Goal: Task Accomplishment & Management: Use online tool/utility

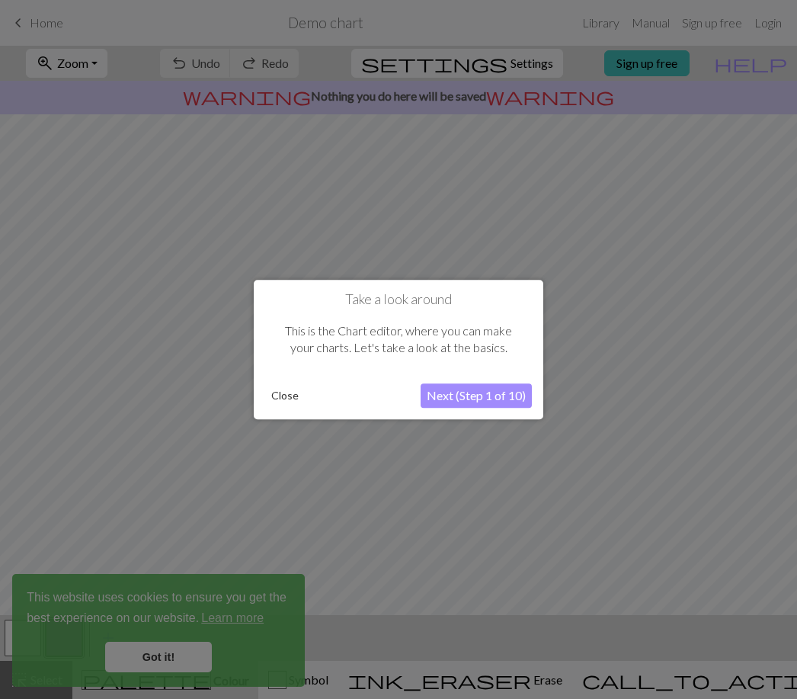
click at [298, 392] on button "Close" at bounding box center [285, 395] width 40 height 23
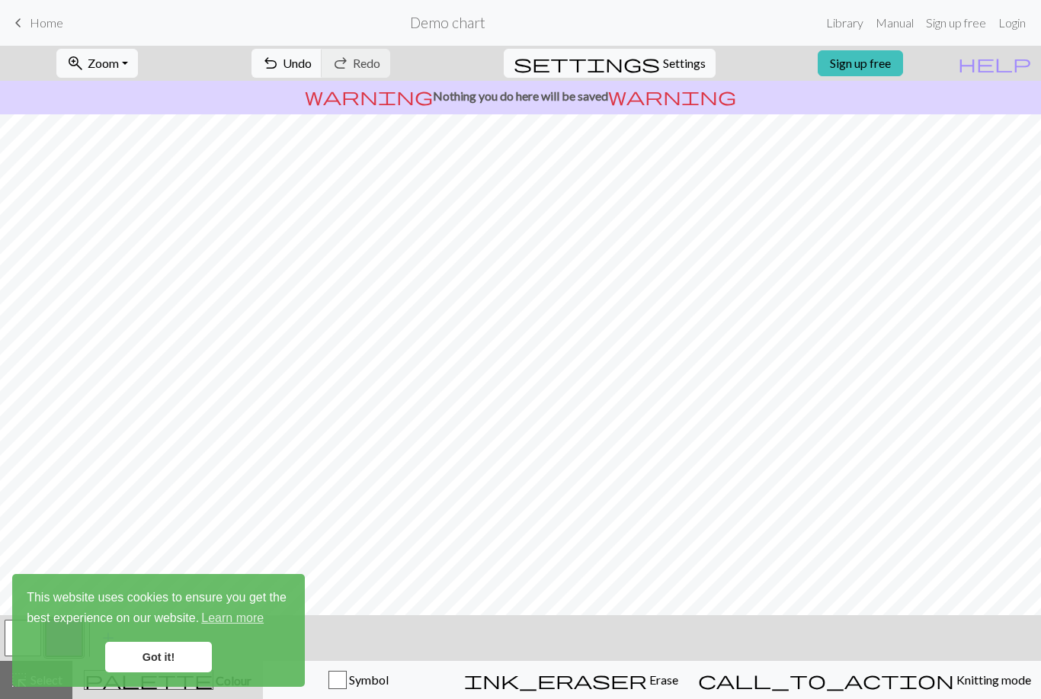
click at [174, 637] on div "This website uses cookies to ensure you get the best experience on our website.…" at bounding box center [158, 630] width 293 height 113
click at [170, 647] on link "Got it!" at bounding box center [158, 657] width 107 height 30
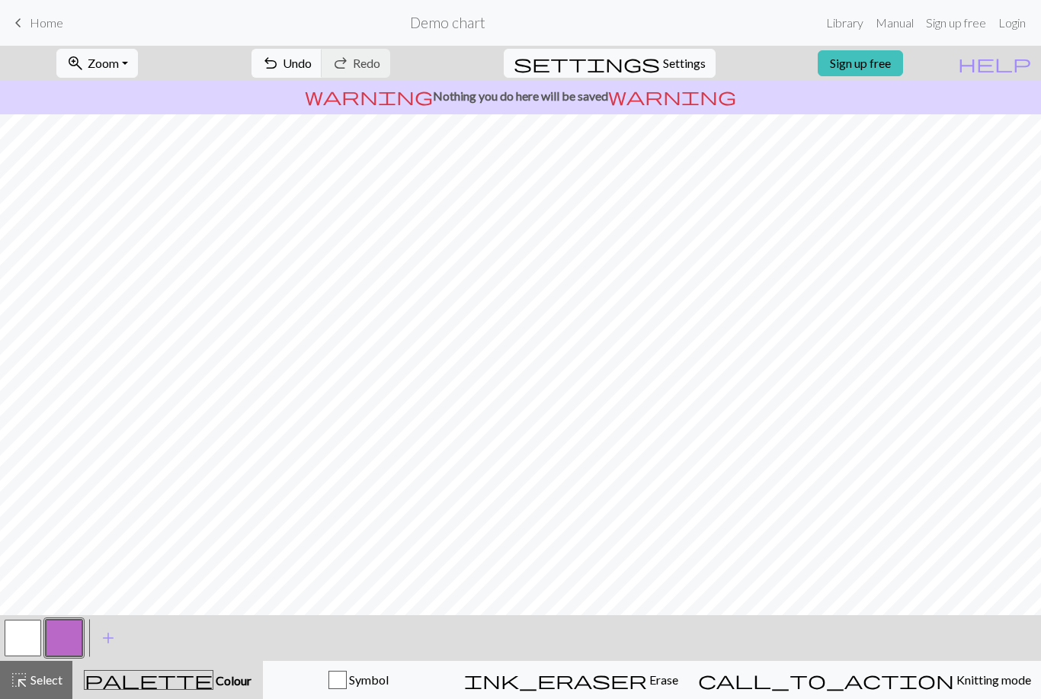
click at [30, 678] on span "Select" at bounding box center [45, 679] width 34 height 14
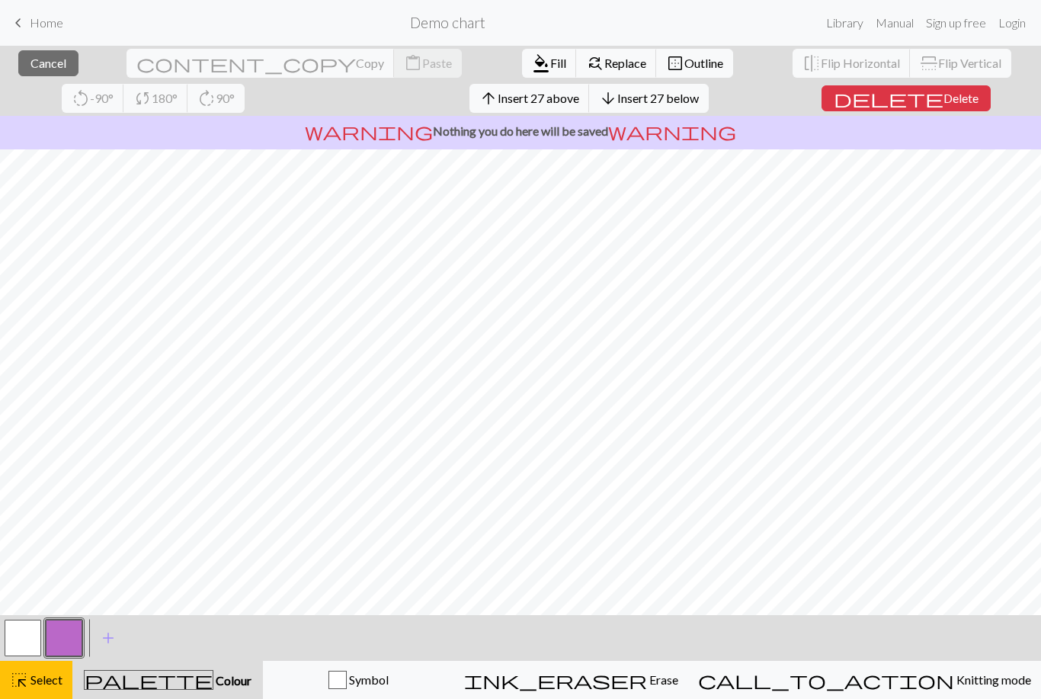
click at [532, 62] on span "format_color_fill" at bounding box center [541, 63] width 18 height 21
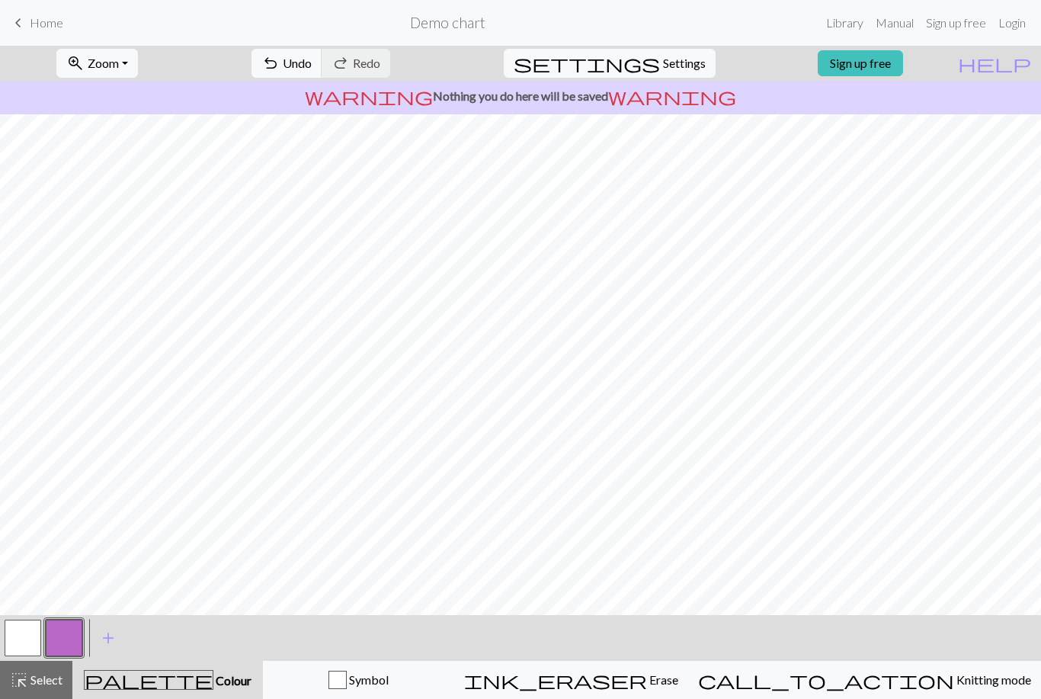
click at [33, 633] on button "button" at bounding box center [23, 638] width 37 height 37
click at [43, 679] on span "Select" at bounding box center [45, 679] width 34 height 14
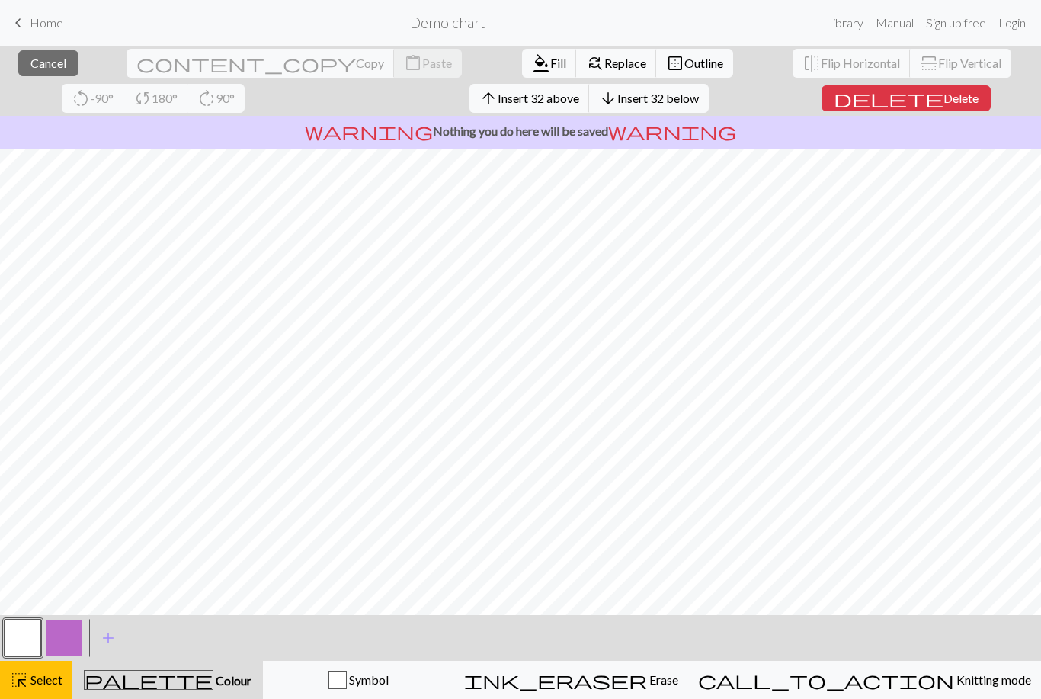
click at [550, 56] on span "Fill" at bounding box center [558, 63] width 16 height 14
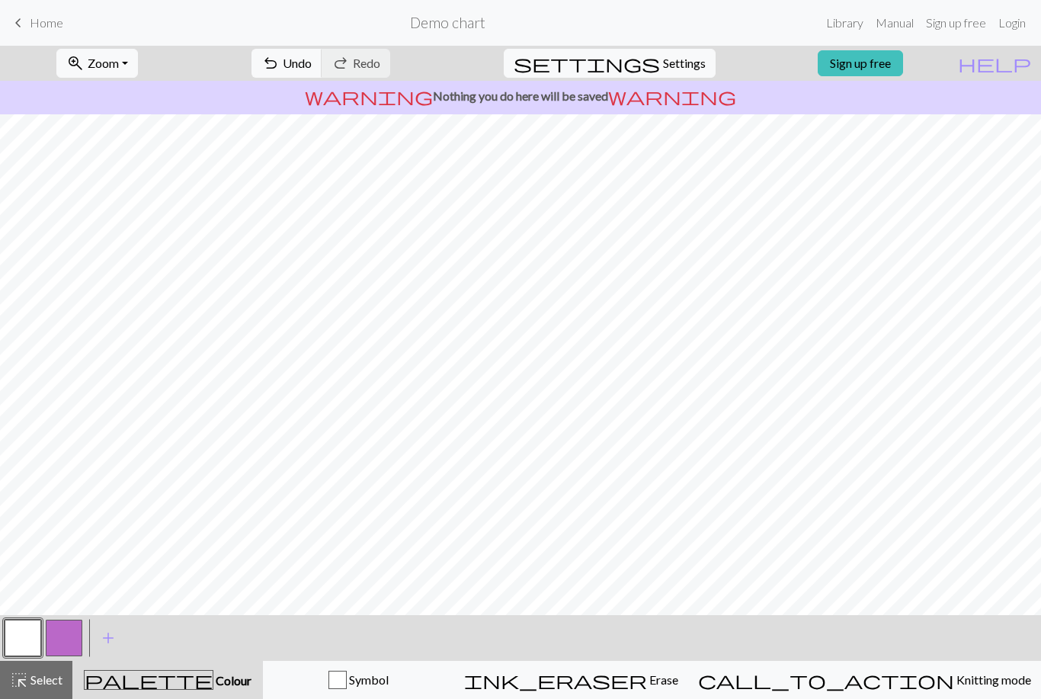
click at [674, 69] on span "Settings" at bounding box center [684, 63] width 43 height 18
select select "aran"
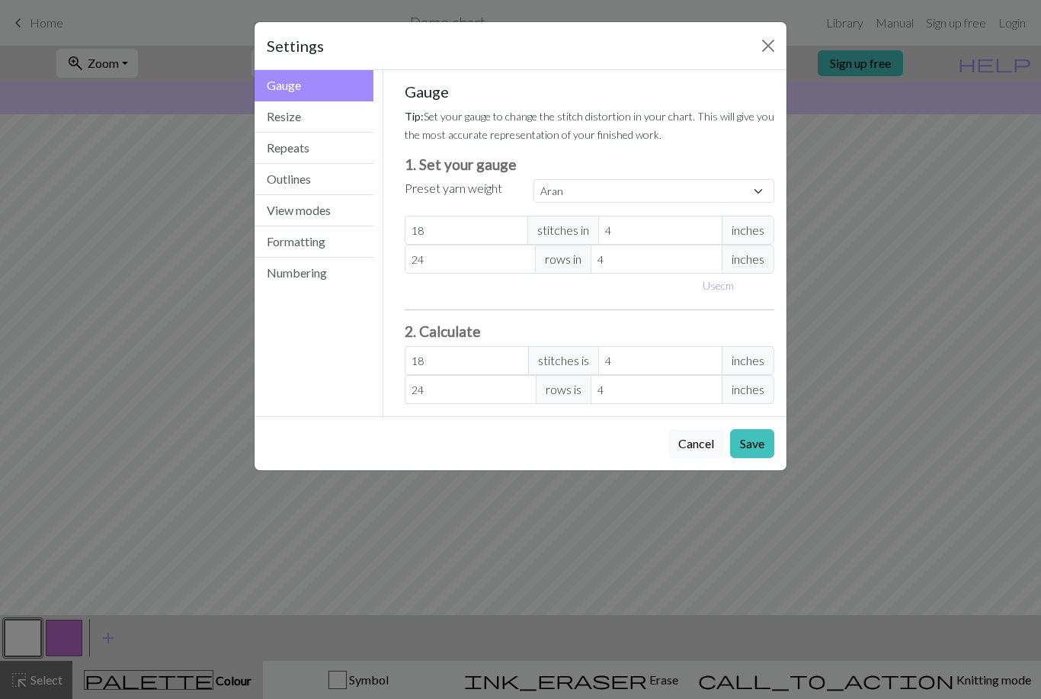
click at [331, 116] on button "Resize" at bounding box center [314, 116] width 119 height 31
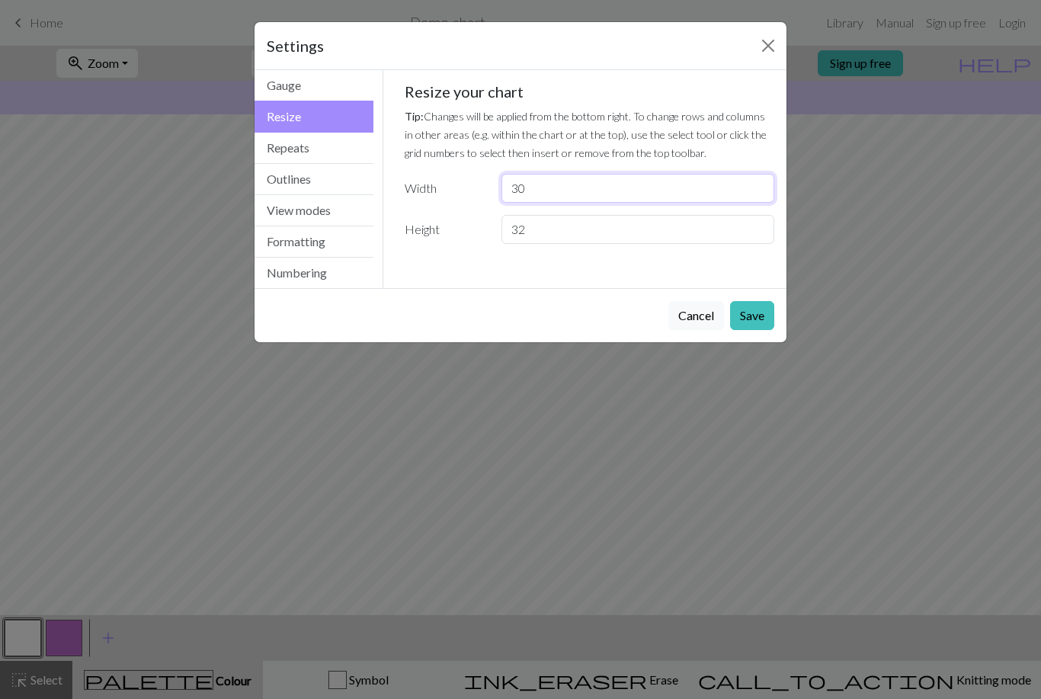
click at [578, 197] on input "30" at bounding box center [638, 188] width 273 height 29
type input "3"
type input "21"
click at [756, 308] on button "Save" at bounding box center [752, 315] width 44 height 29
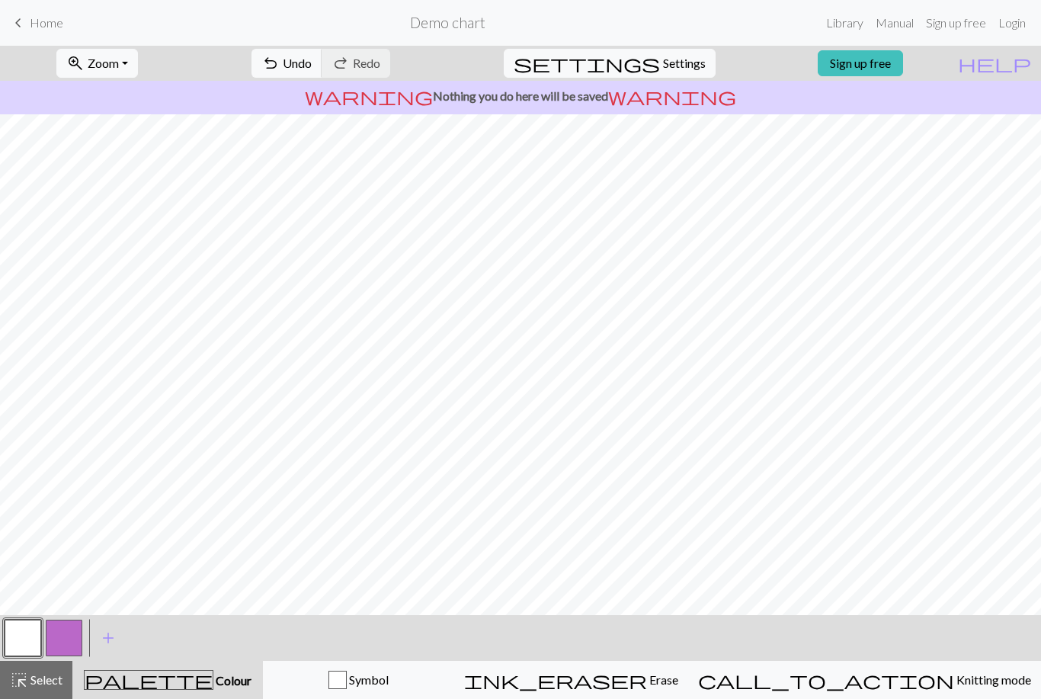
click at [667, 55] on span "Settings" at bounding box center [684, 63] width 43 height 18
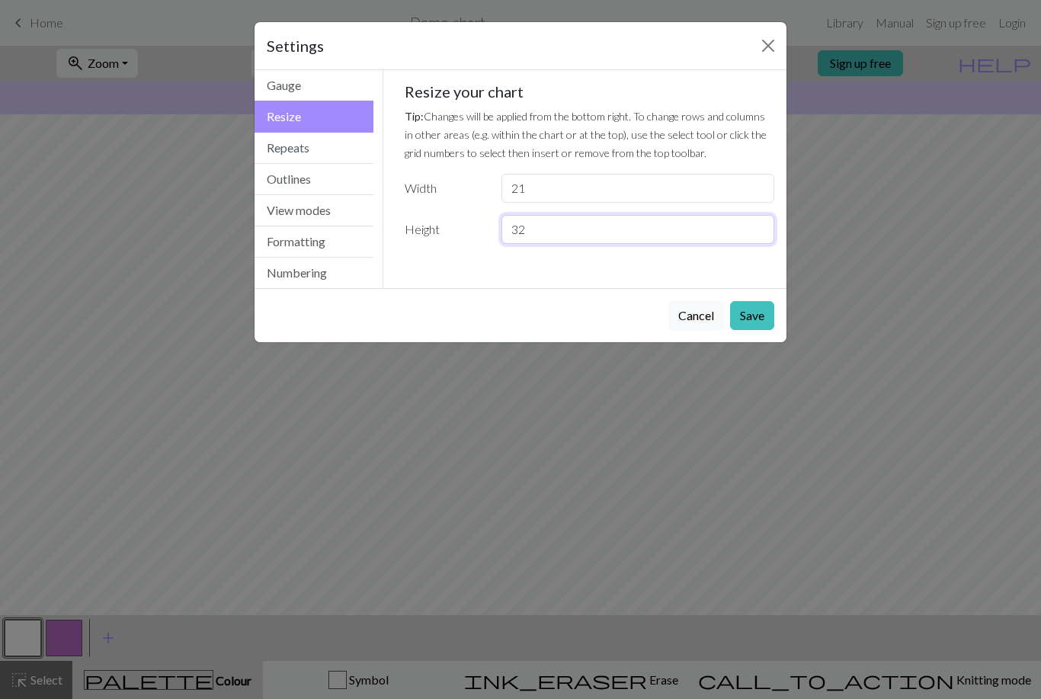
click at [557, 236] on input "32" at bounding box center [638, 229] width 273 height 29
type input "3"
type input "17"
click at [752, 310] on button "Save" at bounding box center [752, 315] width 44 height 29
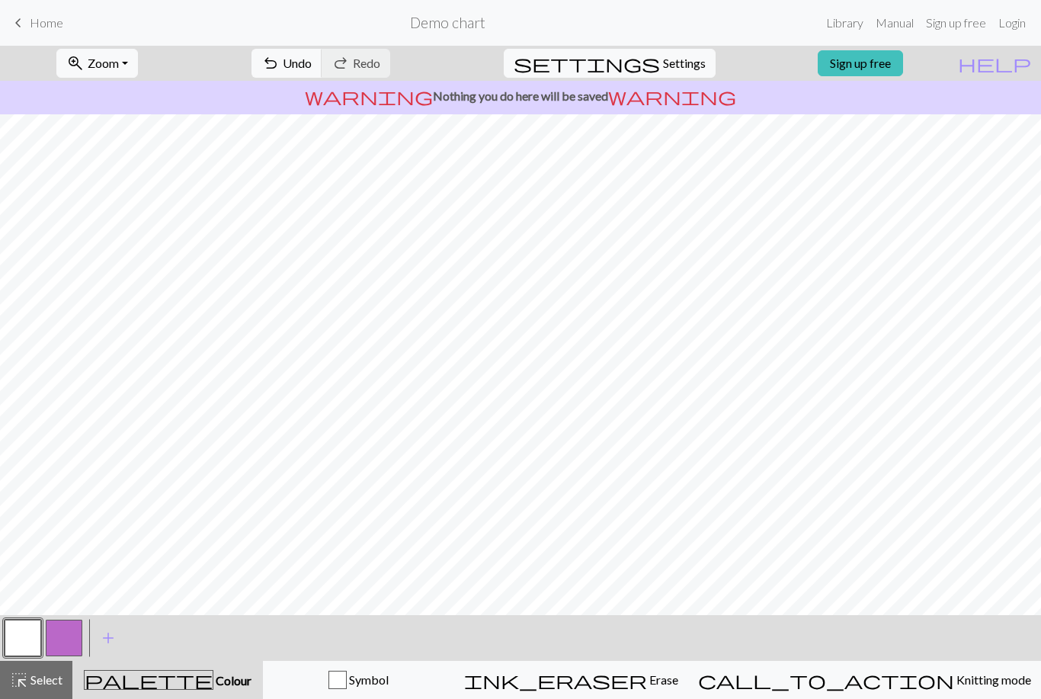
click at [109, 628] on span "add" at bounding box center [108, 637] width 18 height 21
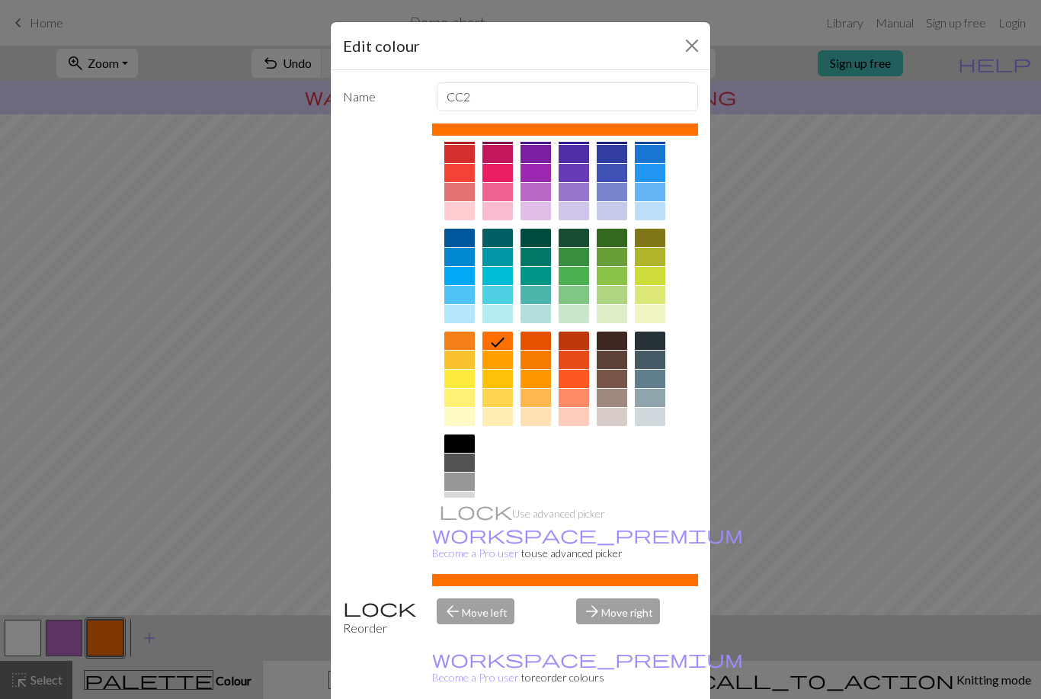
click at [611, 380] on div at bounding box center [612, 379] width 30 height 18
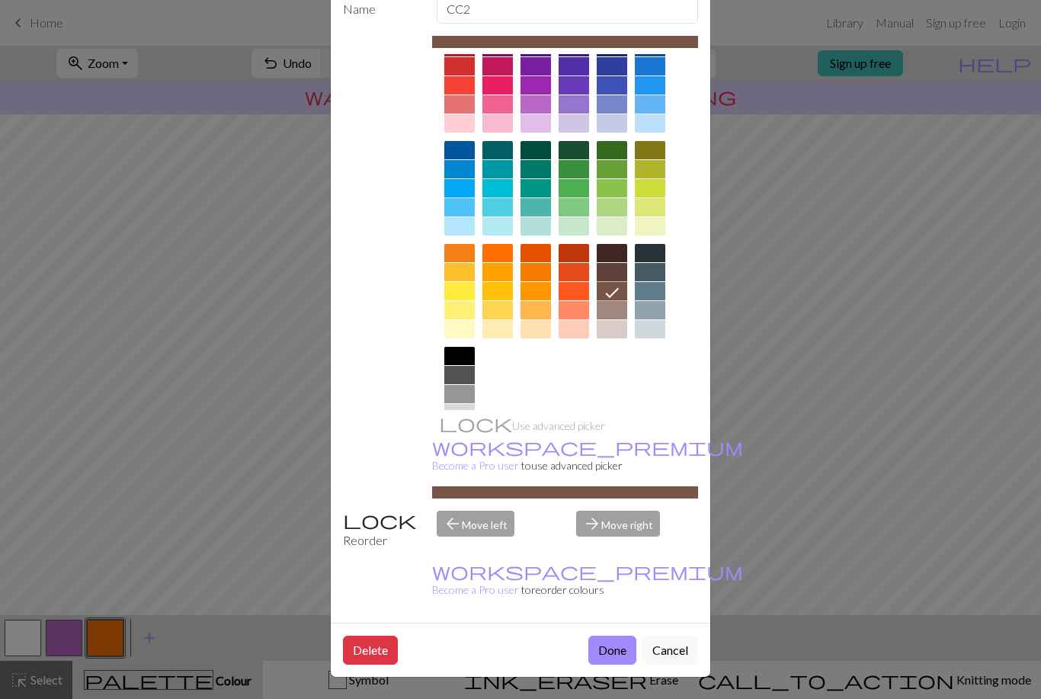
scroll to position [87, 0]
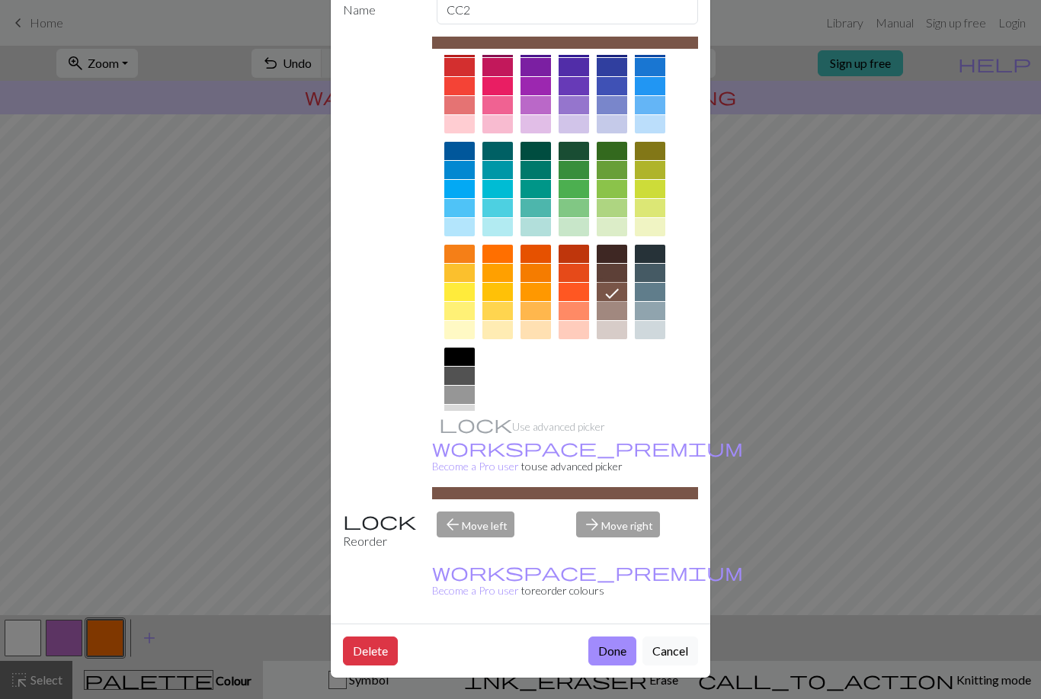
click at [611, 643] on button "Done" at bounding box center [612, 650] width 48 height 29
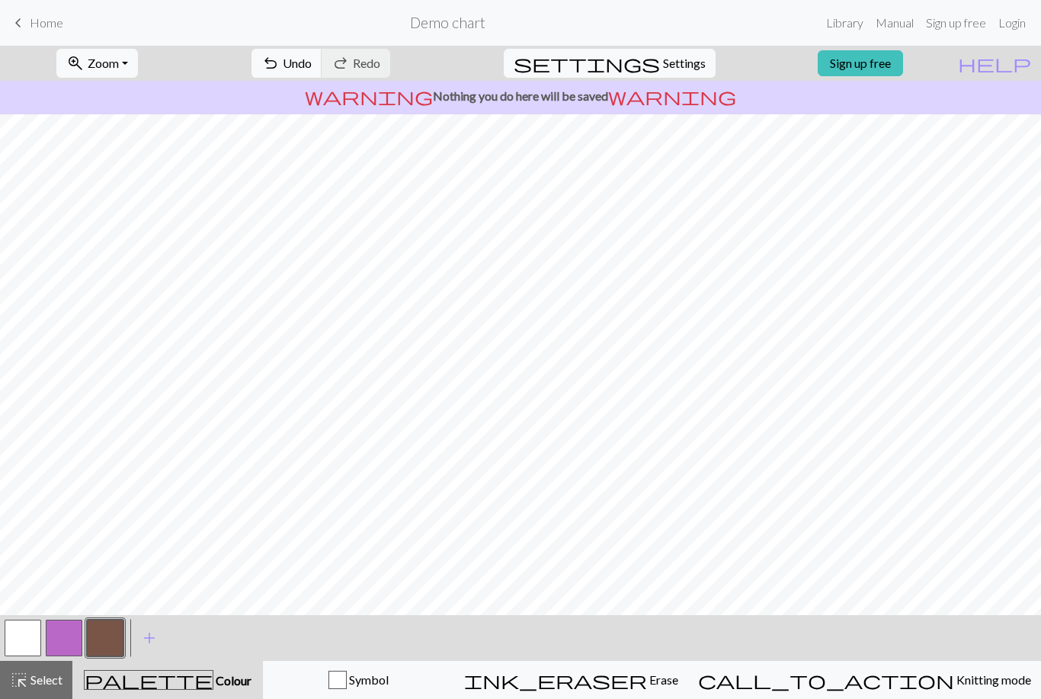
click at [152, 636] on span "add" at bounding box center [149, 637] width 18 height 21
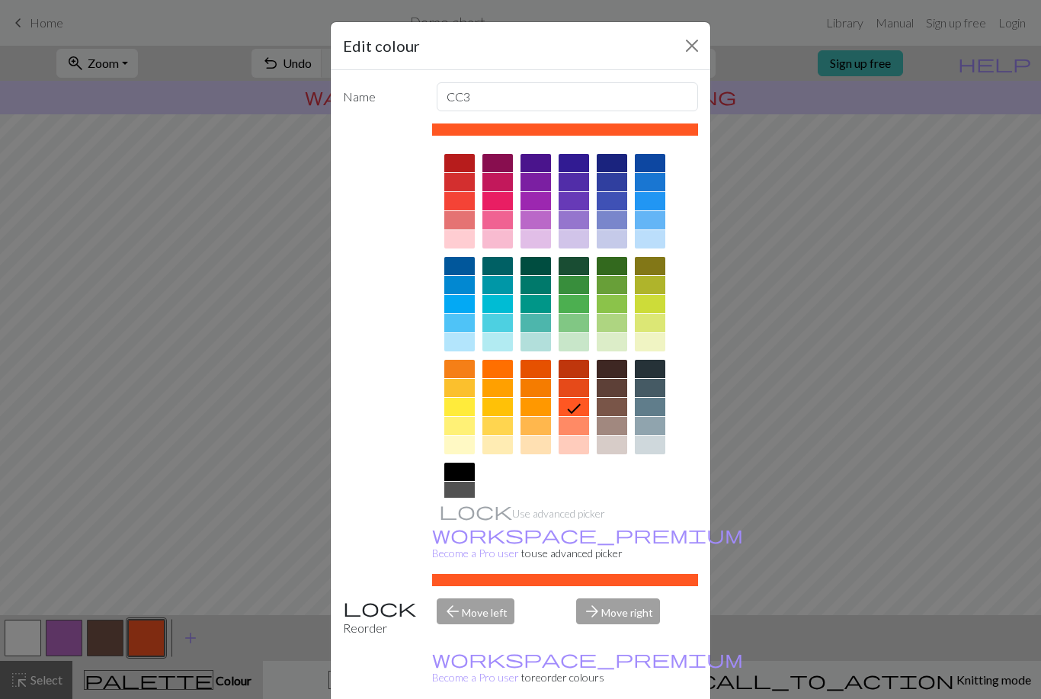
click at [460, 477] on div at bounding box center [459, 472] width 30 height 18
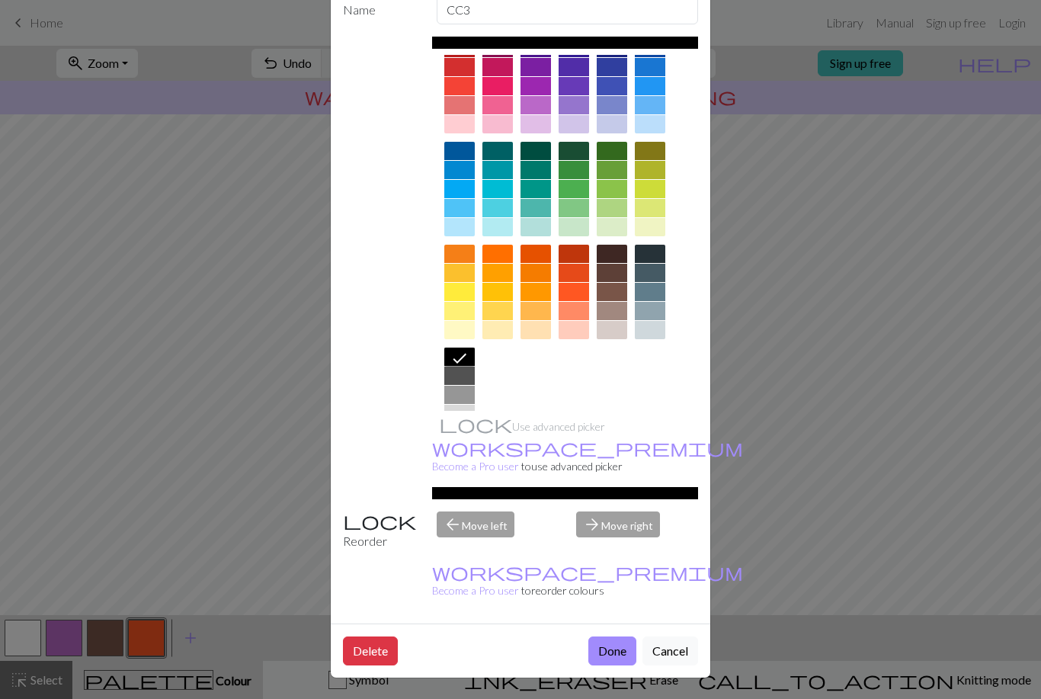
click at [608, 655] on button "Done" at bounding box center [612, 650] width 48 height 29
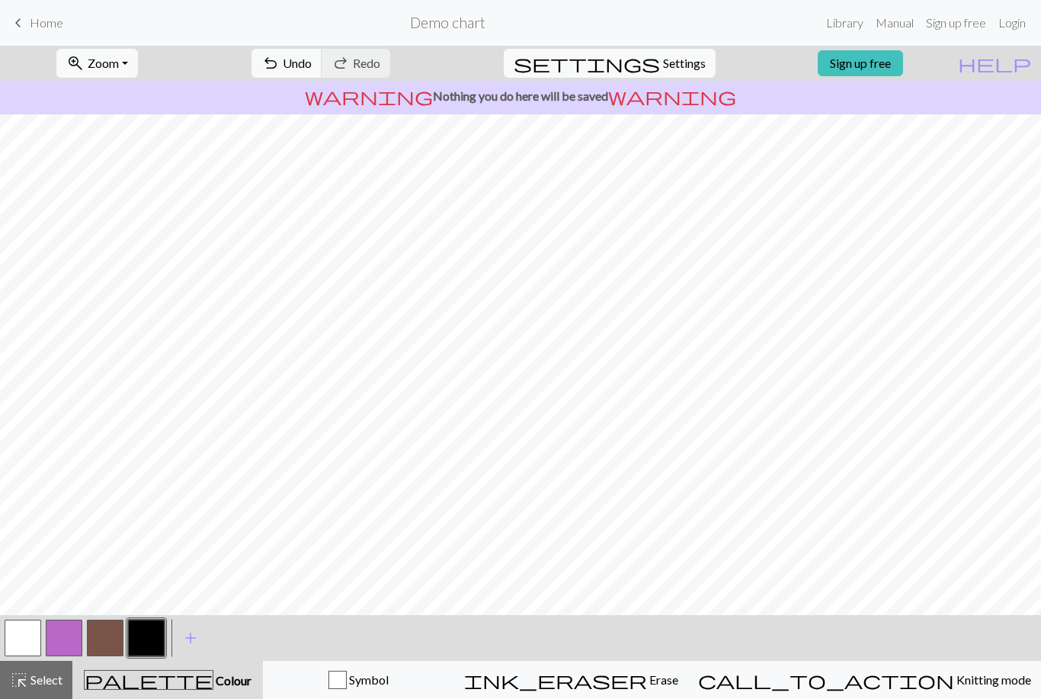
click at [190, 640] on span "add" at bounding box center [190, 637] width 18 height 21
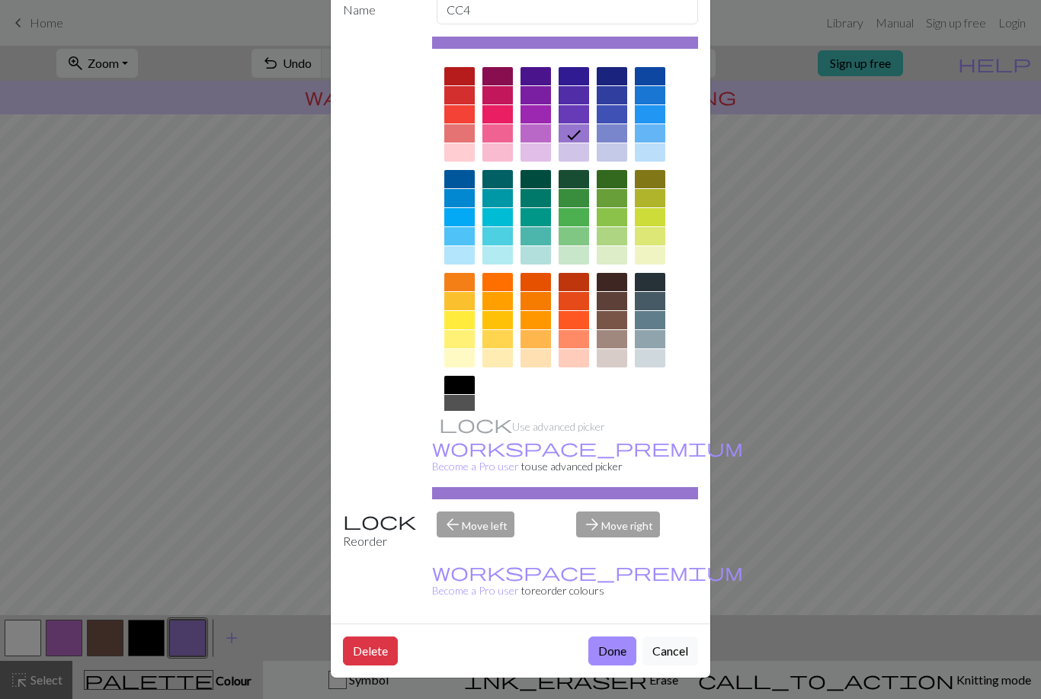
click at [463, 402] on div at bounding box center [459, 404] width 30 height 18
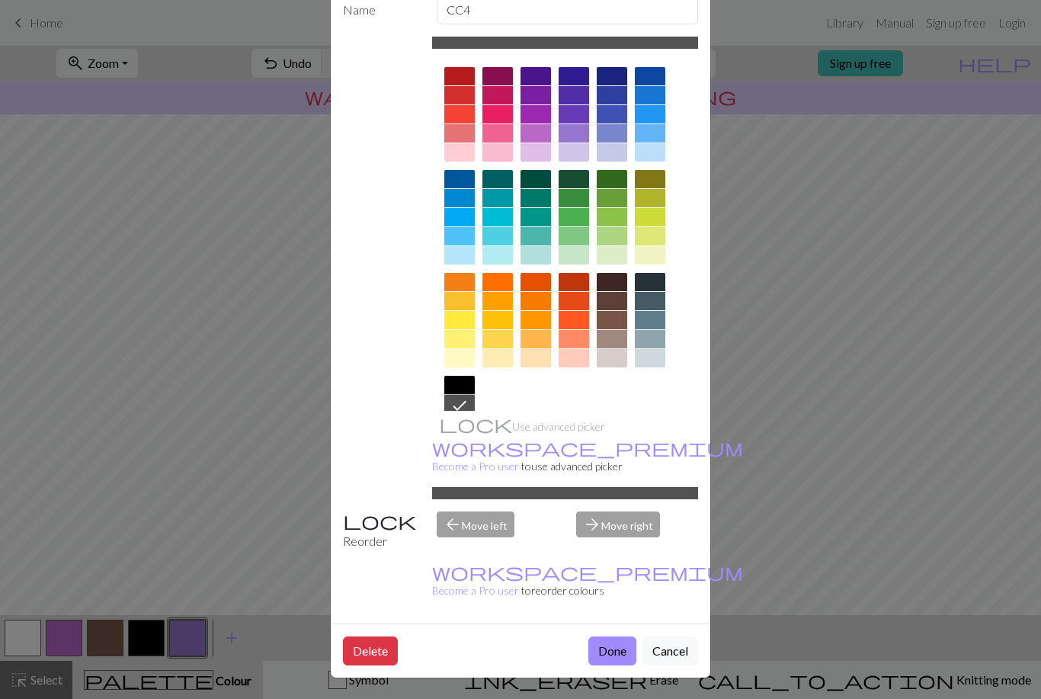
click at [608, 656] on button "Done" at bounding box center [612, 650] width 48 height 29
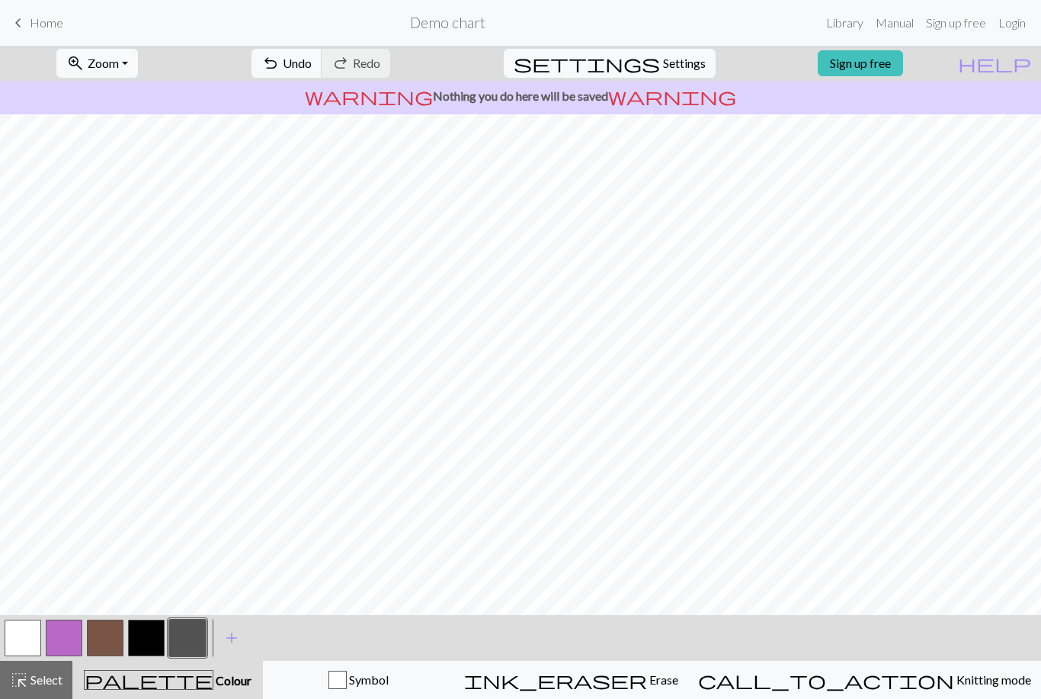
click at [159, 646] on button "button" at bounding box center [146, 638] width 37 height 37
click at [108, 640] on button "button" at bounding box center [105, 638] width 37 height 37
click at [312, 63] on span "Undo" at bounding box center [297, 63] width 29 height 14
click at [188, 640] on button "button" at bounding box center [187, 638] width 37 height 37
click at [111, 633] on button "button" at bounding box center [105, 638] width 37 height 37
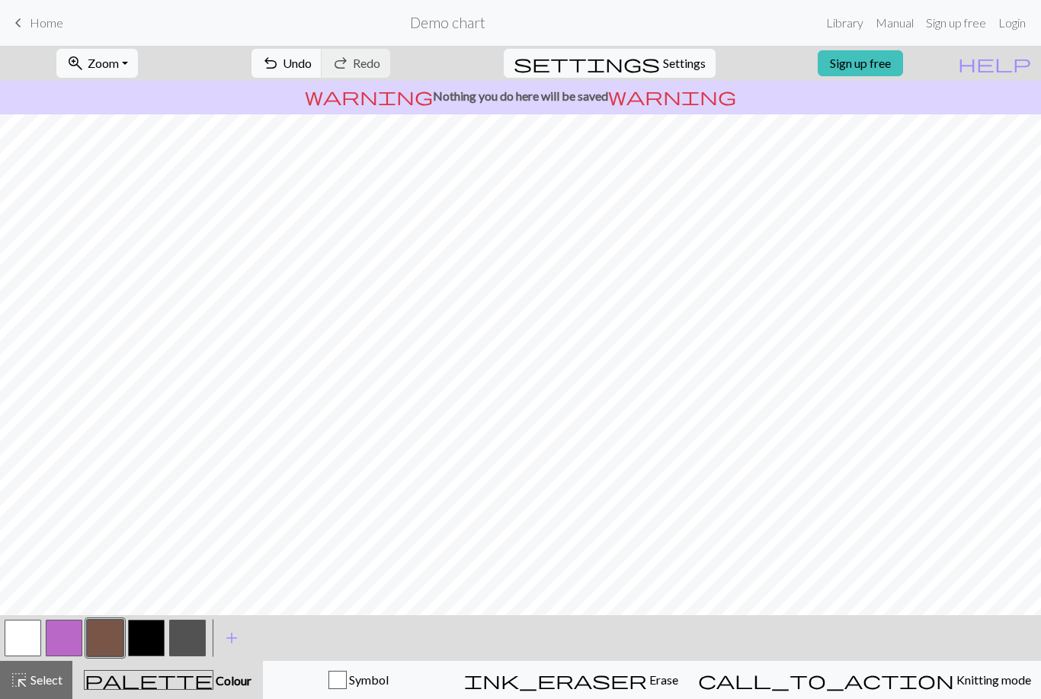
click at [194, 637] on button "button" at bounding box center [187, 638] width 37 height 37
click at [312, 67] on span "Undo" at bounding box center [297, 63] width 29 height 14
click at [664, 57] on span "Settings" at bounding box center [684, 63] width 43 height 18
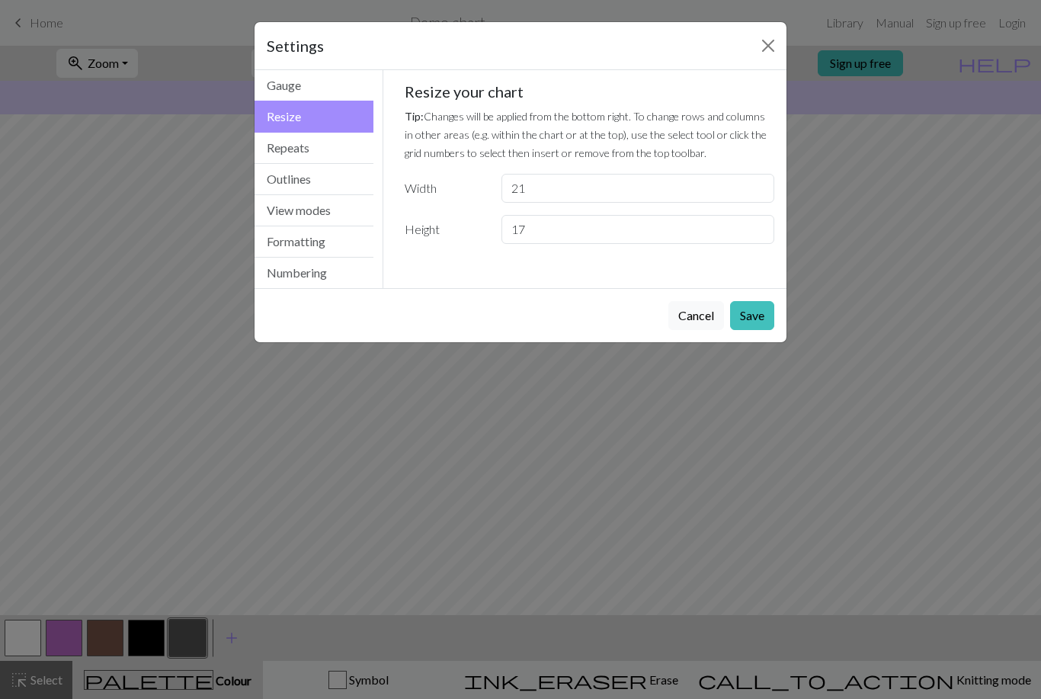
click at [334, 87] on button "Gauge" at bounding box center [314, 85] width 119 height 31
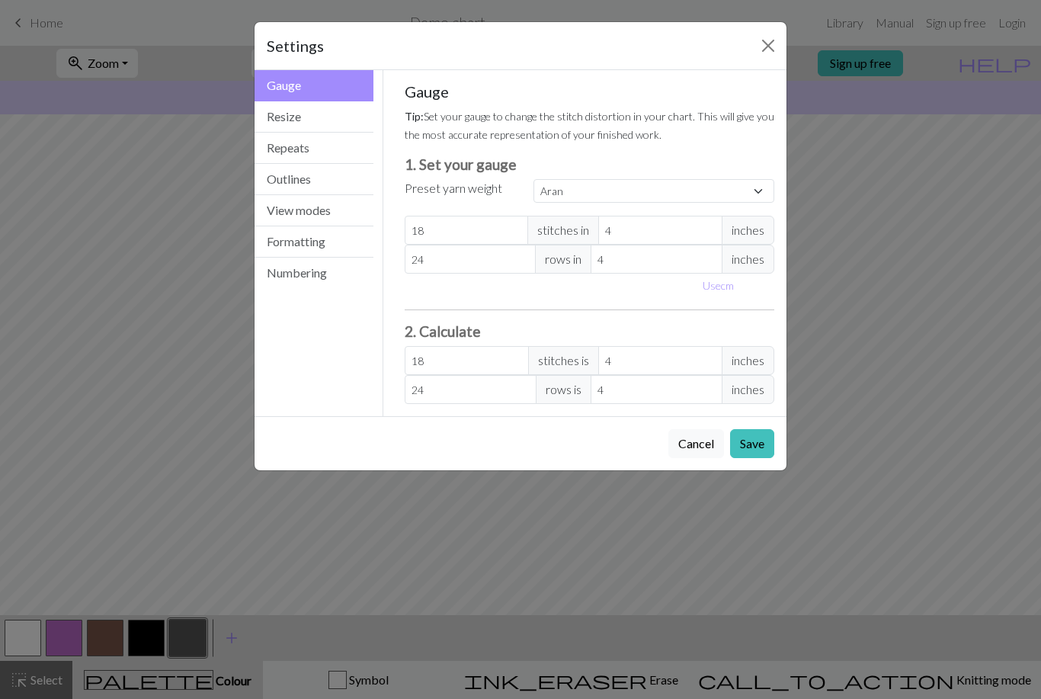
click at [636, 163] on h3 "1. Set your gauge" at bounding box center [590, 165] width 370 height 18
click at [618, 194] on select "Custom Square Lace Light Fingering Fingering Sport Double knit Worsted Aran Bul…" at bounding box center [654, 191] width 241 height 24
select select "fingering"
type input "28"
type input "36"
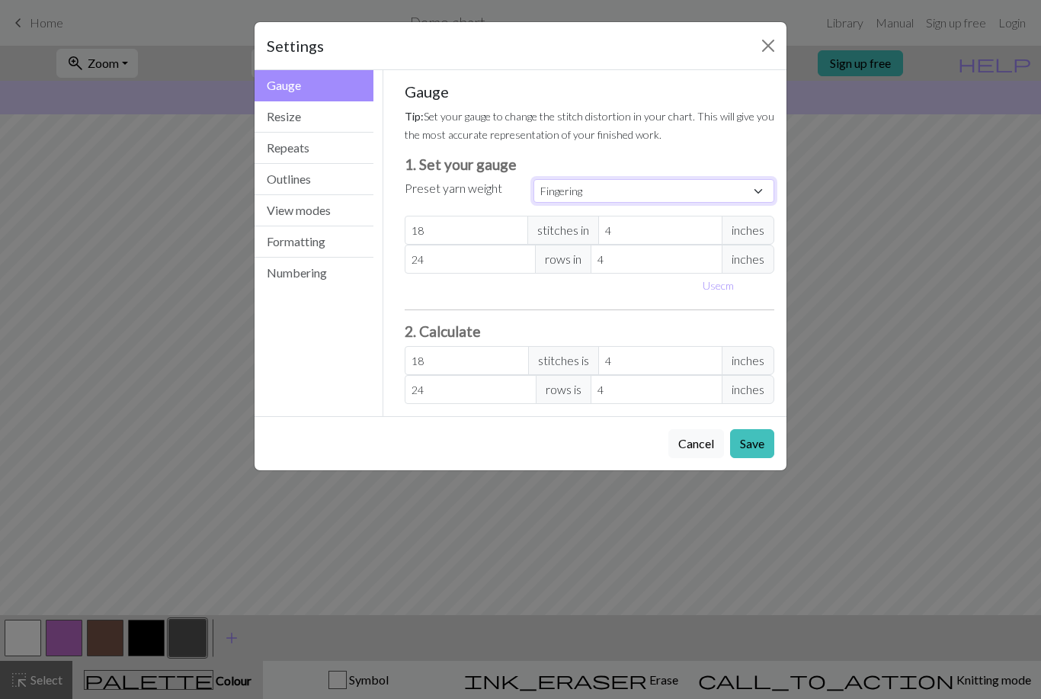
type input "28"
type input "36"
click at [484, 229] on input "28" at bounding box center [467, 230] width 124 height 29
select select "custom"
type input "2"
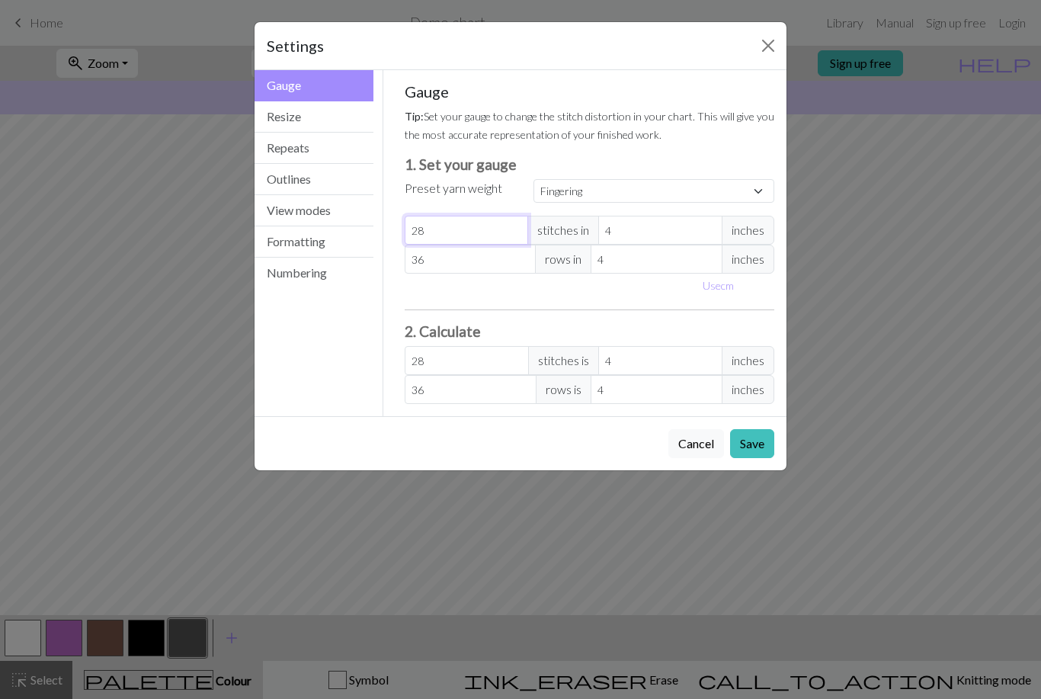
type input "2"
type input "24"
click at [471, 258] on input "36" at bounding box center [471, 259] width 132 height 29
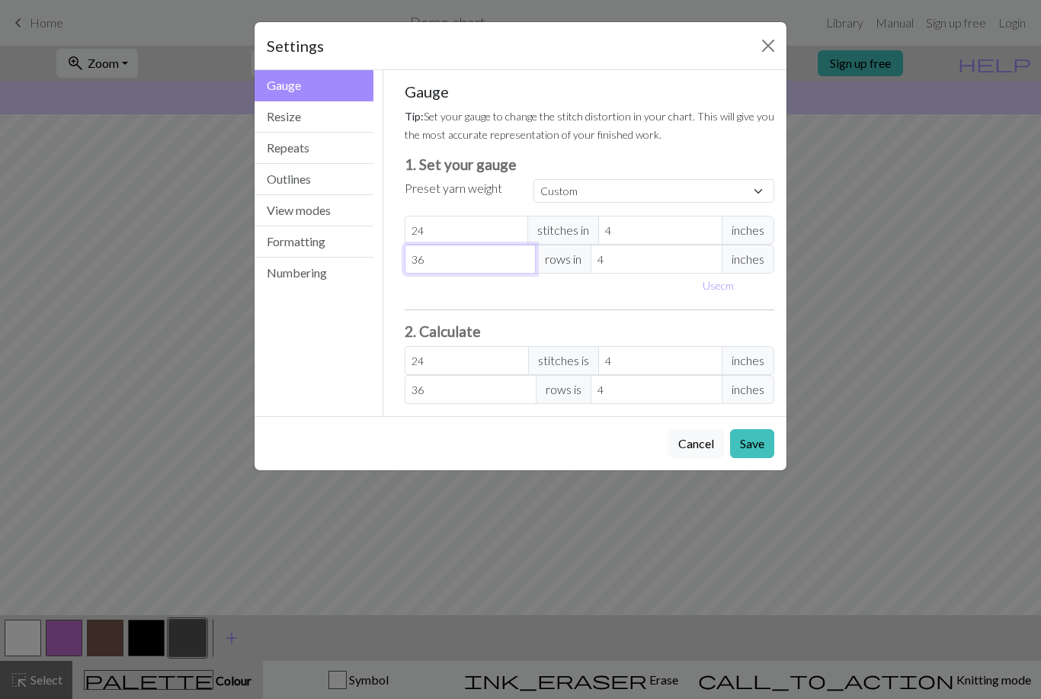
type input "3"
type input "32"
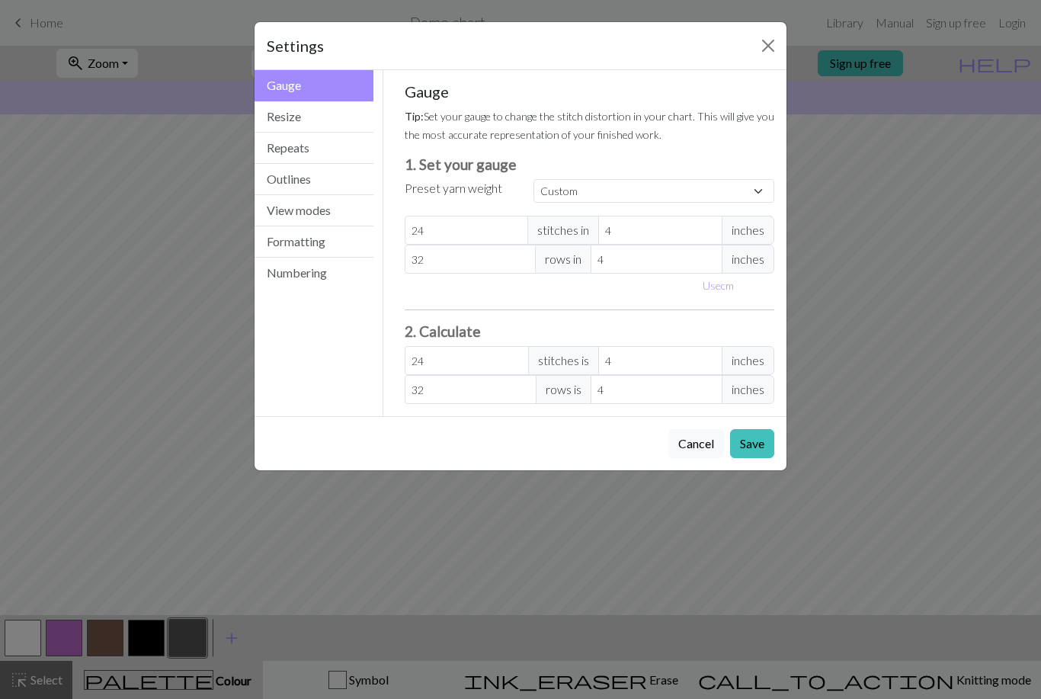
click at [744, 443] on button "Save" at bounding box center [752, 443] width 44 height 29
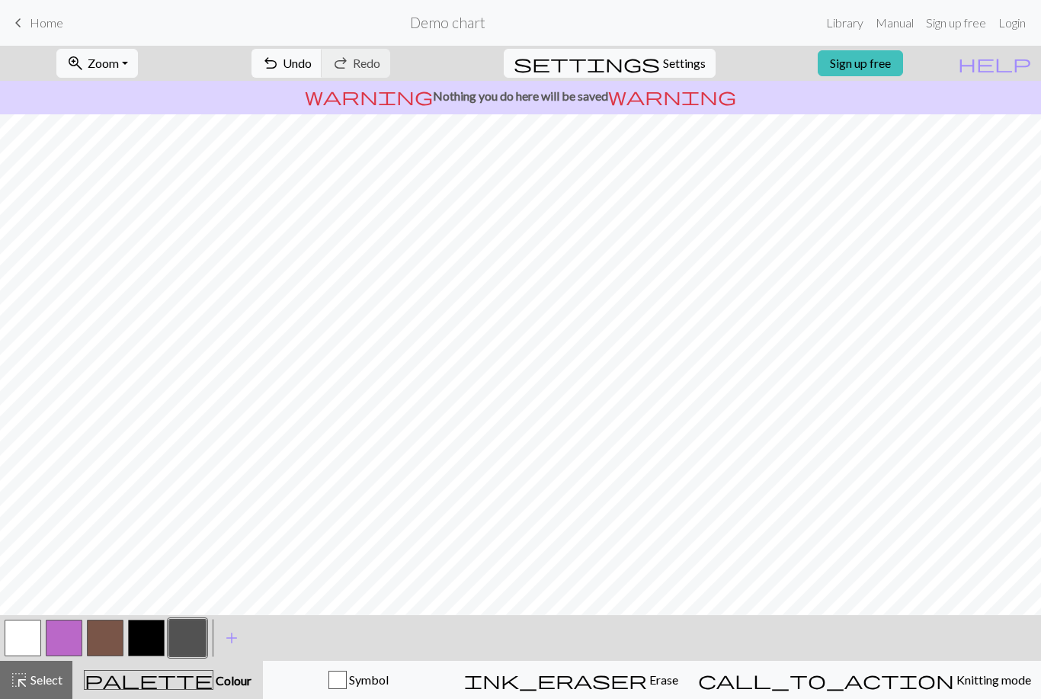
click at [157, 643] on button "button" at bounding box center [146, 638] width 37 height 37
click at [312, 66] on span "Undo" at bounding box center [297, 63] width 29 height 14
click at [102, 629] on button "button" at bounding box center [105, 638] width 37 height 37
click at [160, 630] on button "button" at bounding box center [146, 638] width 37 height 37
click at [280, 61] on span "undo" at bounding box center [270, 63] width 18 height 21
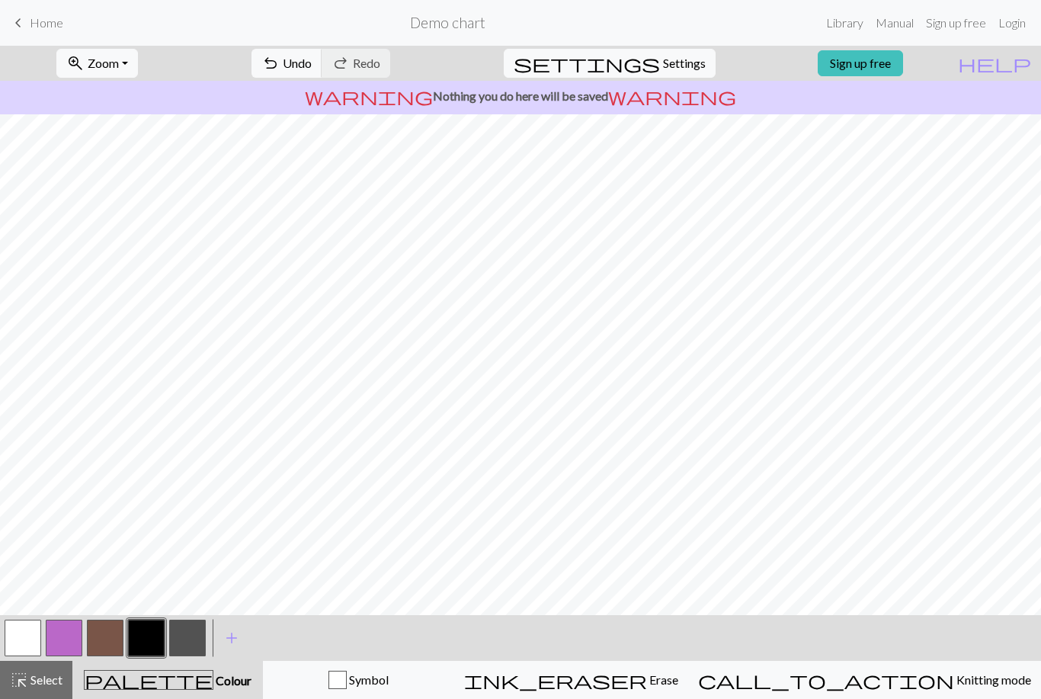
click at [280, 72] on span "undo" at bounding box center [270, 63] width 18 height 21
click at [108, 624] on button "button" at bounding box center [105, 638] width 37 height 37
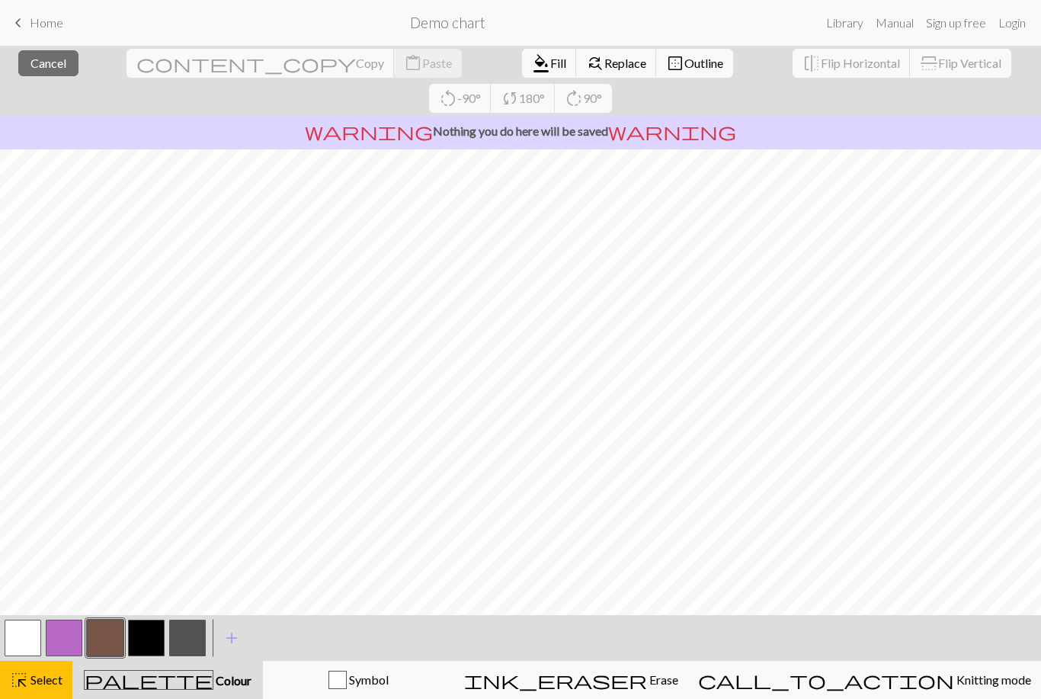
click at [50, 56] on span "Cancel" at bounding box center [48, 63] width 36 height 14
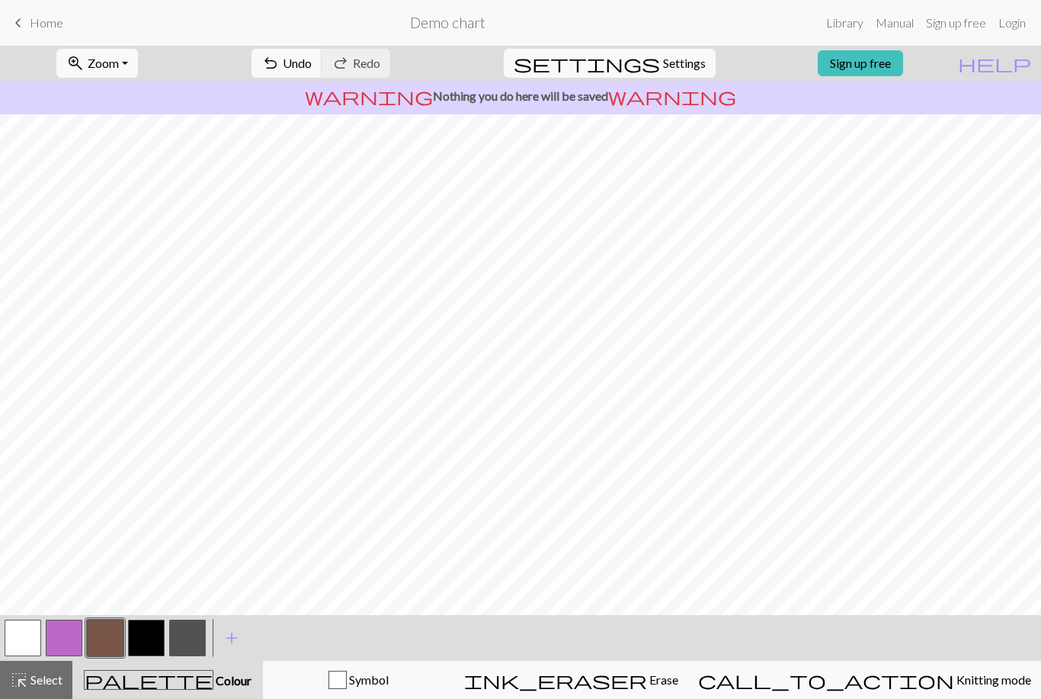
click at [141, 636] on button "button" at bounding box center [146, 638] width 37 height 37
click at [188, 631] on button "button" at bounding box center [187, 638] width 37 height 37
click at [322, 50] on button "undo Undo Undo" at bounding box center [287, 63] width 71 height 29
click at [280, 62] on span "undo" at bounding box center [270, 63] width 18 height 21
click at [322, 72] on button "undo Undo Undo" at bounding box center [287, 63] width 71 height 29
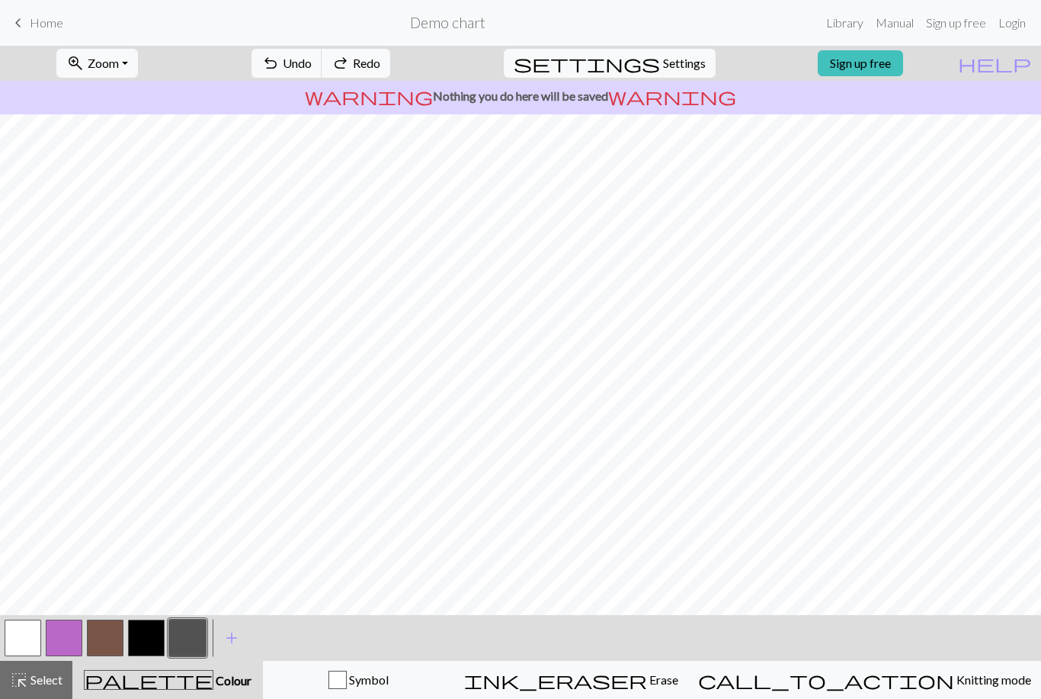
click at [148, 634] on button "button" at bounding box center [146, 638] width 37 height 37
click at [797, 65] on link "Sign up free" at bounding box center [860, 63] width 85 height 26
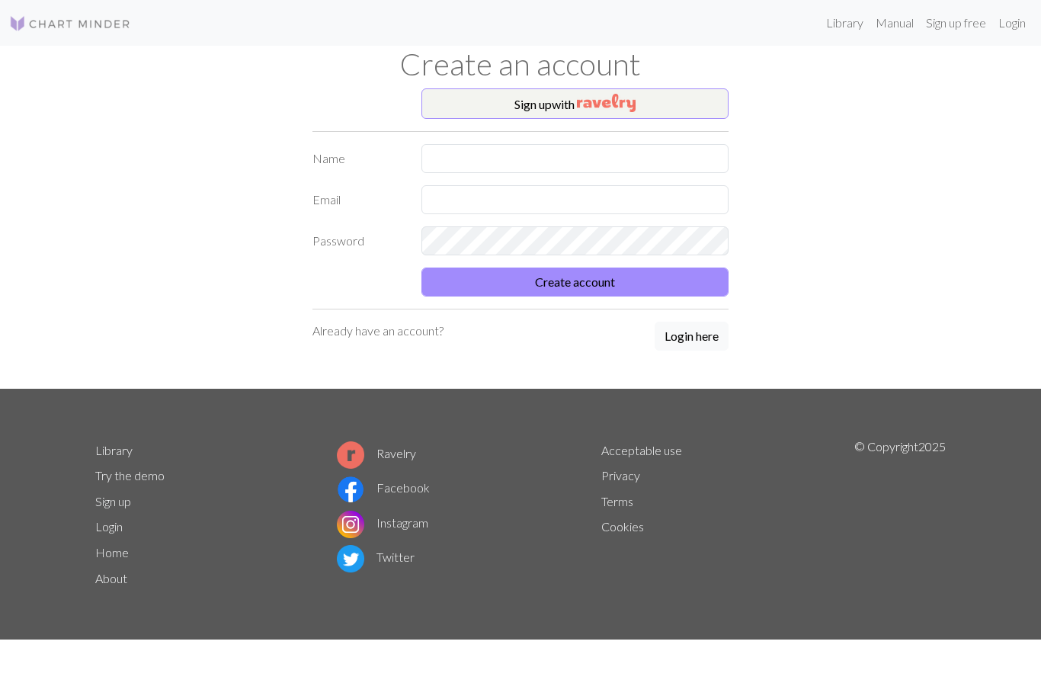
click at [707, 98] on button "Sign up with" at bounding box center [576, 103] width 308 height 30
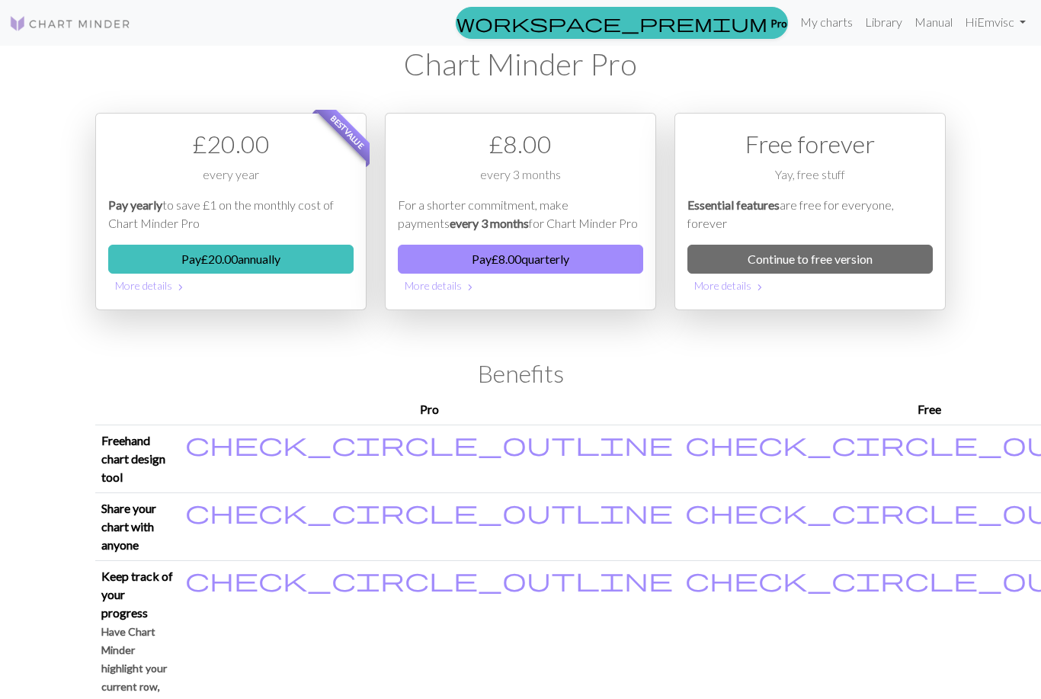
click at [797, 261] on link "Continue to free version" at bounding box center [810, 259] width 245 height 29
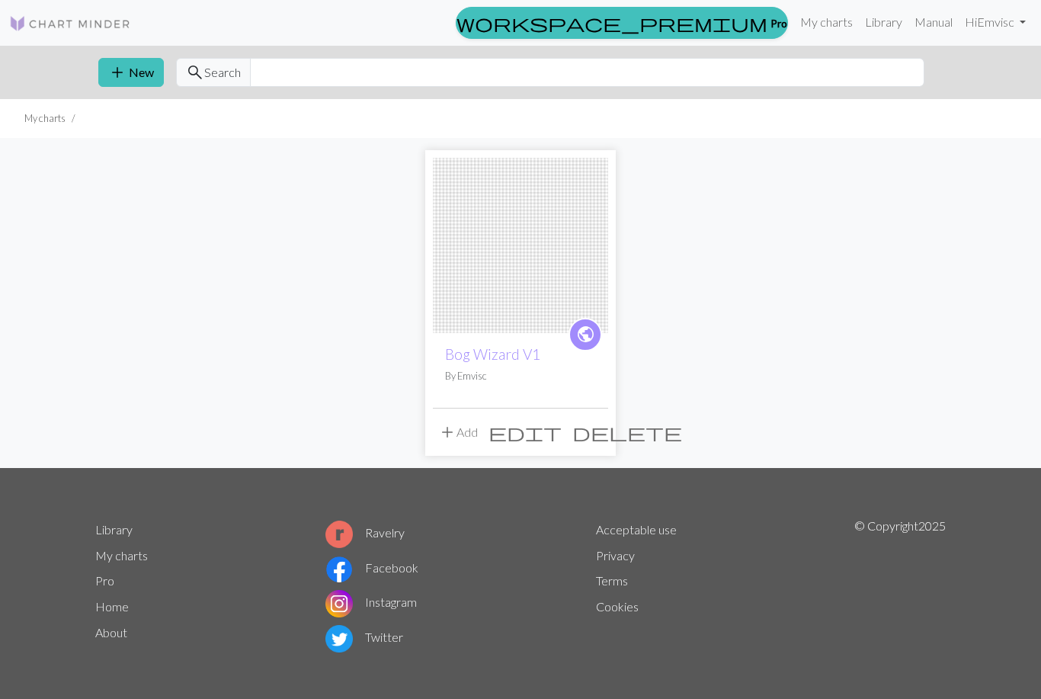
click at [137, 81] on button "add New" at bounding box center [131, 72] width 66 height 29
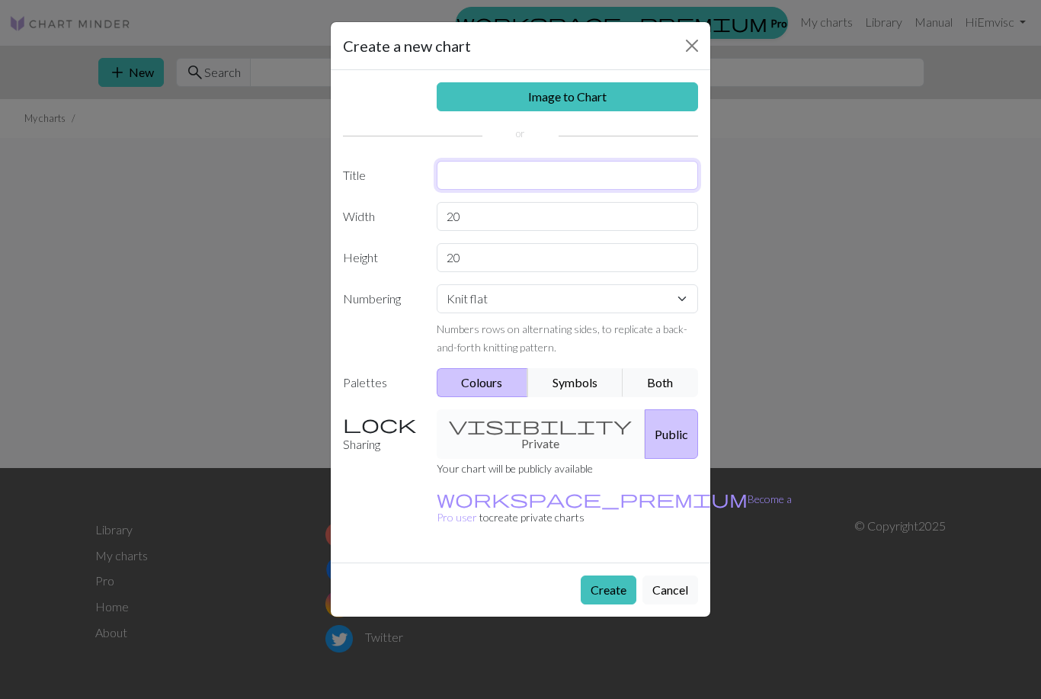
click at [642, 181] on input "text" at bounding box center [568, 175] width 262 height 29
type input "Fergus"
click at [669, 297] on select "Knit flat Knit in the round Lace knitting Cross stitch" at bounding box center [568, 298] width 262 height 29
select select "round"
click at [576, 216] on input "20" at bounding box center [568, 216] width 262 height 29
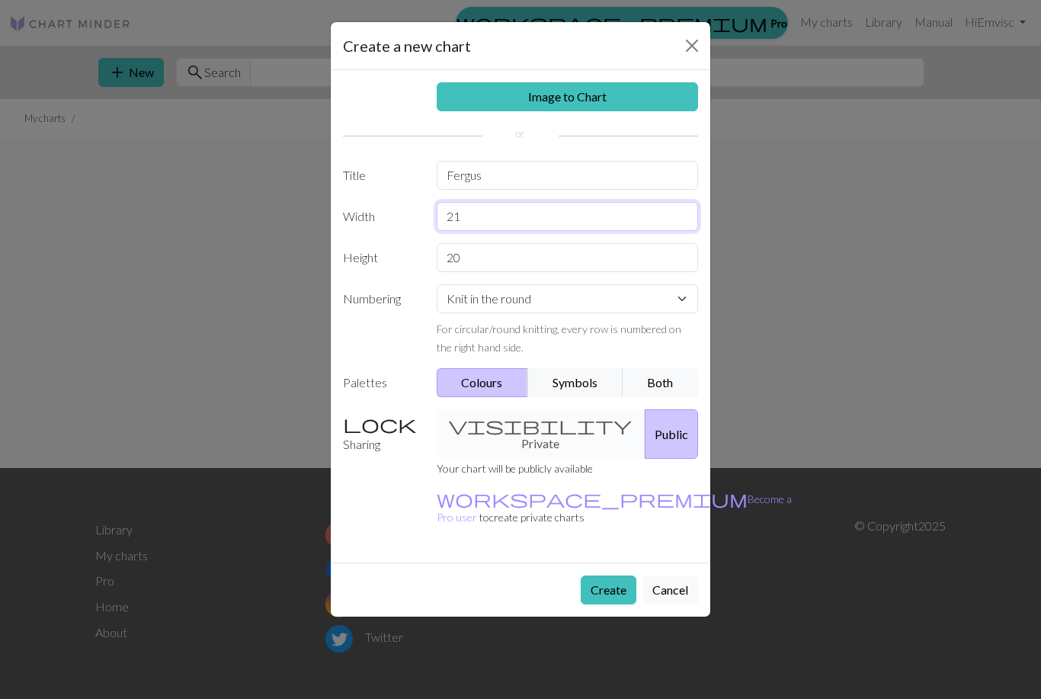
type input "21"
click at [617, 247] on input "20" at bounding box center [568, 257] width 262 height 29
click at [662, 261] on input "20" at bounding box center [568, 257] width 262 height 29
type input "2"
type input "17"
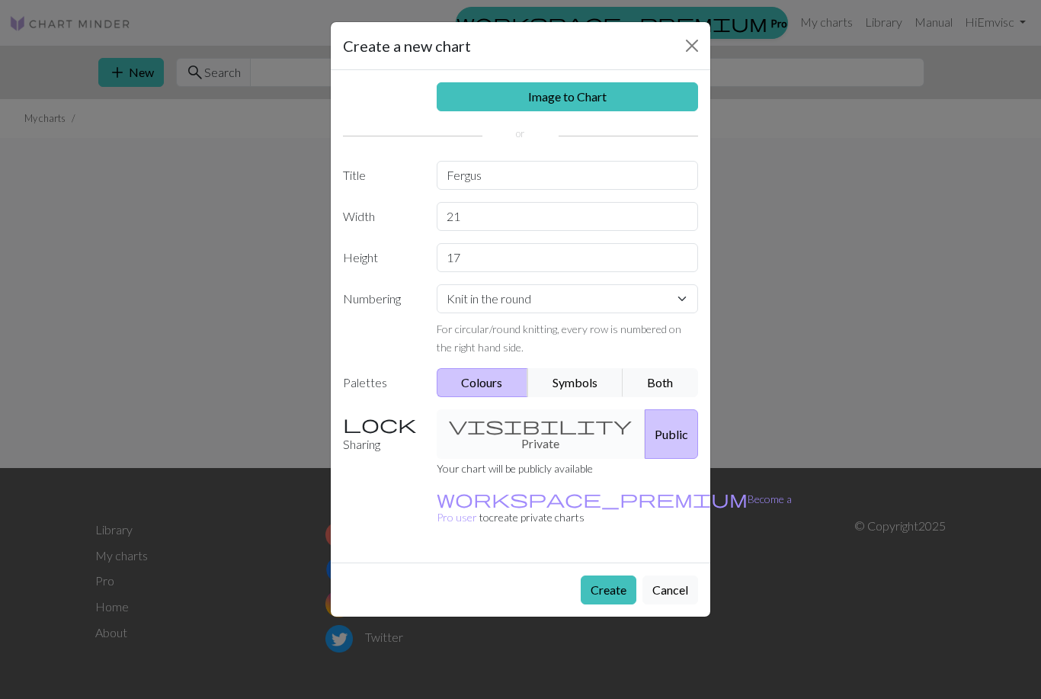
click at [614, 576] on button "Create" at bounding box center [609, 590] width 56 height 29
click at [606, 576] on button "Create" at bounding box center [609, 590] width 56 height 29
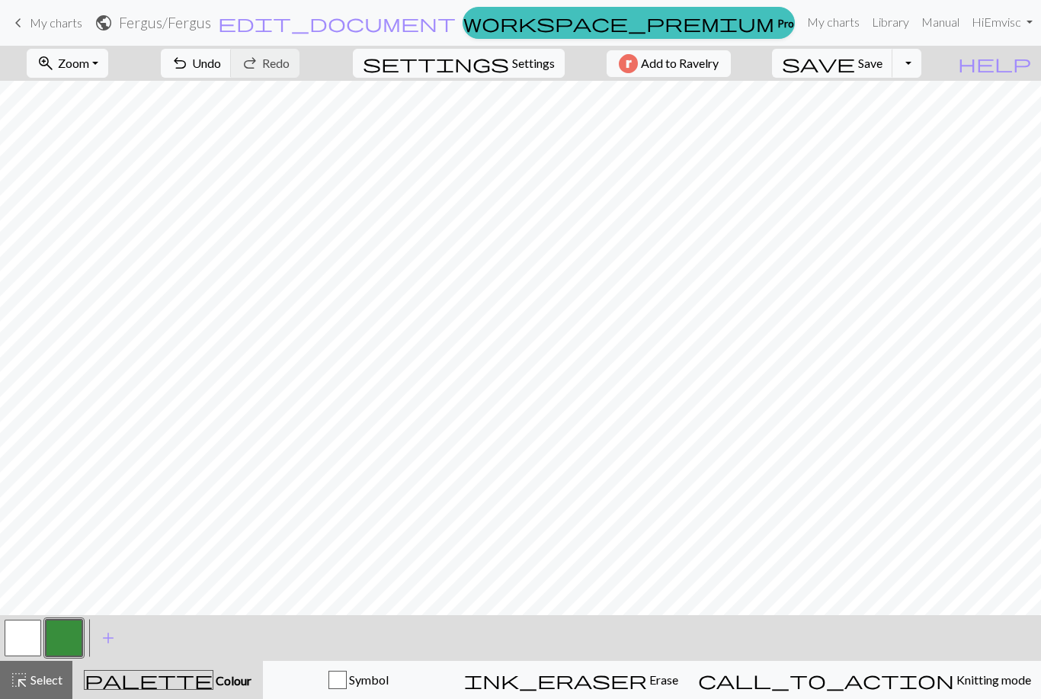
click at [527, 56] on span "Settings" at bounding box center [533, 63] width 43 height 18
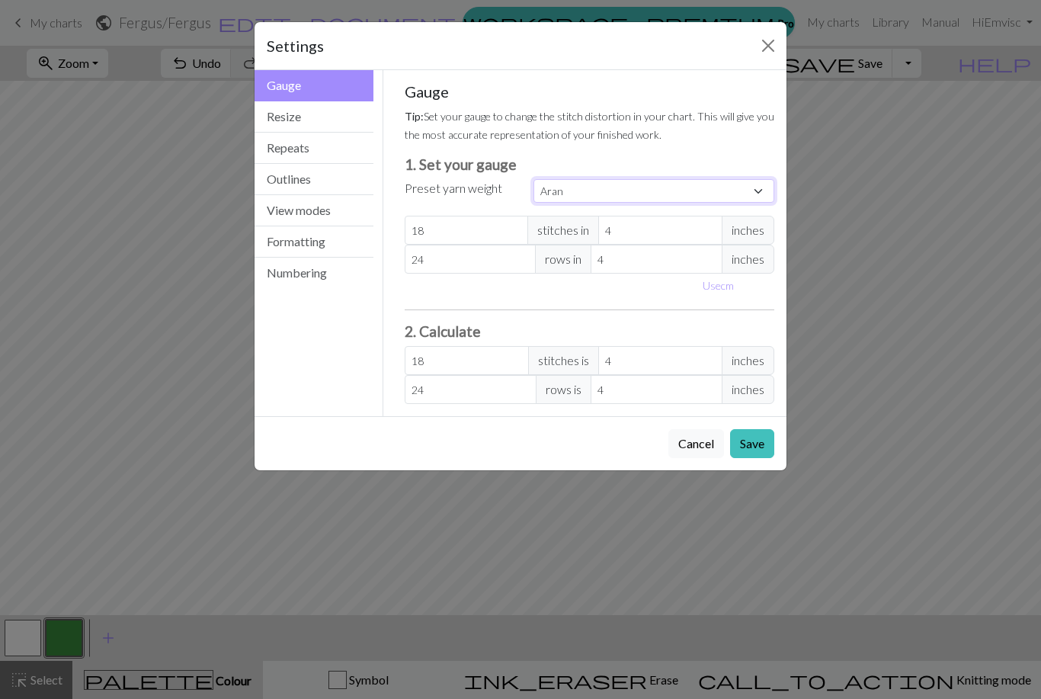
click at [730, 180] on select "Custom Square Lace Light Fingering Fingering Sport Double knit Worsted Aran Bul…" at bounding box center [654, 191] width 241 height 24
select select "fingering"
type input "28"
type input "36"
type input "28"
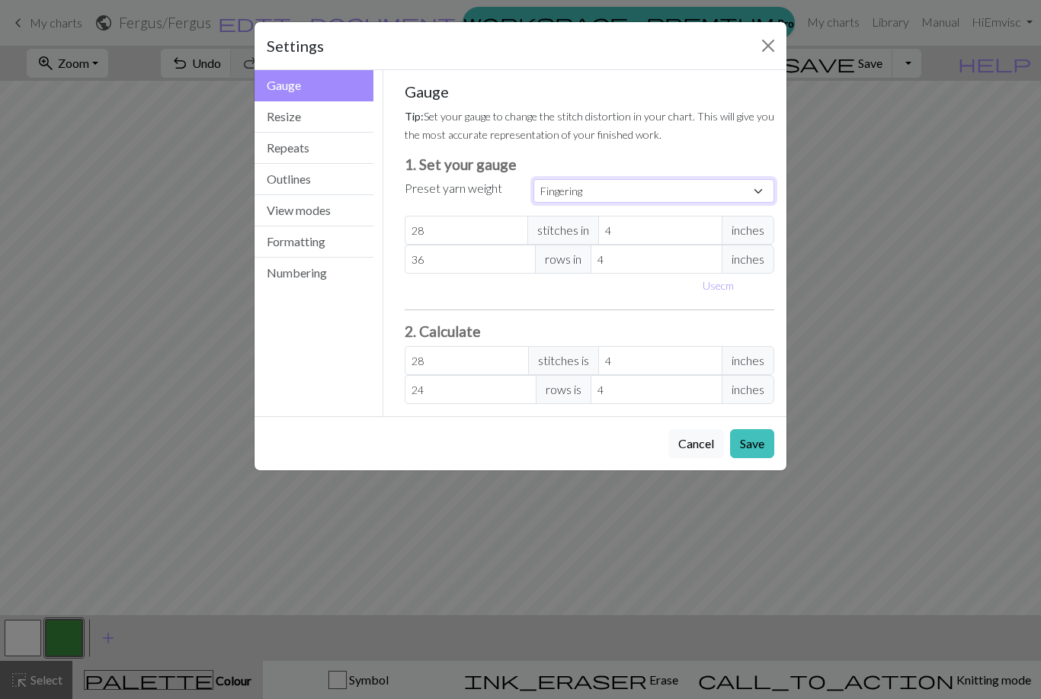
type input "36"
click at [483, 229] on input "28" at bounding box center [467, 230] width 124 height 29
select select "custom"
type input "2"
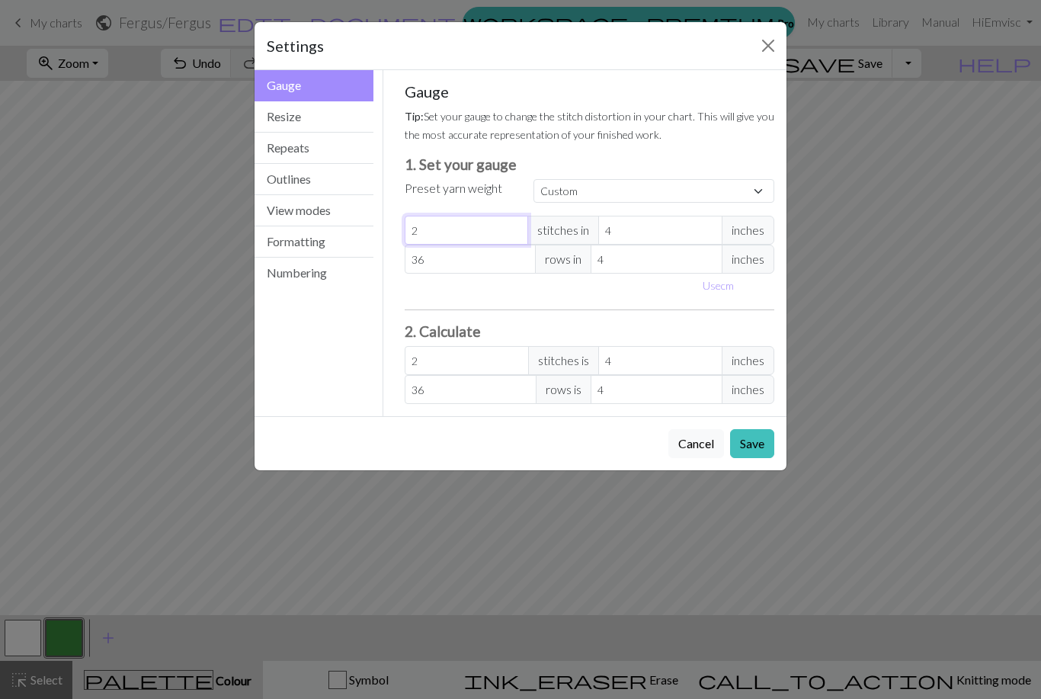
type input "24"
click at [504, 255] on input "36" at bounding box center [471, 259] width 132 height 29
type input "3"
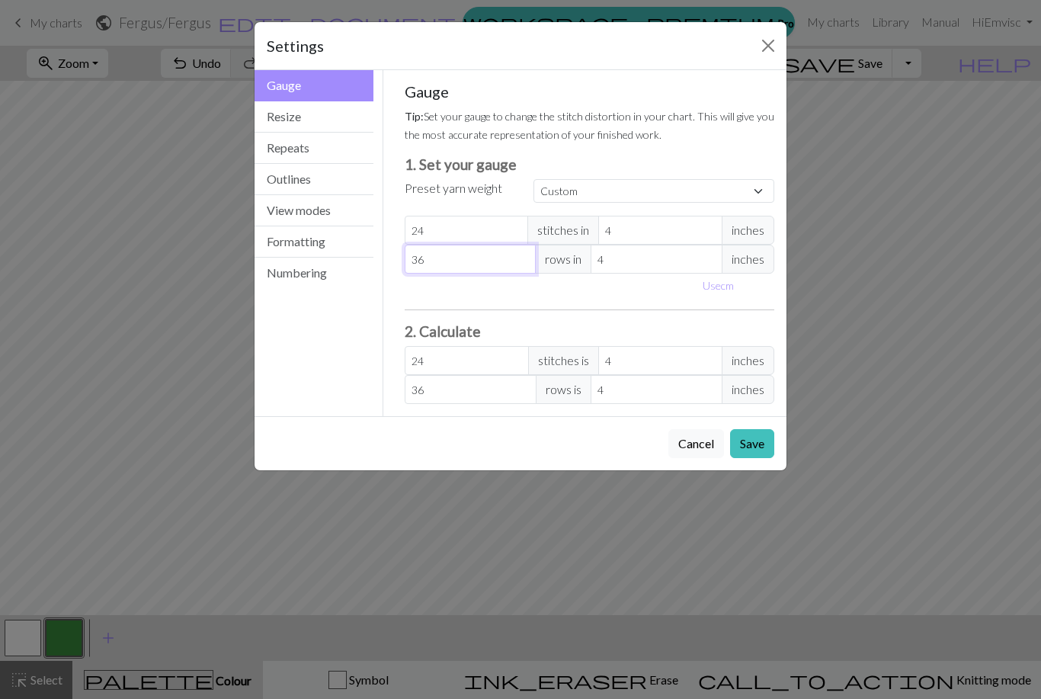
type input "3"
type input "32"
click at [514, 364] on input "24" at bounding box center [467, 360] width 124 height 29
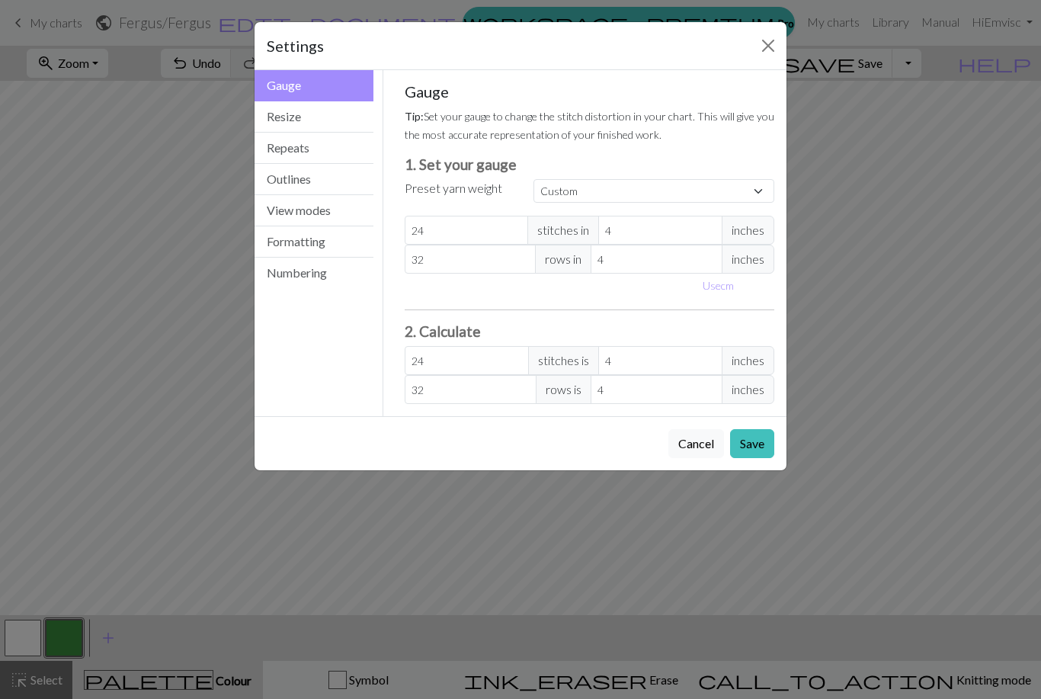
click at [759, 442] on button "Save" at bounding box center [752, 443] width 44 height 29
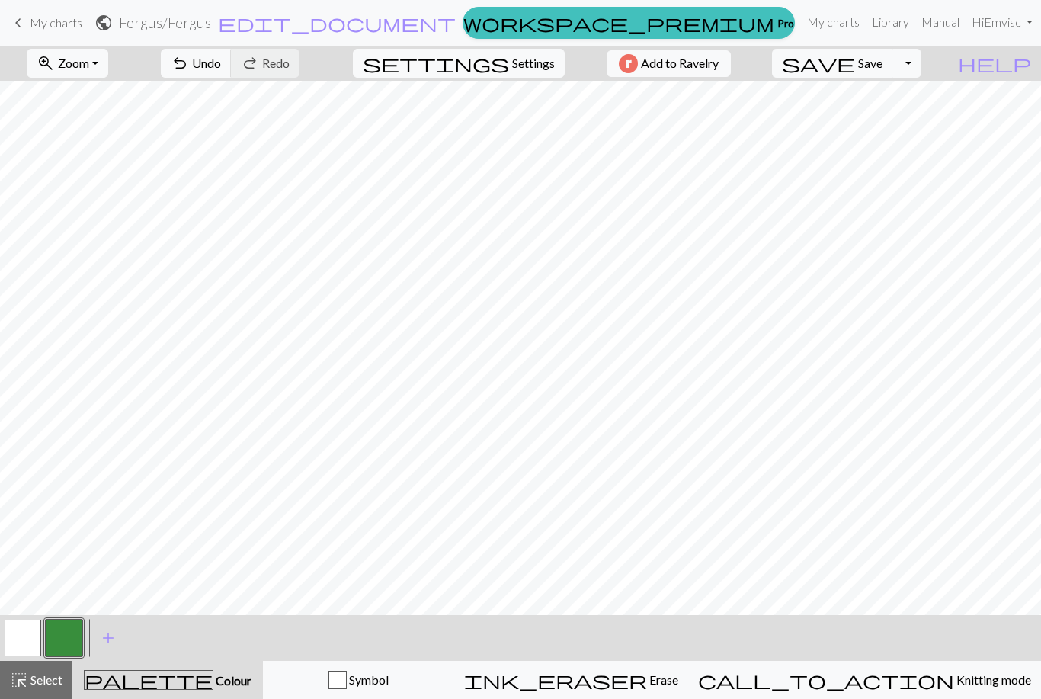
click at [99, 641] on span "add" at bounding box center [108, 637] width 18 height 21
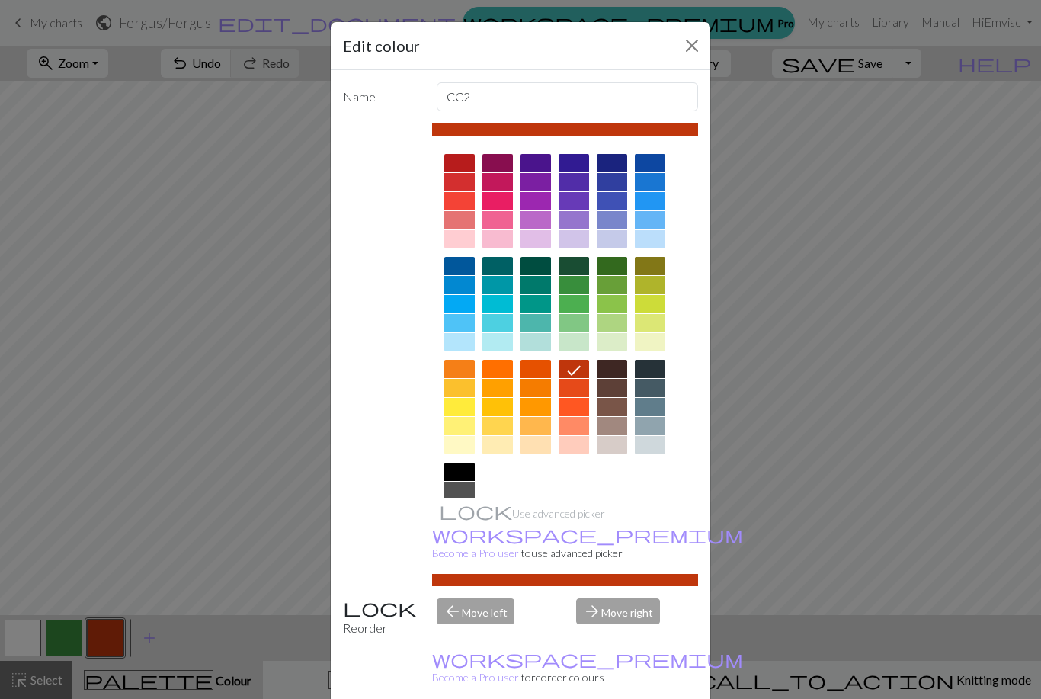
click at [614, 402] on div at bounding box center [612, 407] width 30 height 18
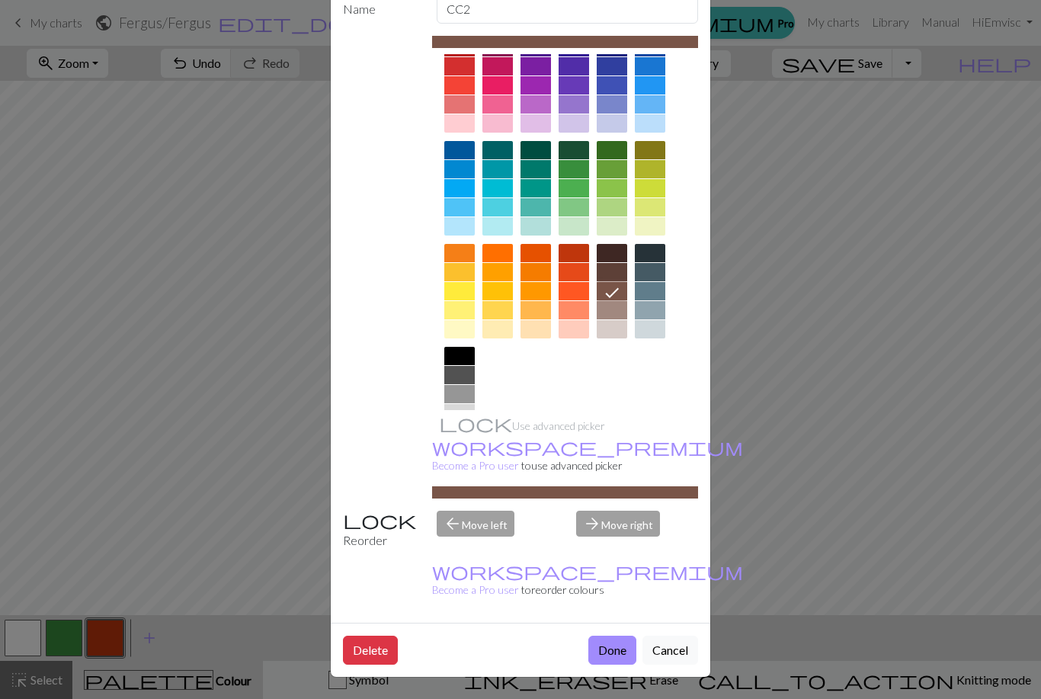
scroll to position [87, 0]
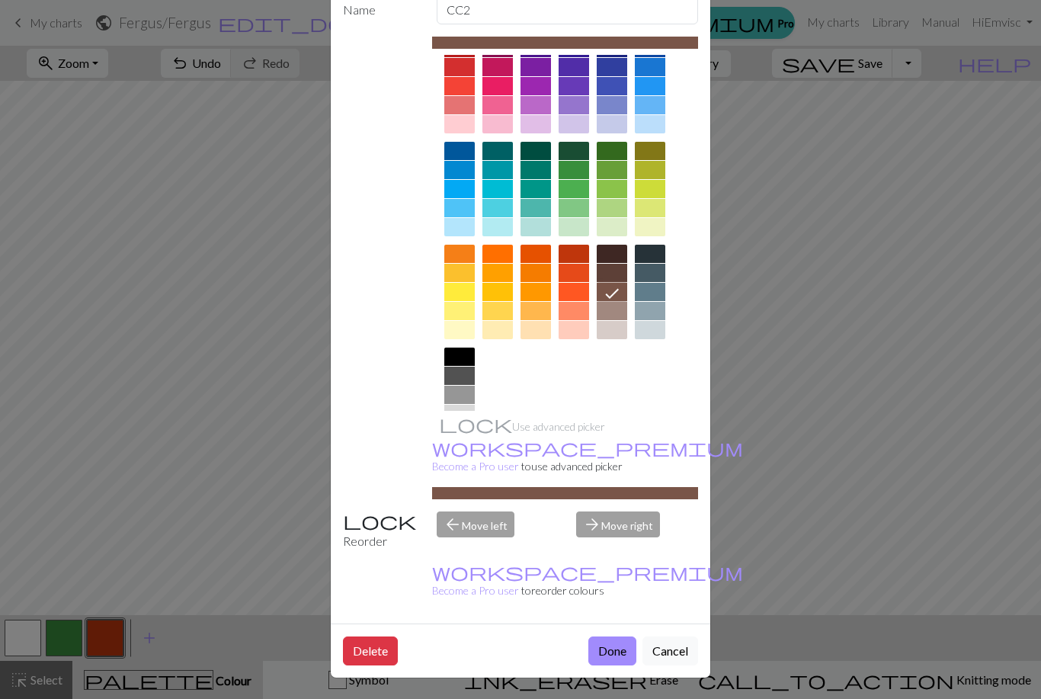
click at [614, 654] on button "Done" at bounding box center [612, 650] width 48 height 29
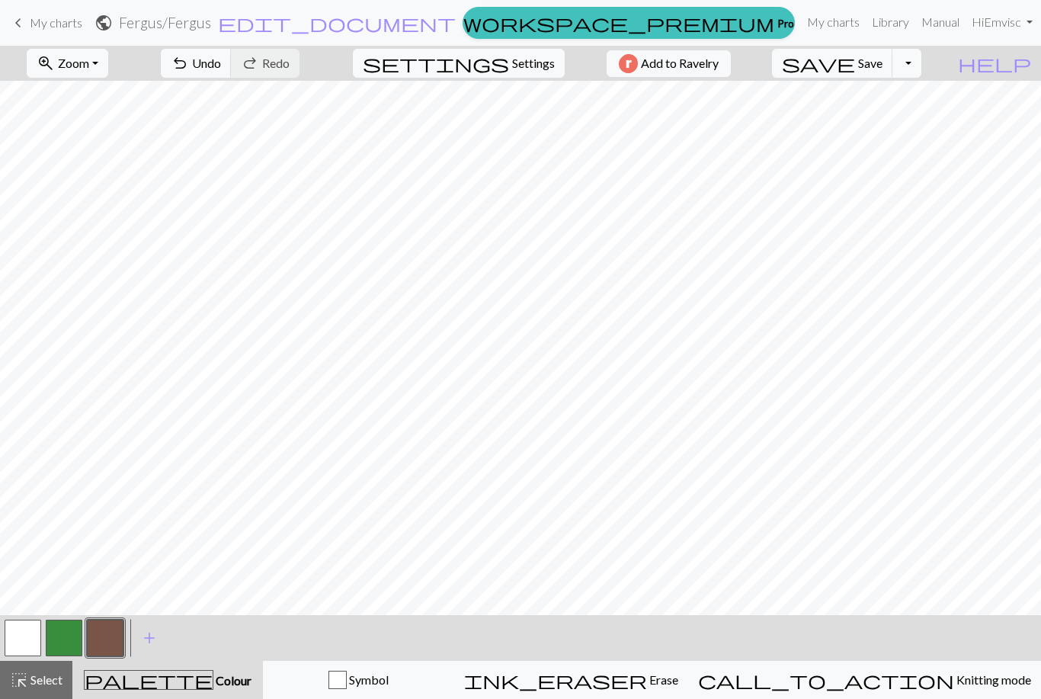
click at [143, 635] on span "add" at bounding box center [149, 637] width 18 height 21
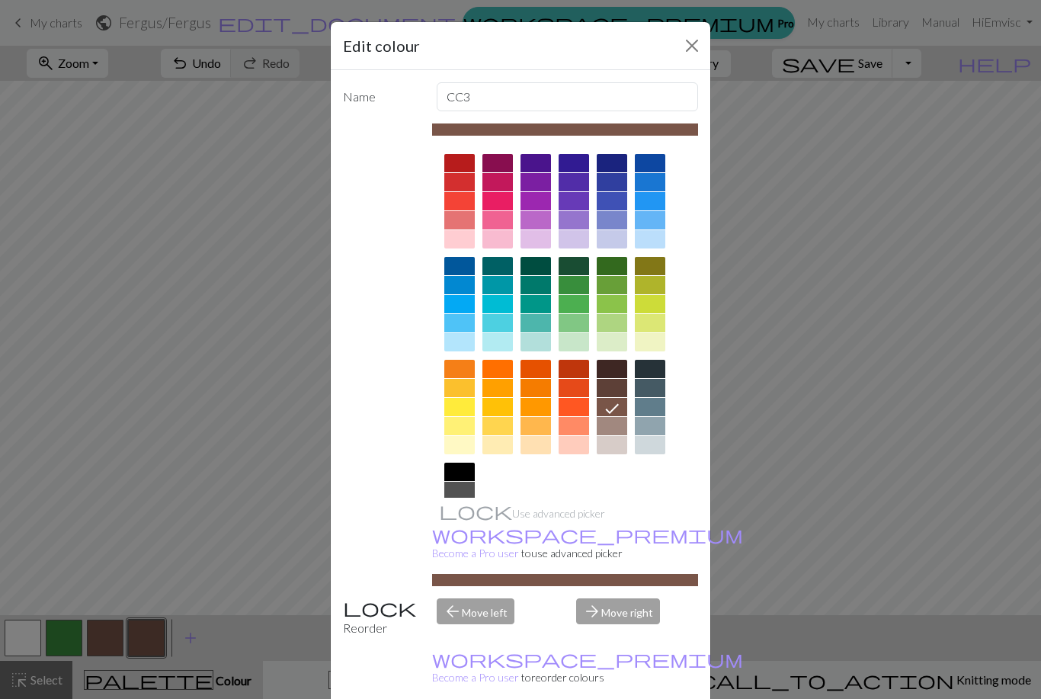
click at [457, 484] on div at bounding box center [459, 491] width 30 height 18
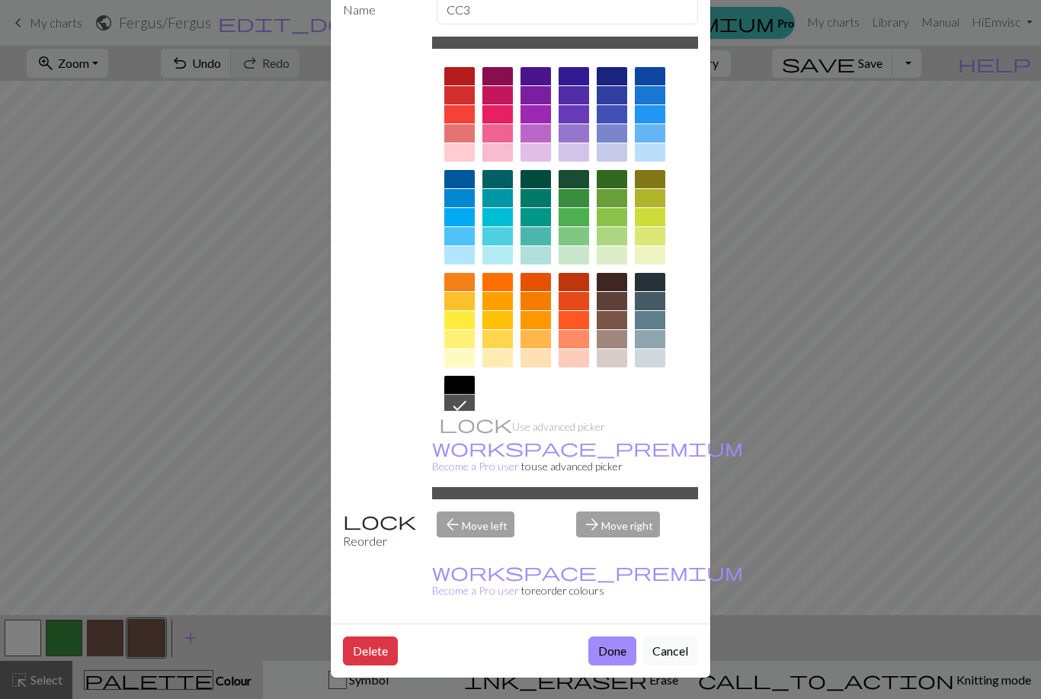
click at [612, 657] on button "Done" at bounding box center [612, 650] width 48 height 29
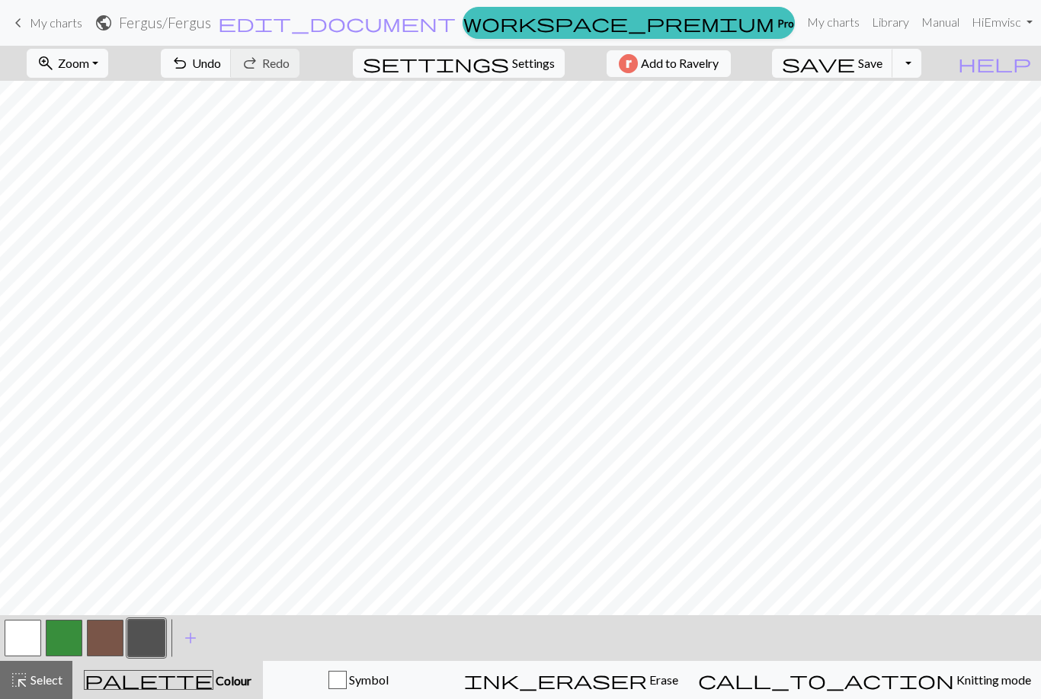
click at [185, 640] on span "add" at bounding box center [190, 637] width 18 height 21
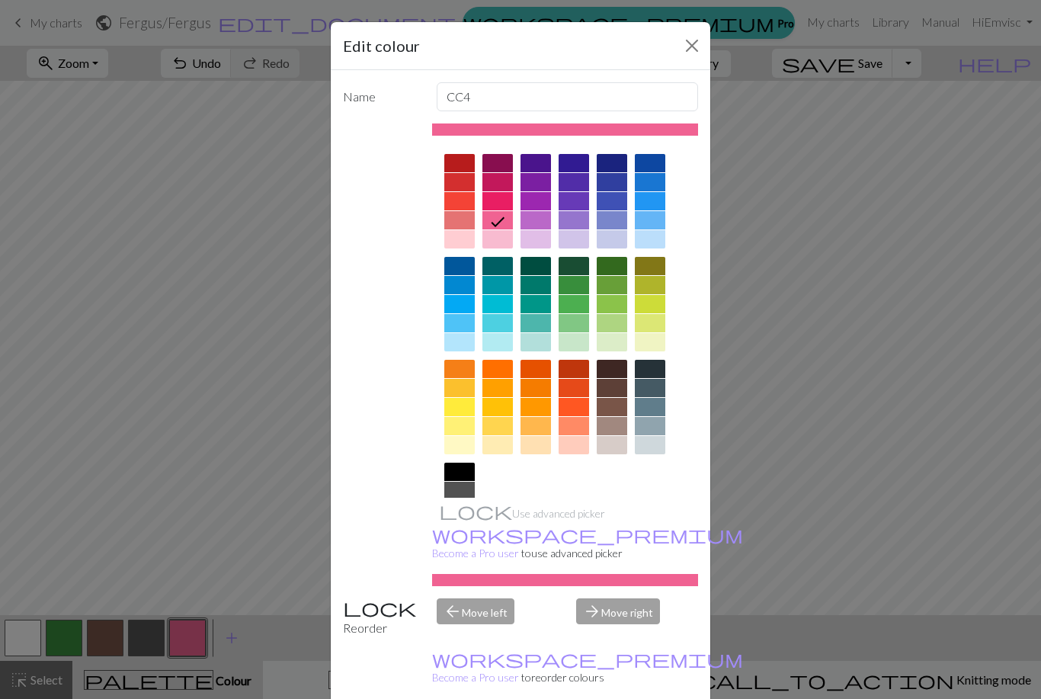
click at [457, 470] on div at bounding box center [459, 472] width 30 height 18
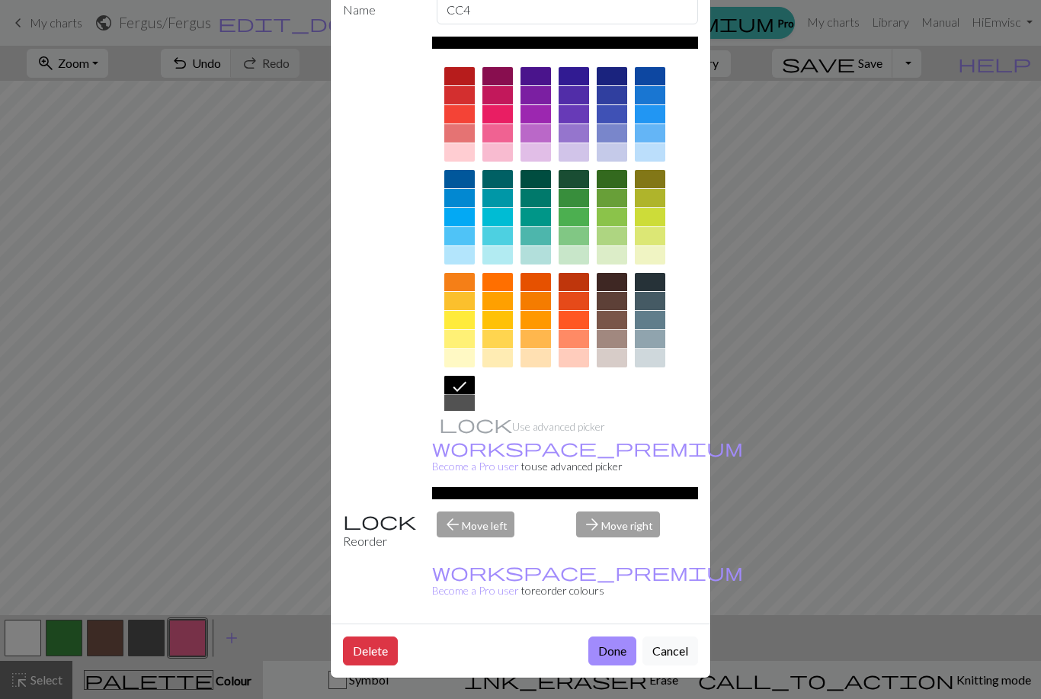
click at [611, 649] on button "Done" at bounding box center [612, 650] width 48 height 29
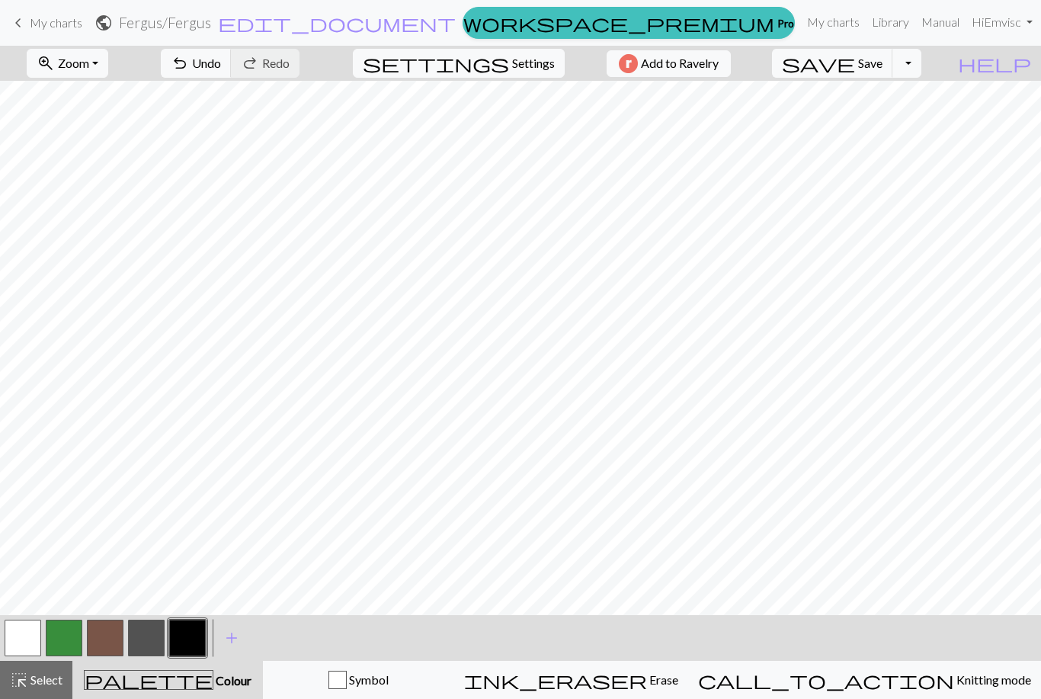
click at [102, 644] on button "button" at bounding box center [105, 638] width 37 height 37
click at [151, 640] on button "button" at bounding box center [146, 638] width 37 height 37
click at [117, 643] on button "button" at bounding box center [105, 638] width 37 height 37
click at [232, 73] on button "undo Undo Undo" at bounding box center [196, 63] width 71 height 29
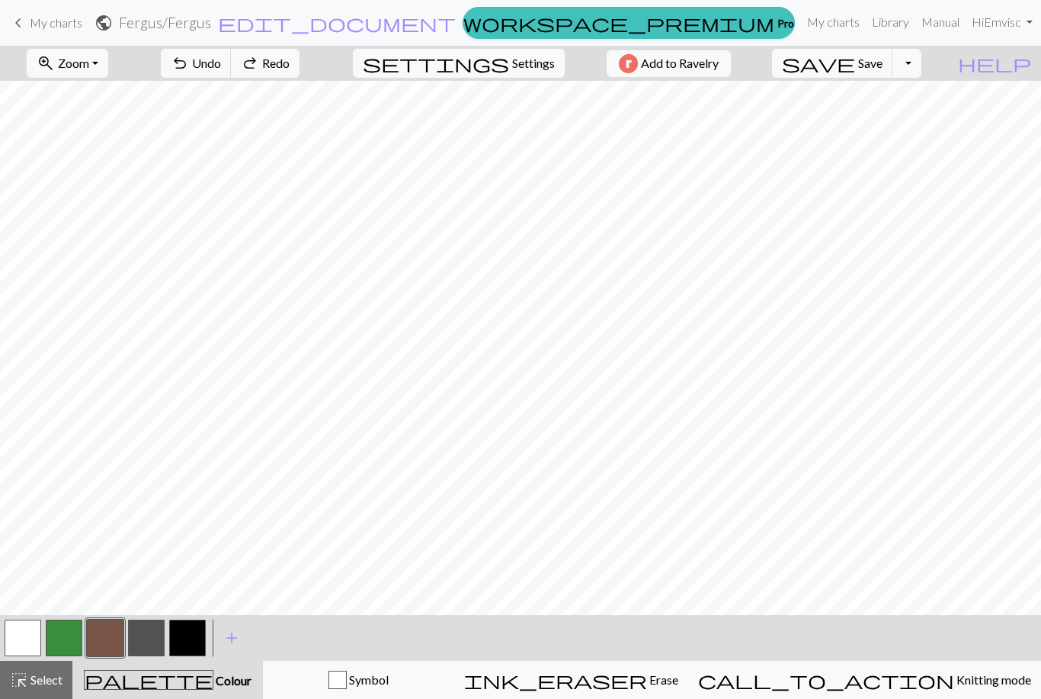
click at [189, 65] on span "undo" at bounding box center [180, 63] width 18 height 21
click at [189, 64] on span "undo" at bounding box center [180, 63] width 18 height 21
click at [221, 66] on span "Undo" at bounding box center [206, 63] width 29 height 14
click at [221, 69] on span "Undo" at bounding box center [206, 63] width 29 height 14
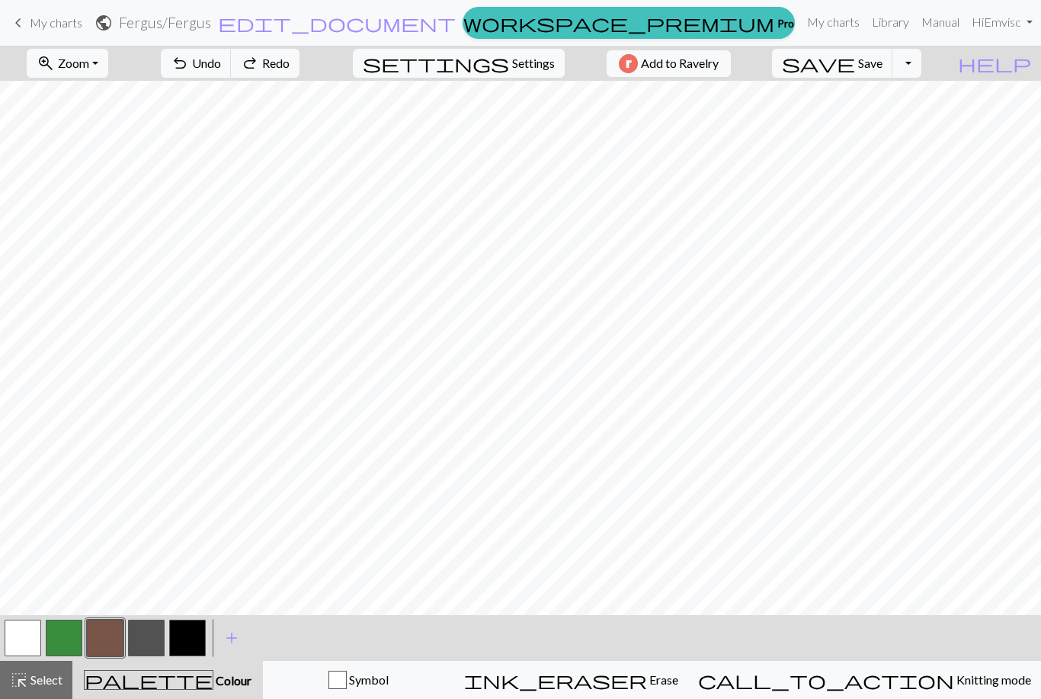
click at [221, 68] on span "Undo" at bounding box center [206, 63] width 29 height 14
click at [232, 72] on button "undo Undo Undo" at bounding box center [196, 63] width 71 height 29
click at [27, 635] on button "button" at bounding box center [23, 638] width 37 height 37
click at [112, 639] on button "button" at bounding box center [105, 638] width 37 height 37
click at [30, 630] on button "button" at bounding box center [23, 638] width 37 height 37
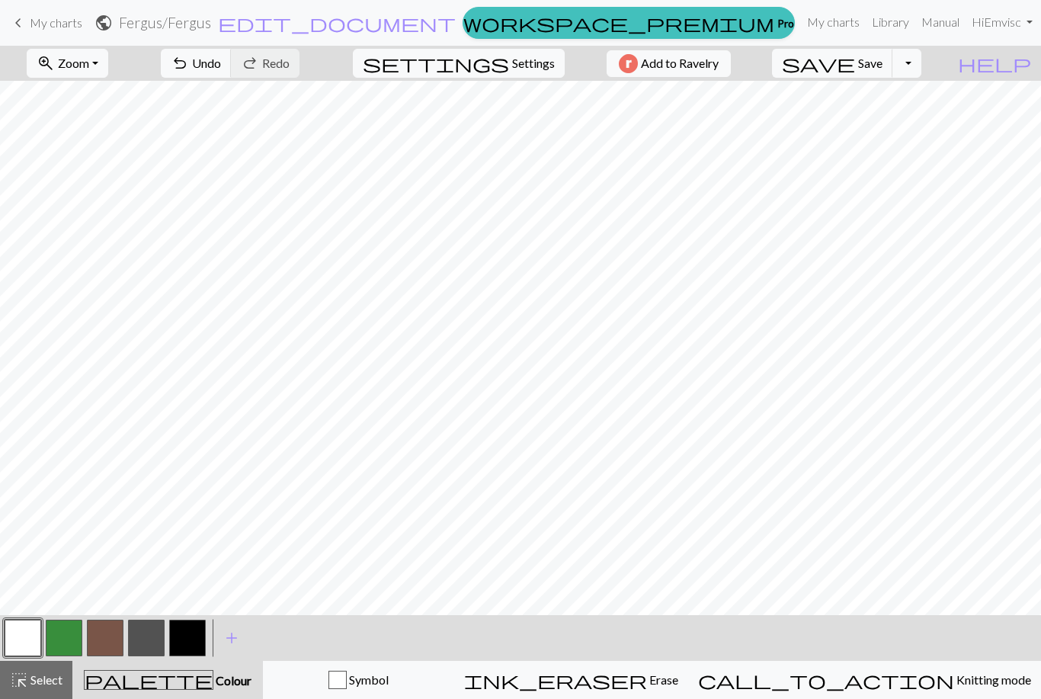
click at [111, 633] on button "button" at bounding box center [105, 638] width 37 height 37
click at [151, 643] on button "button" at bounding box center [146, 638] width 37 height 37
click at [221, 69] on span "Undo" at bounding box center [206, 63] width 29 height 14
click at [111, 633] on button "button" at bounding box center [105, 638] width 37 height 37
click at [188, 643] on button "button" at bounding box center [187, 638] width 37 height 37
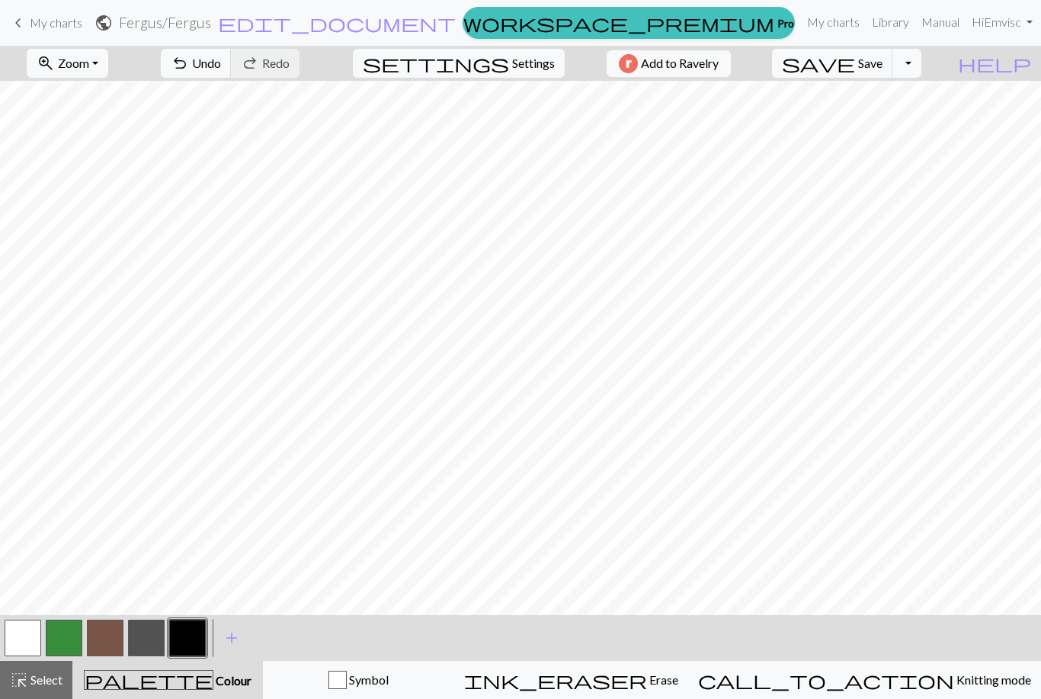
click at [116, 643] on button "button" at bounding box center [105, 638] width 37 height 37
click at [112, 652] on button "button" at bounding box center [105, 638] width 37 height 37
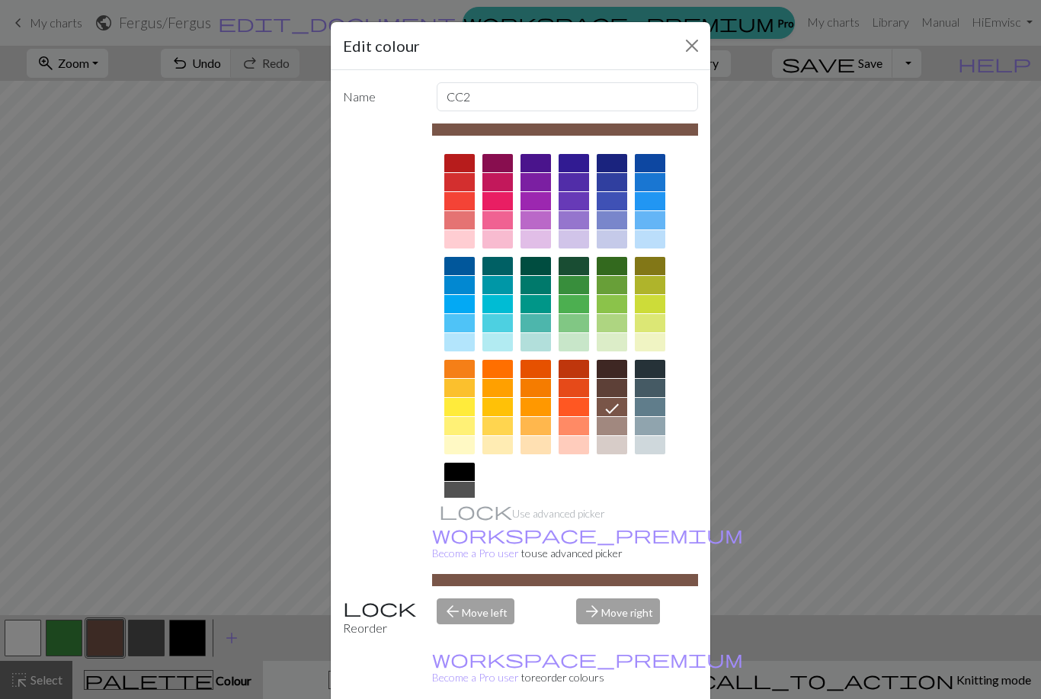
click at [680, 45] on button "Close" at bounding box center [692, 46] width 24 height 24
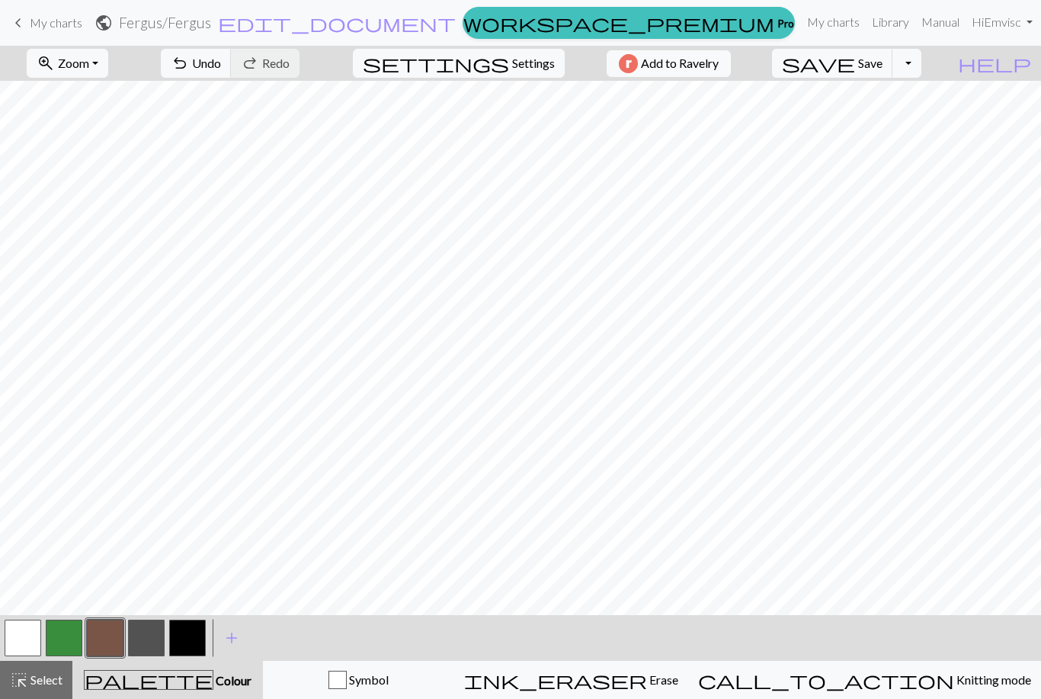
click at [232, 71] on button "undo Undo Undo" at bounding box center [196, 63] width 71 height 29
click at [182, 638] on button "button" at bounding box center [187, 638] width 37 height 37
click at [114, 635] on button "button" at bounding box center [105, 638] width 37 height 37
click at [194, 642] on button "button" at bounding box center [187, 638] width 37 height 37
click at [98, 643] on button "button" at bounding box center [105, 638] width 37 height 37
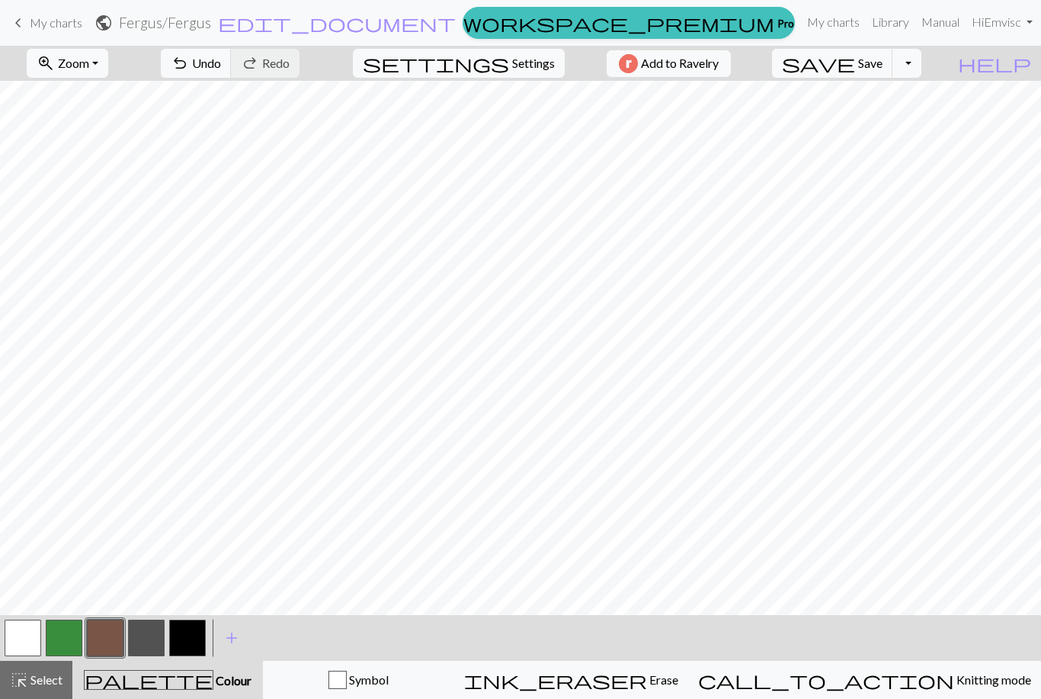
click at [192, 635] on button "button" at bounding box center [187, 638] width 37 height 37
click at [152, 643] on button "button" at bounding box center [146, 638] width 37 height 37
click at [188, 642] on button "button" at bounding box center [187, 638] width 37 height 37
click at [221, 60] on span "Undo" at bounding box center [206, 63] width 29 height 14
click at [232, 75] on button "undo Undo Undo" at bounding box center [196, 63] width 71 height 29
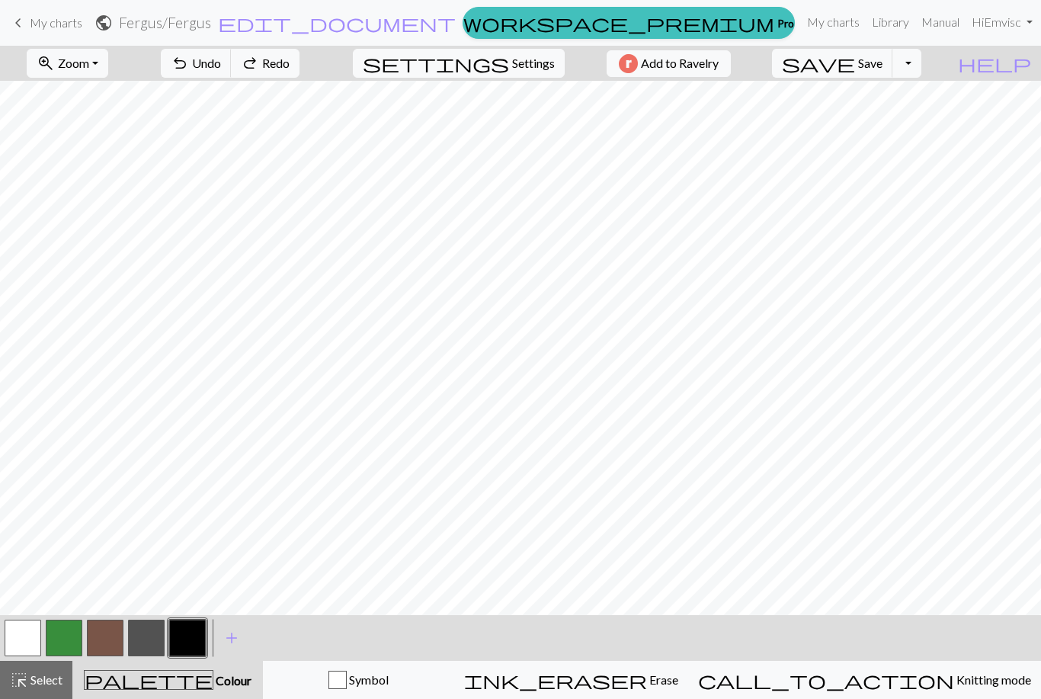
click at [221, 69] on span "Undo" at bounding box center [206, 63] width 29 height 14
click at [232, 72] on button "undo Undo Undo" at bounding box center [196, 63] width 71 height 29
click at [232, 73] on button "undo Undo Undo" at bounding box center [196, 63] width 71 height 29
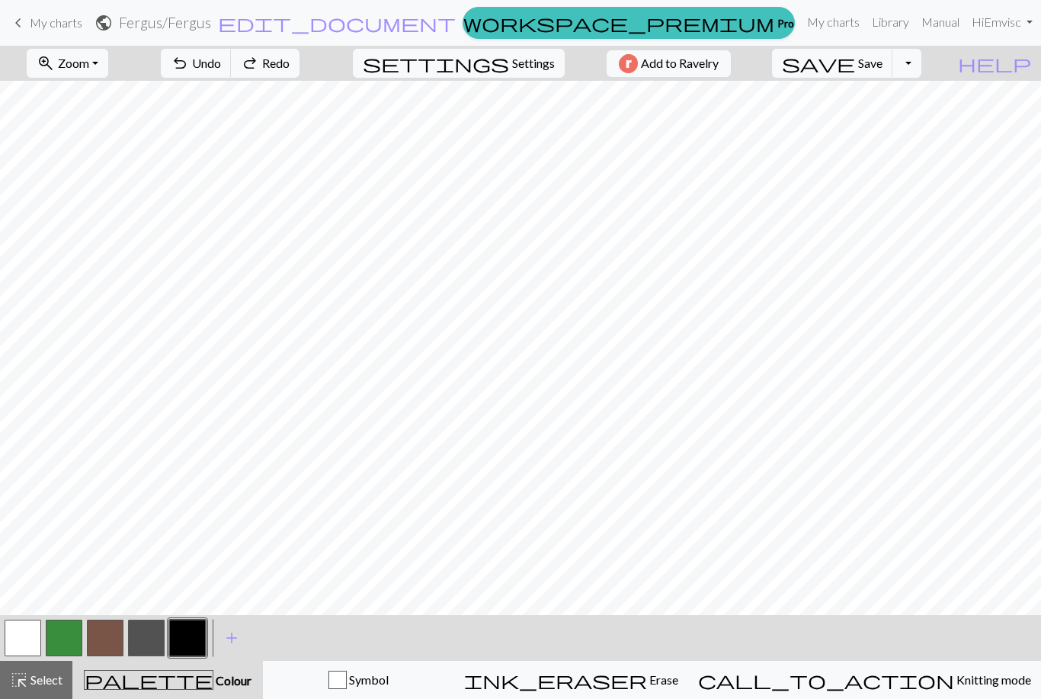
click at [232, 75] on button "undo Undo Undo" at bounding box center [196, 63] width 71 height 29
click at [232, 74] on button "undo Undo Undo" at bounding box center [196, 63] width 71 height 29
click at [232, 77] on button "undo Undo Undo" at bounding box center [196, 63] width 71 height 29
click at [36, 643] on button "button" at bounding box center [23, 638] width 37 height 37
click at [184, 635] on button "button" at bounding box center [187, 638] width 37 height 37
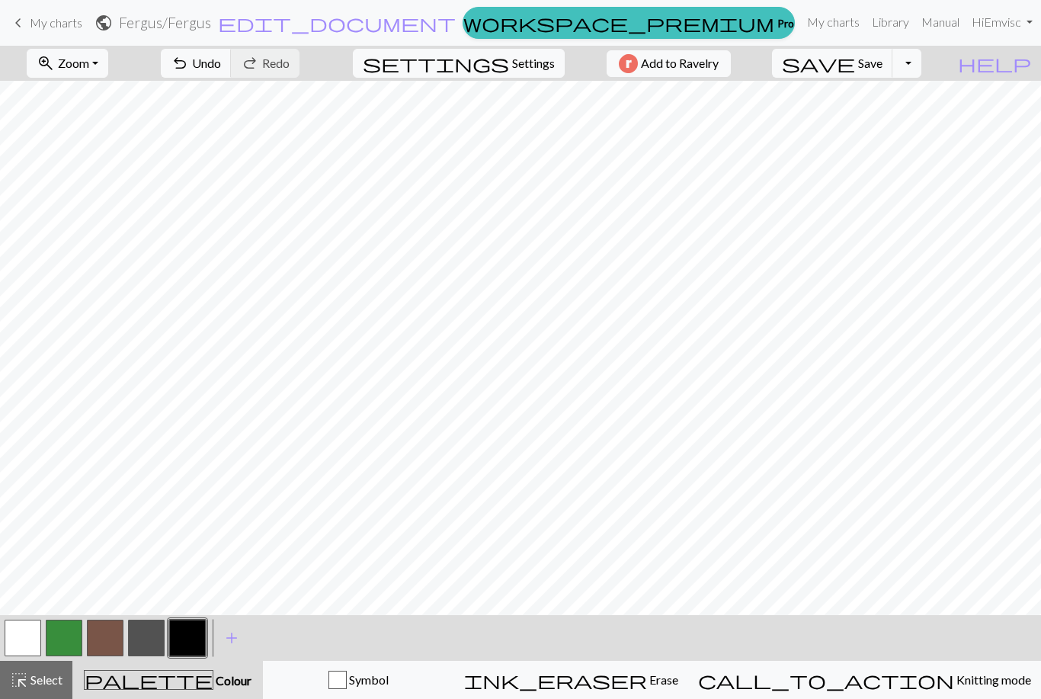
click at [30, 637] on button "button" at bounding box center [23, 638] width 37 height 37
click at [191, 636] on button "button" at bounding box center [187, 638] width 37 height 37
click at [221, 69] on span "Undo" at bounding box center [206, 63] width 29 height 14
click at [530, 69] on span "Settings" at bounding box center [533, 63] width 43 height 18
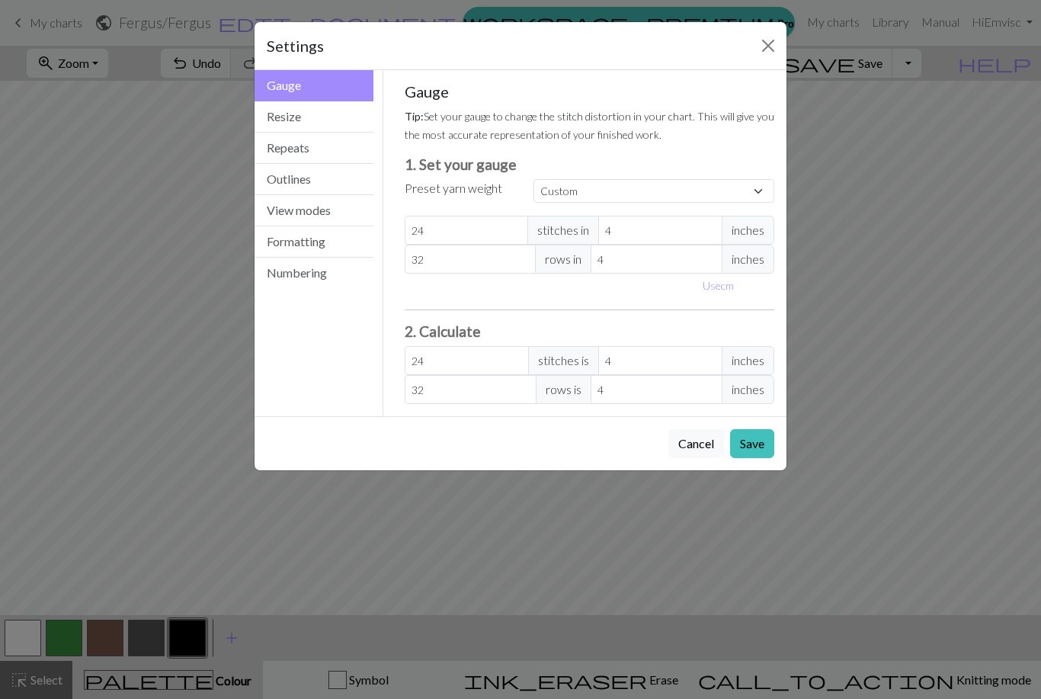
click at [333, 119] on button "Resize" at bounding box center [314, 116] width 119 height 31
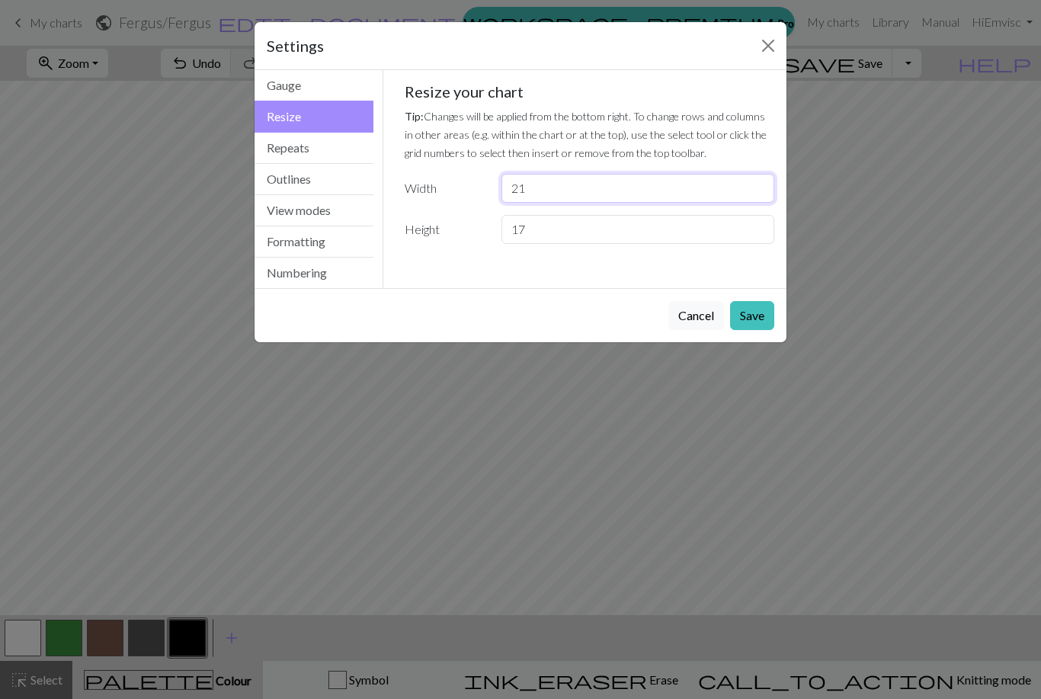
click at [598, 185] on input "21" at bounding box center [638, 188] width 273 height 29
type input "2"
type input "30"
click at [688, 223] on input "17" at bounding box center [638, 229] width 273 height 29
type input "1"
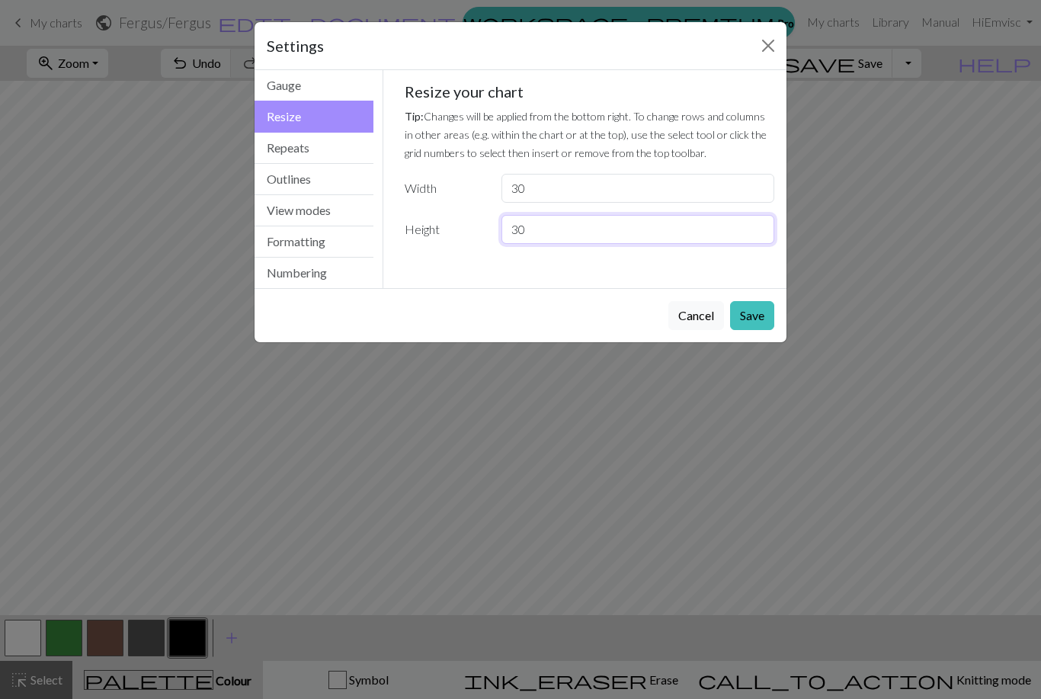
type input "30"
click at [746, 313] on button "Save" at bounding box center [752, 315] width 44 height 29
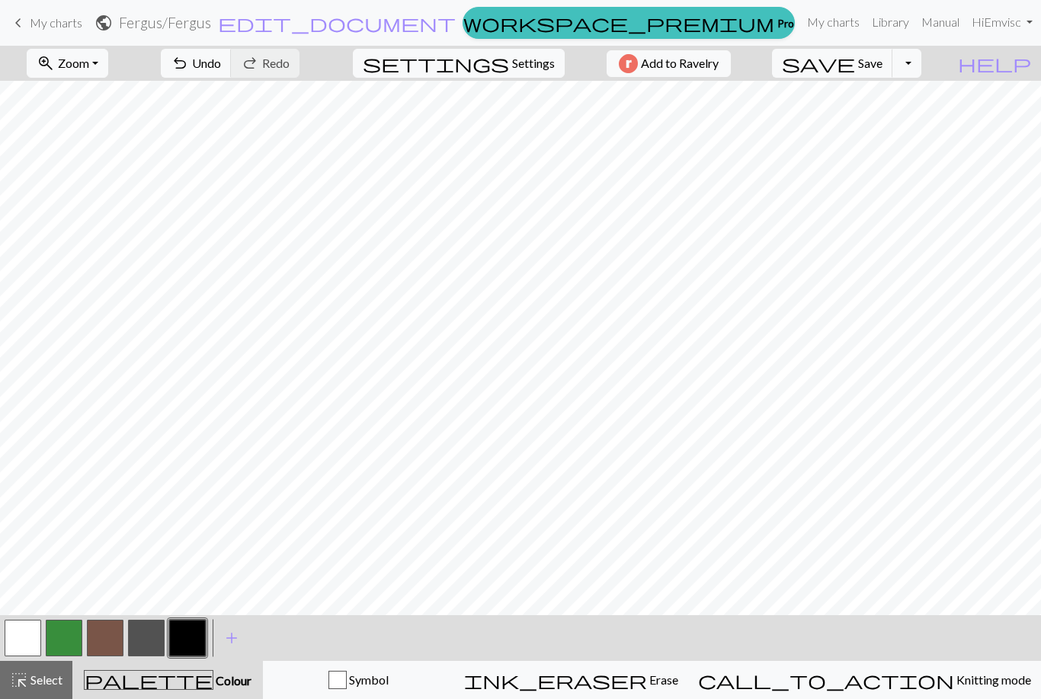
click at [46, 677] on span "Select" at bounding box center [45, 679] width 34 height 14
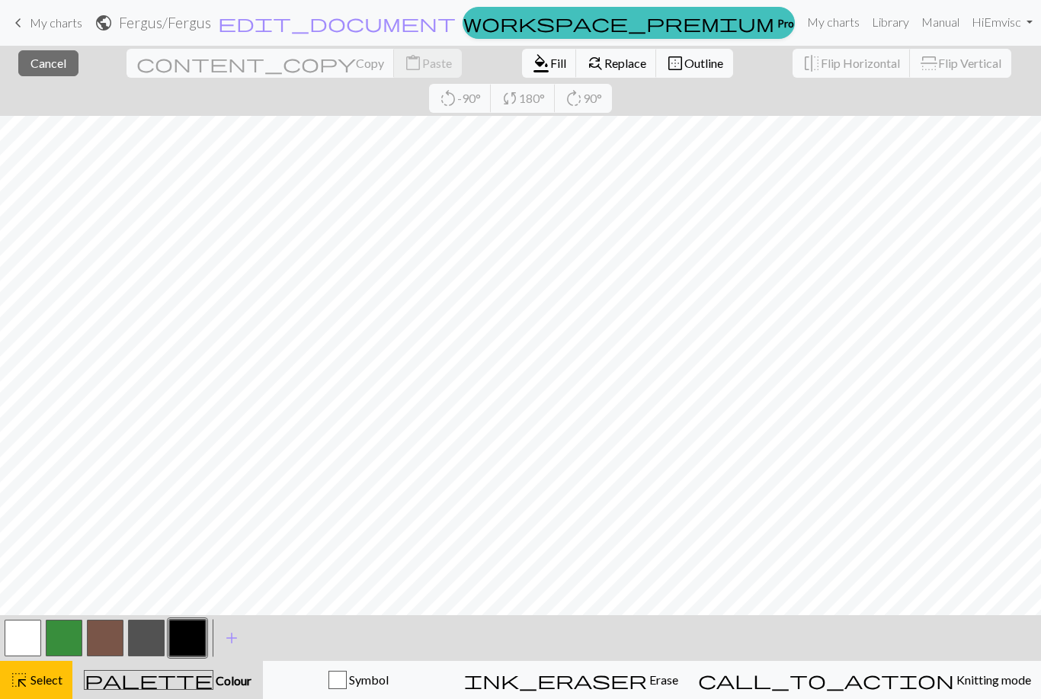
click at [797, 676] on span "Knitting mode" at bounding box center [992, 679] width 77 height 14
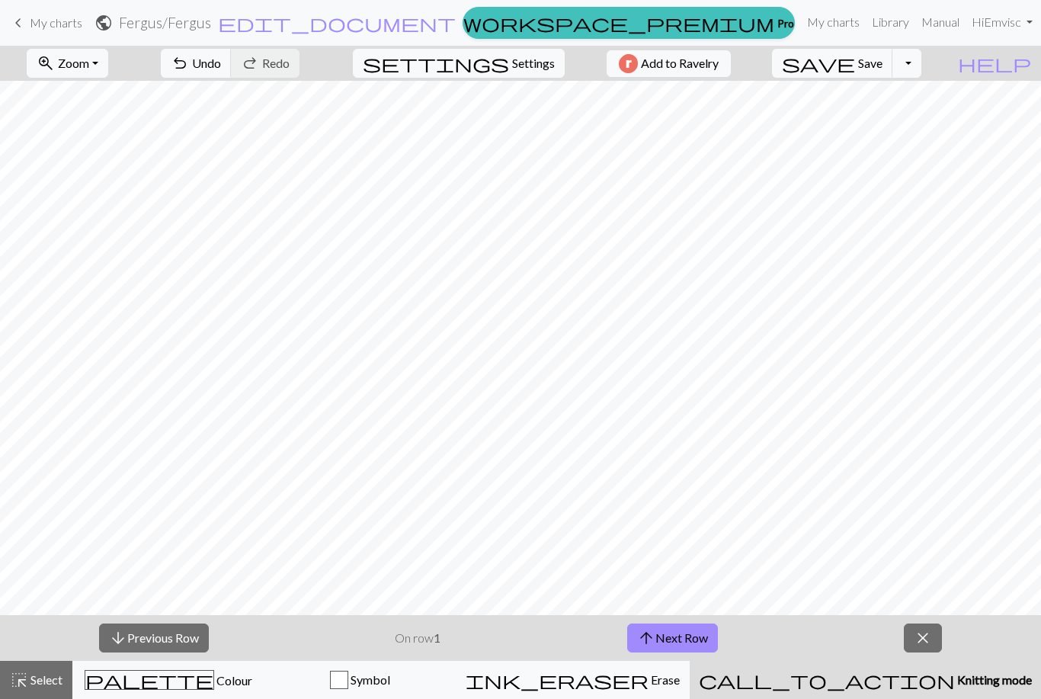
click at [797, 688] on div "call_to_action Knitting mode Knitting mode" at bounding box center [865, 680] width 333 height 18
click at [230, 673] on div "palette Colour Colour" at bounding box center [168, 680] width 172 height 20
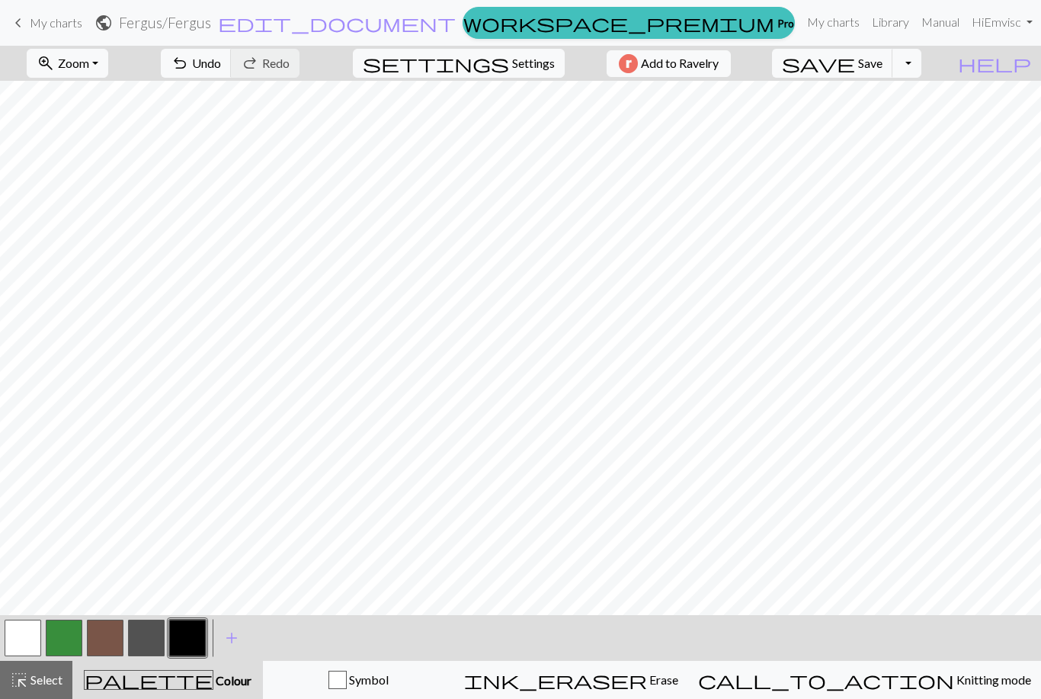
click at [221, 61] on span "Undo" at bounding box center [206, 63] width 29 height 14
click at [543, 57] on span "Settings" at bounding box center [533, 63] width 43 height 18
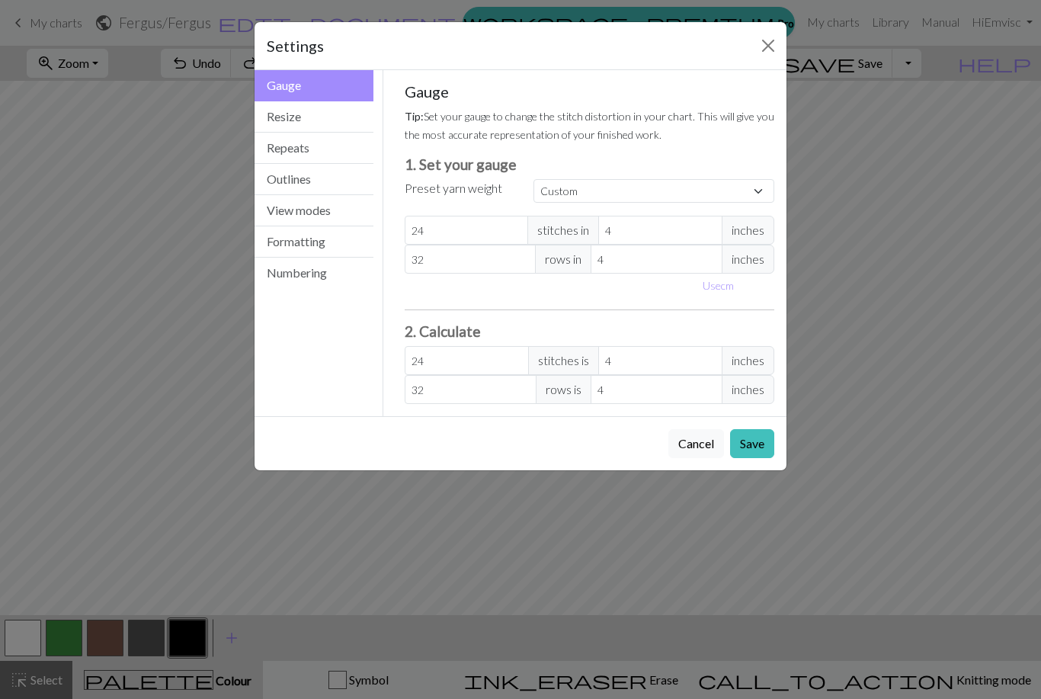
click at [341, 121] on button "Resize" at bounding box center [314, 116] width 119 height 31
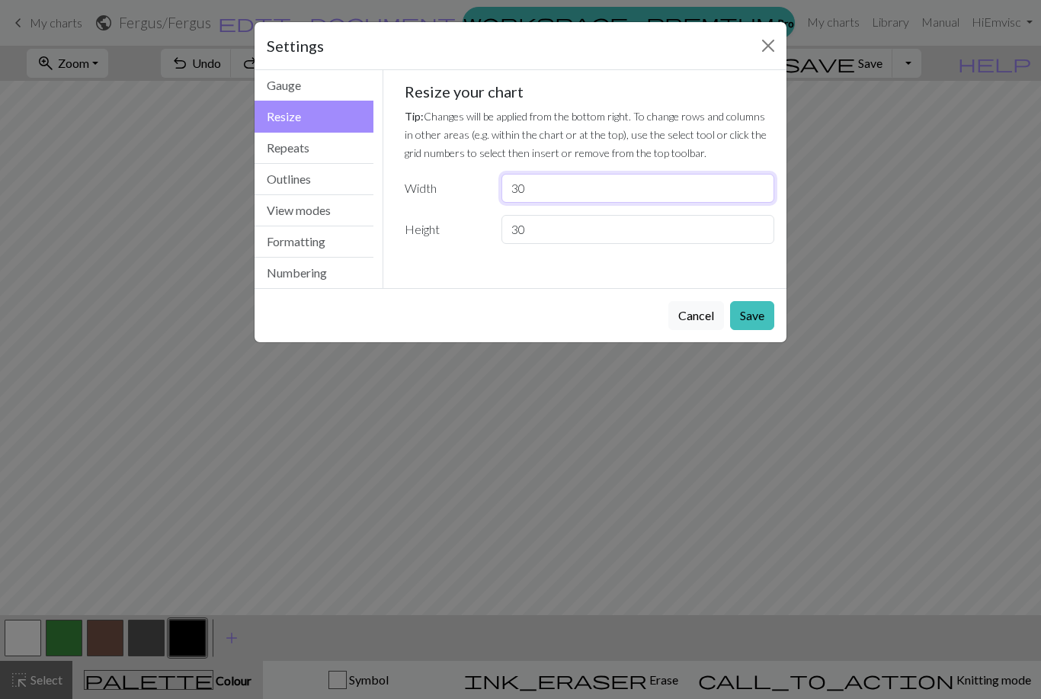
click at [625, 190] on input "30" at bounding box center [638, 188] width 273 height 29
type input "3"
type input "50"
click at [751, 306] on button "Save" at bounding box center [752, 315] width 44 height 29
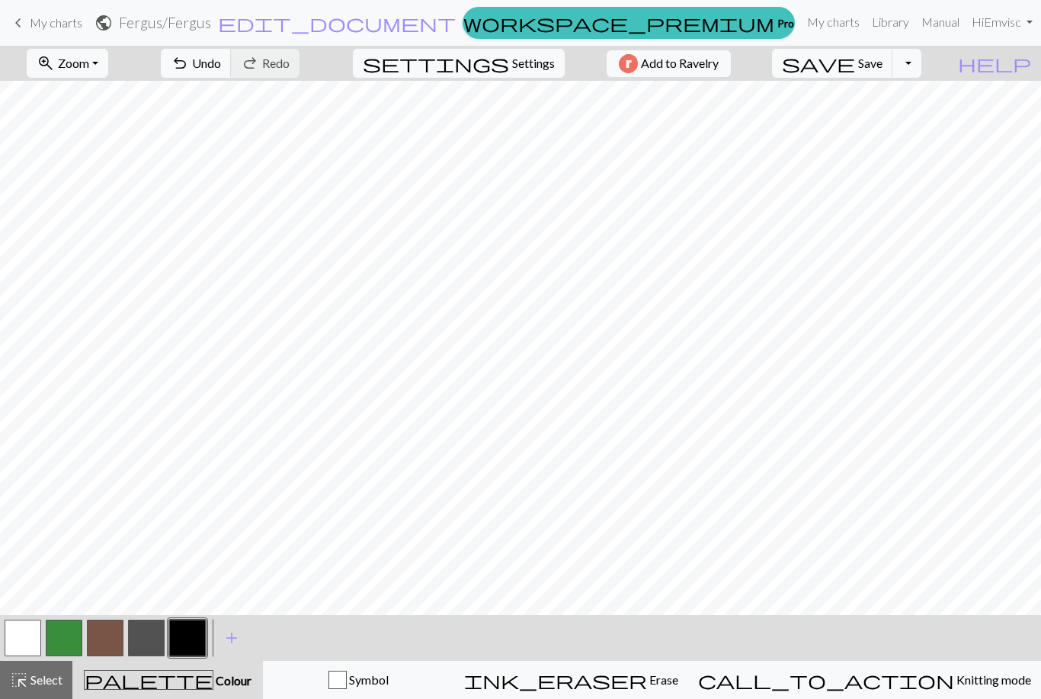
click at [44, 674] on span "Select" at bounding box center [45, 679] width 34 height 14
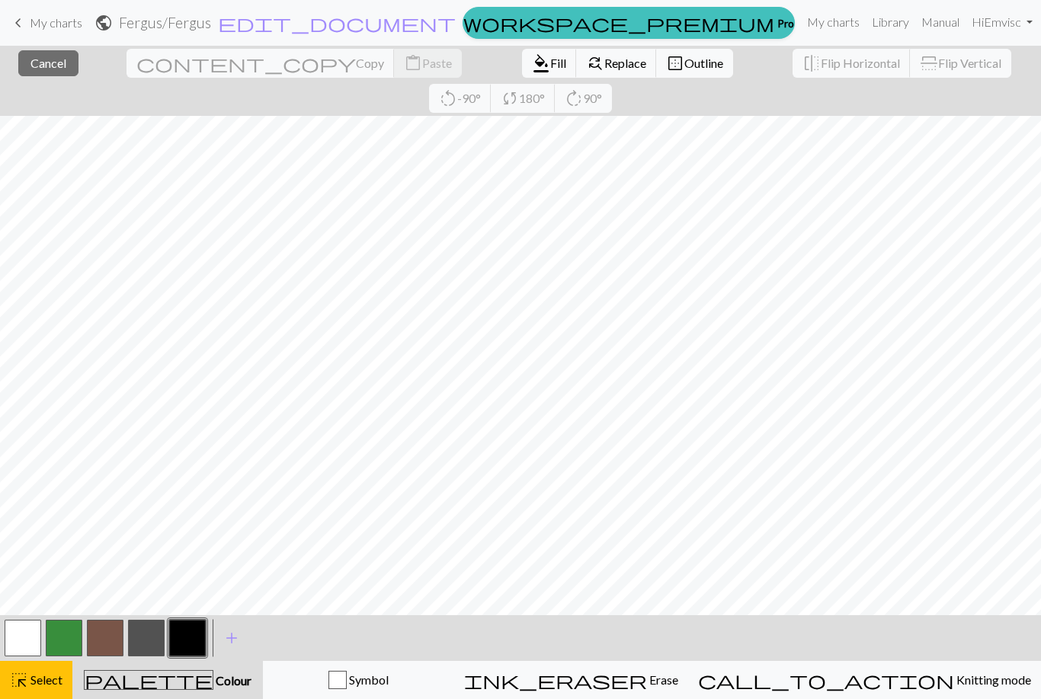
click at [356, 62] on span "Copy" at bounding box center [370, 63] width 28 height 14
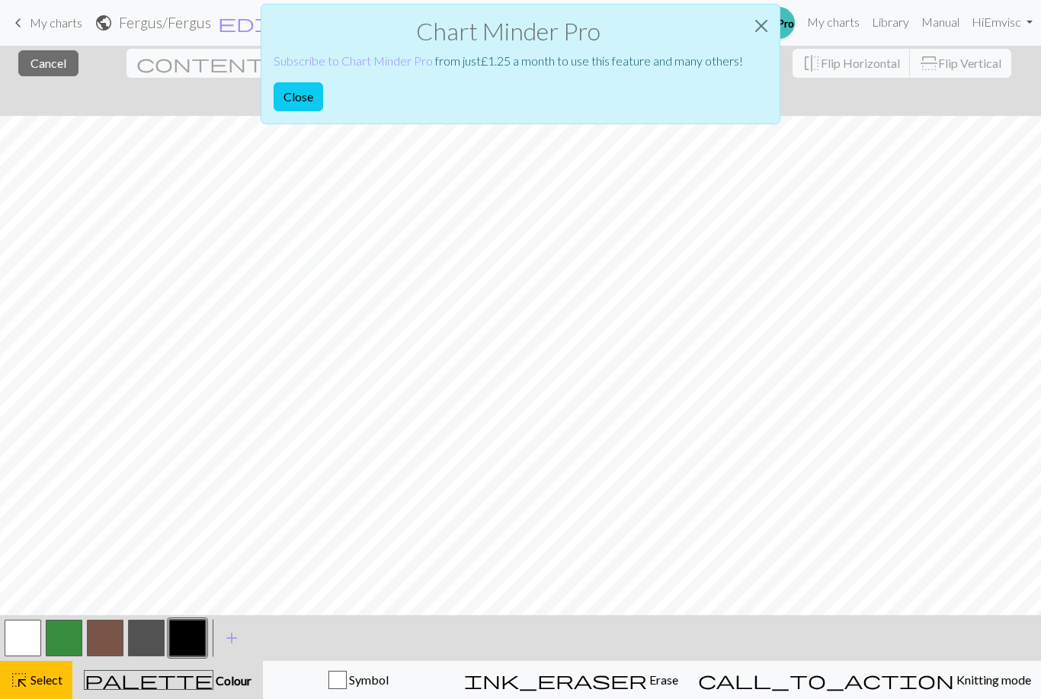
click at [768, 19] on button "Close" at bounding box center [761, 26] width 37 height 43
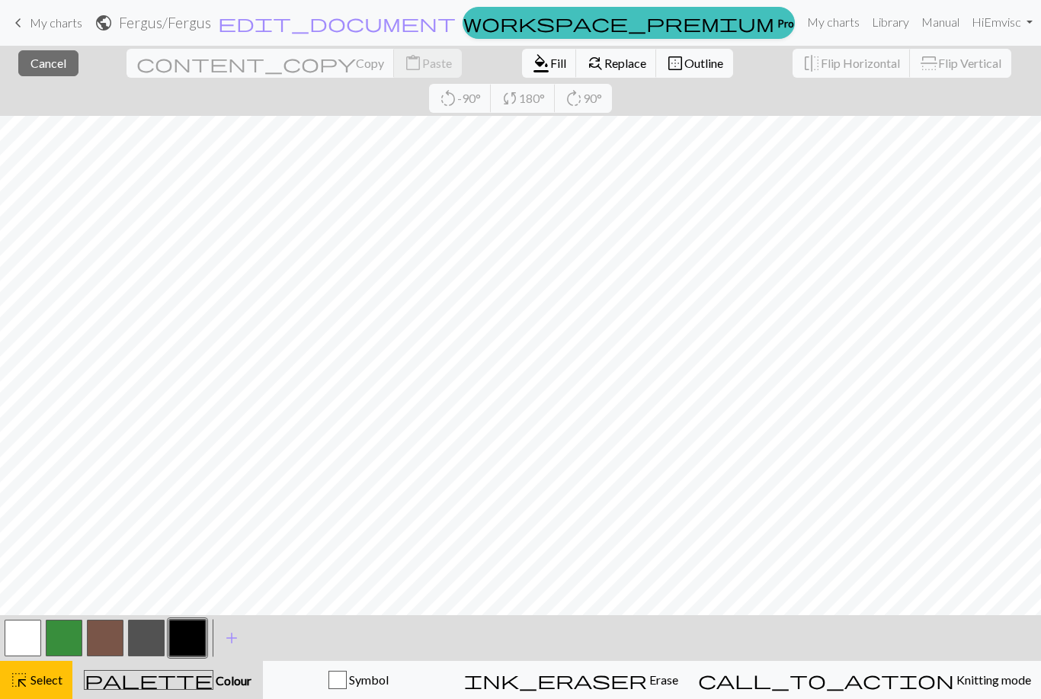
click at [54, 64] on span "Cancel" at bounding box center [48, 63] width 36 height 14
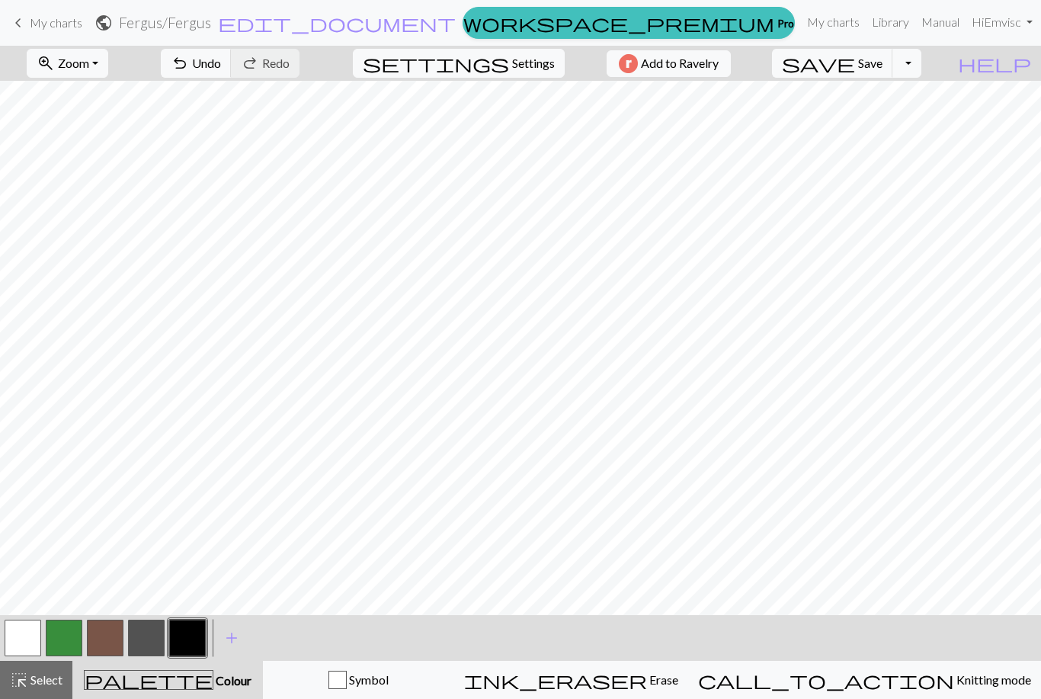
click at [797, 59] on span "Save" at bounding box center [870, 63] width 24 height 14
click at [797, 65] on span "save" at bounding box center [818, 63] width 73 height 21
click at [107, 634] on button "button" at bounding box center [105, 638] width 37 height 37
click at [188, 642] on button "button" at bounding box center [187, 638] width 37 height 37
click at [117, 646] on button "button" at bounding box center [105, 638] width 37 height 37
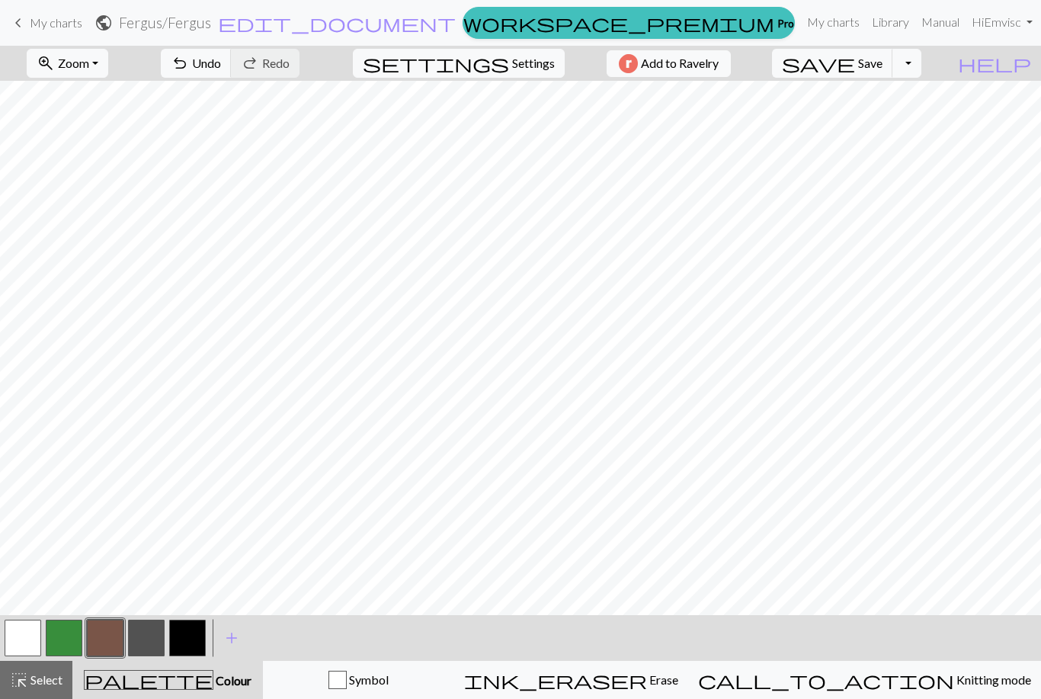
click at [196, 636] on button "button" at bounding box center [187, 638] width 37 height 37
click at [103, 638] on button "button" at bounding box center [105, 638] width 37 height 37
click at [221, 68] on span "Undo" at bounding box center [206, 63] width 29 height 14
click at [221, 63] on span "Undo" at bounding box center [206, 63] width 29 height 14
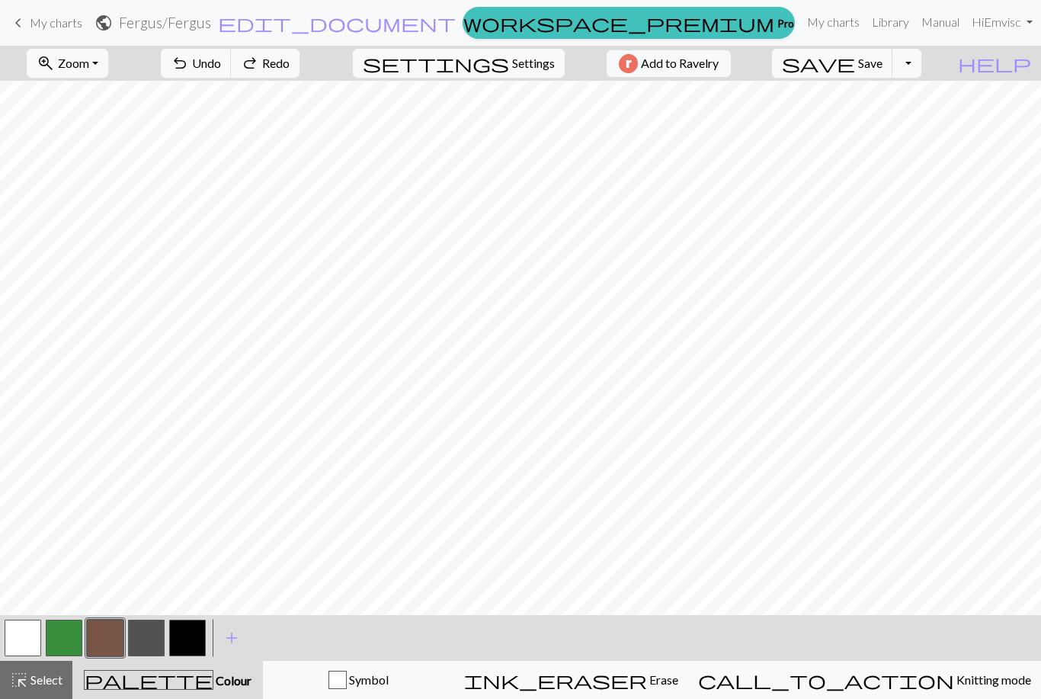
click at [221, 68] on span "Undo" at bounding box center [206, 63] width 29 height 14
click at [232, 71] on button "undo Undo Undo" at bounding box center [196, 63] width 71 height 29
click at [221, 70] on span "Undo" at bounding box center [206, 63] width 29 height 14
click at [797, 51] on button "save Save Save" at bounding box center [832, 63] width 121 height 29
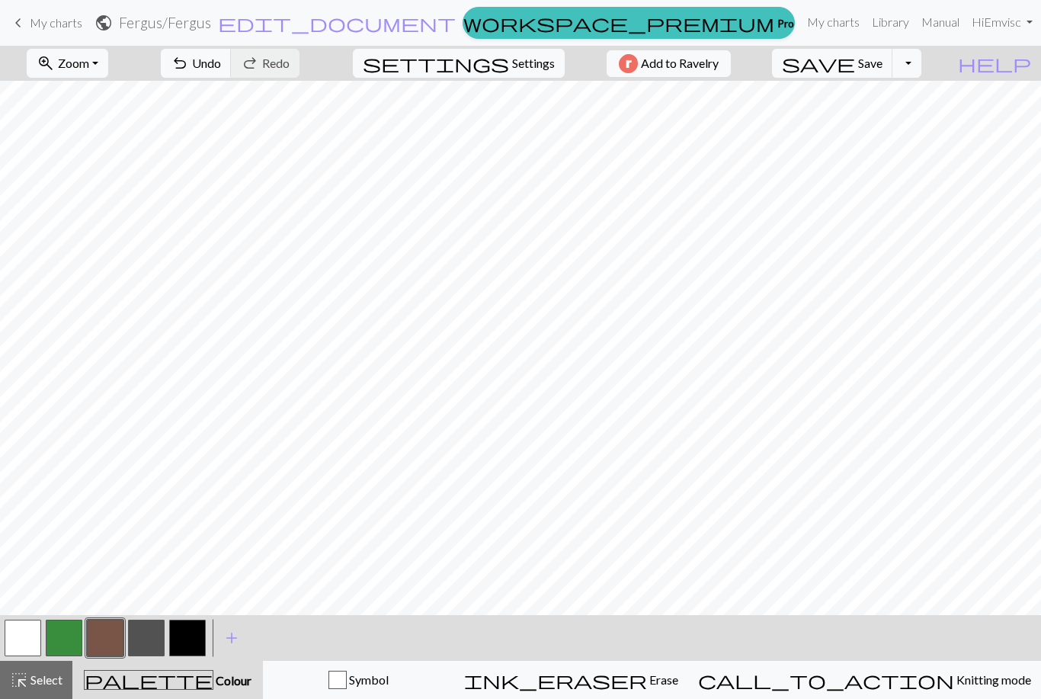
click at [221, 70] on span "Undo" at bounding box center [206, 63] width 29 height 14
click at [232, 56] on button "undo Undo Undo" at bounding box center [196, 63] width 71 height 29
click at [232, 55] on button "undo Undo Undo" at bounding box center [196, 63] width 71 height 29
click at [189, 63] on span "undo" at bounding box center [180, 63] width 18 height 21
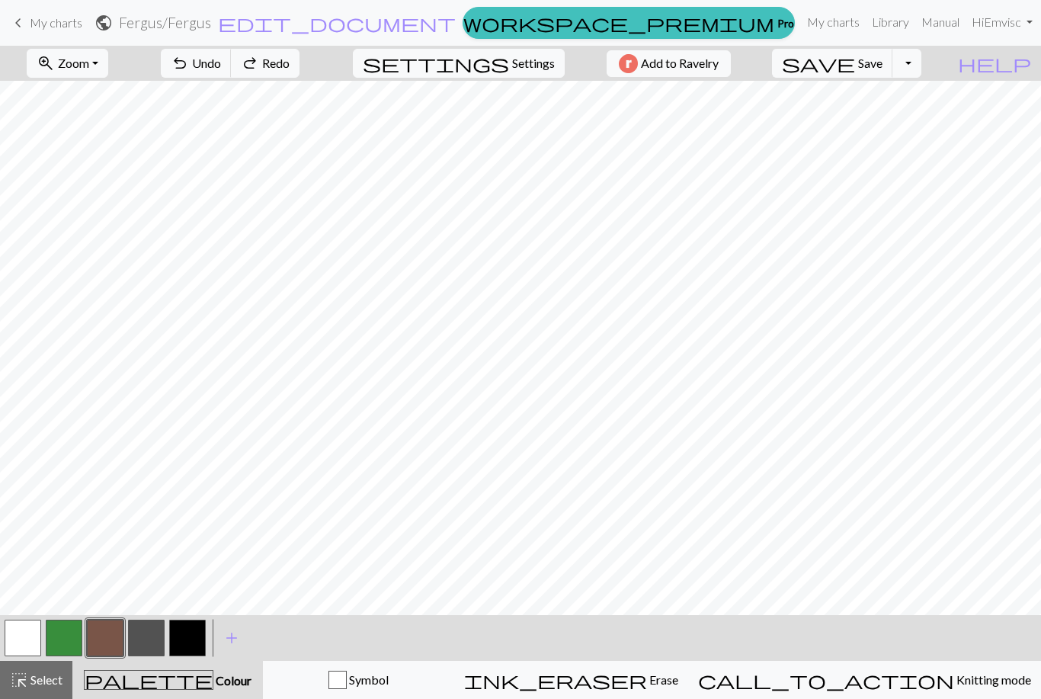
click at [189, 70] on span "undo" at bounding box center [180, 63] width 18 height 21
click at [232, 71] on button "undo Undo Undo" at bounding box center [196, 63] width 71 height 29
click at [196, 646] on button "button" at bounding box center [187, 638] width 37 height 37
click at [27, 633] on button "button" at bounding box center [23, 638] width 37 height 37
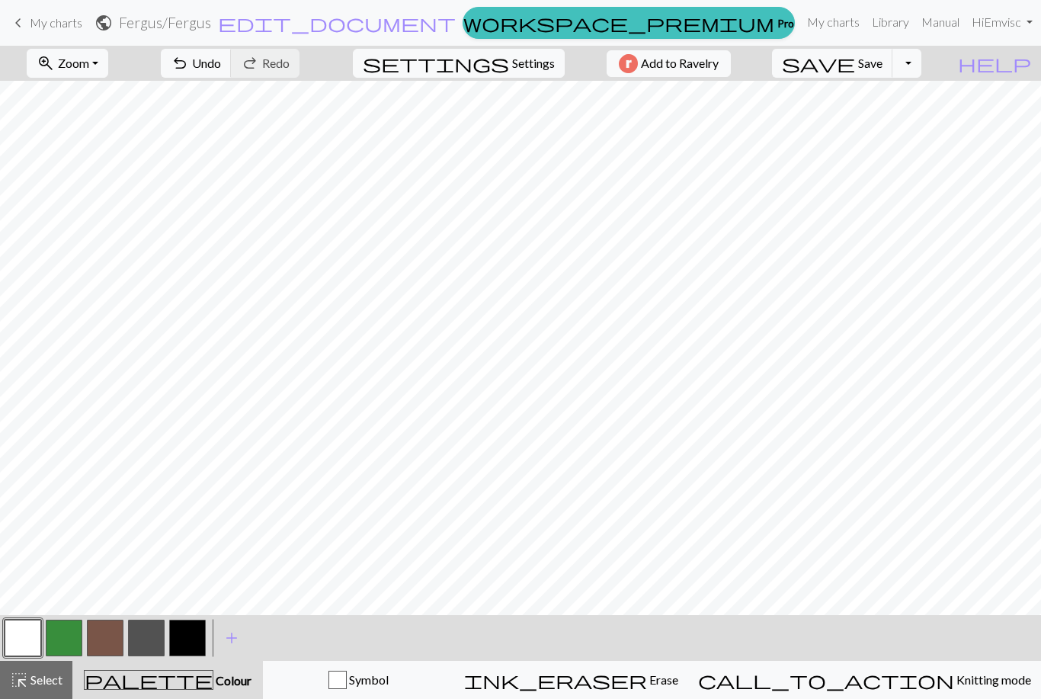
click at [106, 640] on button "button" at bounding box center [105, 638] width 37 height 37
click at [189, 636] on button "button" at bounding box center [187, 638] width 37 height 37
click at [38, 641] on button "button" at bounding box center [23, 638] width 37 height 37
click at [159, 636] on button "button" at bounding box center [146, 638] width 37 height 37
click at [194, 632] on button "button" at bounding box center [187, 638] width 37 height 37
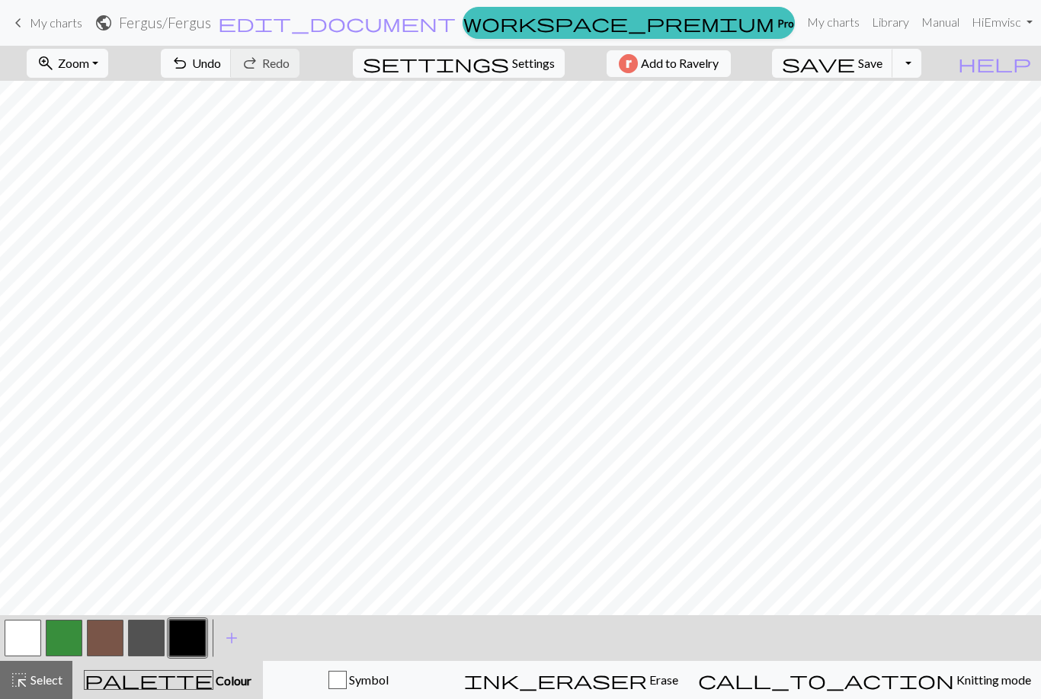
click at [111, 642] on button "button" at bounding box center [105, 638] width 37 height 37
click at [58, 679] on span "Select" at bounding box center [45, 679] width 34 height 14
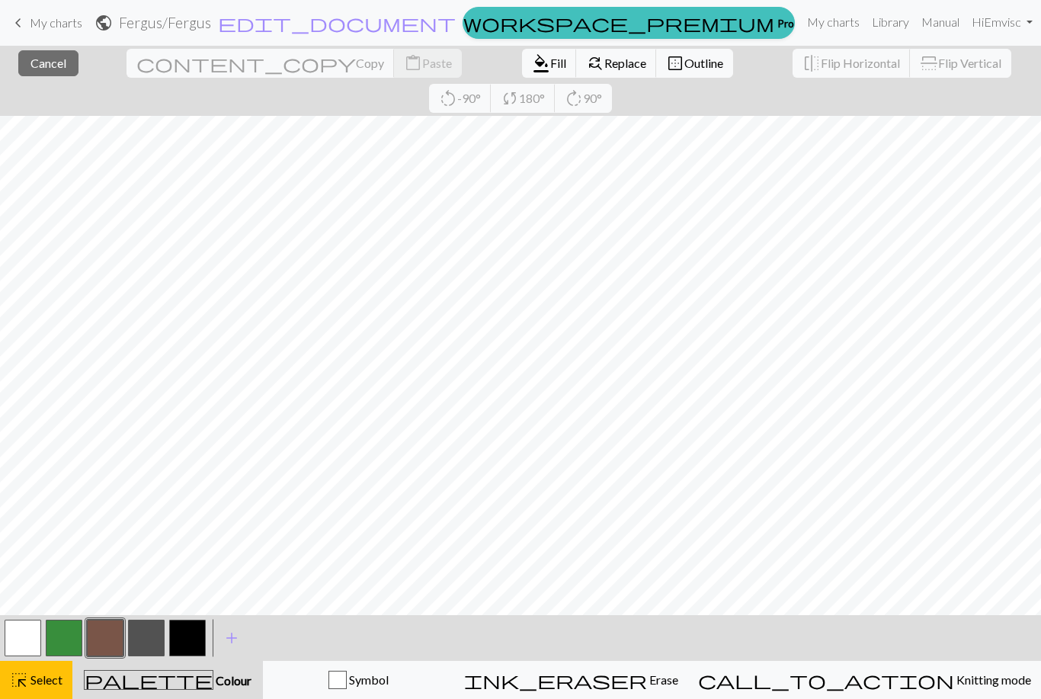
click at [50, 672] on span "Select" at bounding box center [45, 679] width 34 height 14
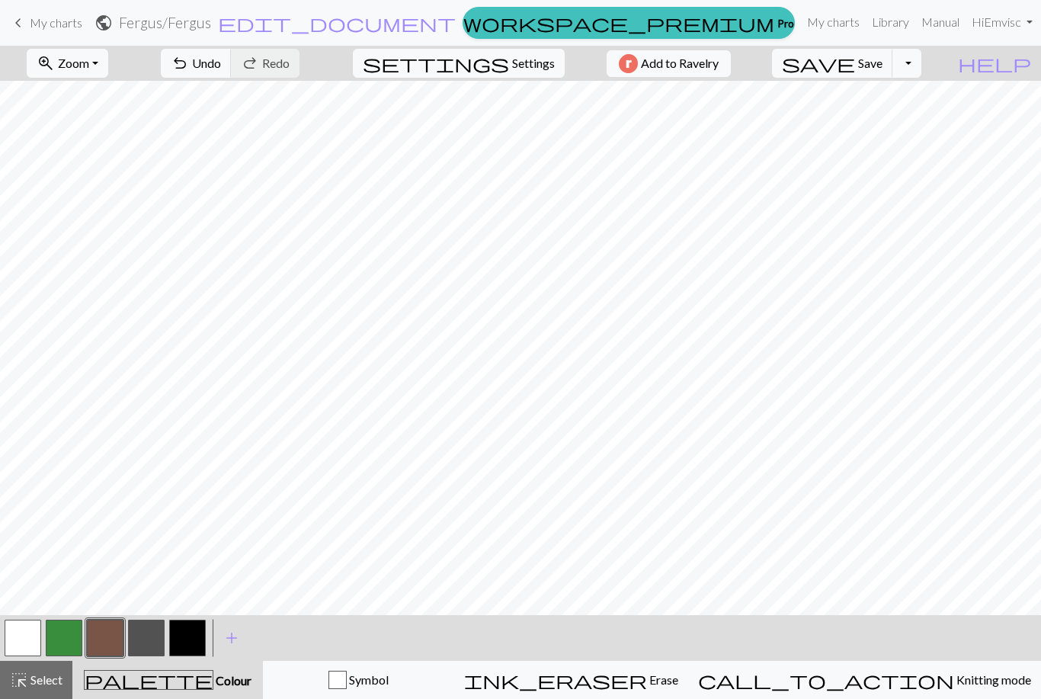
click at [34, 644] on button "button" at bounding box center [23, 638] width 37 height 37
click at [189, 60] on span "undo" at bounding box center [180, 63] width 18 height 21
click at [232, 71] on button "undo Undo Undo" at bounding box center [196, 63] width 71 height 29
click at [221, 59] on span "Undo" at bounding box center [206, 63] width 29 height 14
click at [221, 66] on span "Undo" at bounding box center [206, 63] width 29 height 14
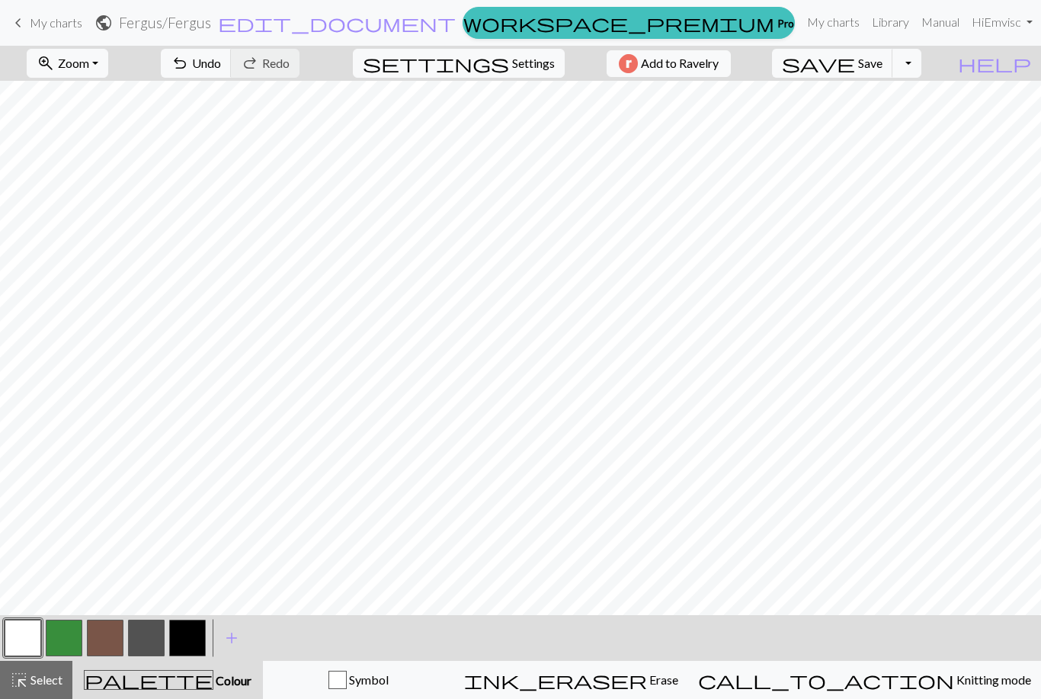
click at [232, 71] on button "undo Undo Undo" at bounding box center [196, 63] width 71 height 29
click at [221, 66] on span "Undo" at bounding box center [206, 63] width 29 height 14
click at [232, 71] on button "undo Undo Undo" at bounding box center [196, 63] width 71 height 29
click at [107, 642] on button "button" at bounding box center [105, 638] width 37 height 37
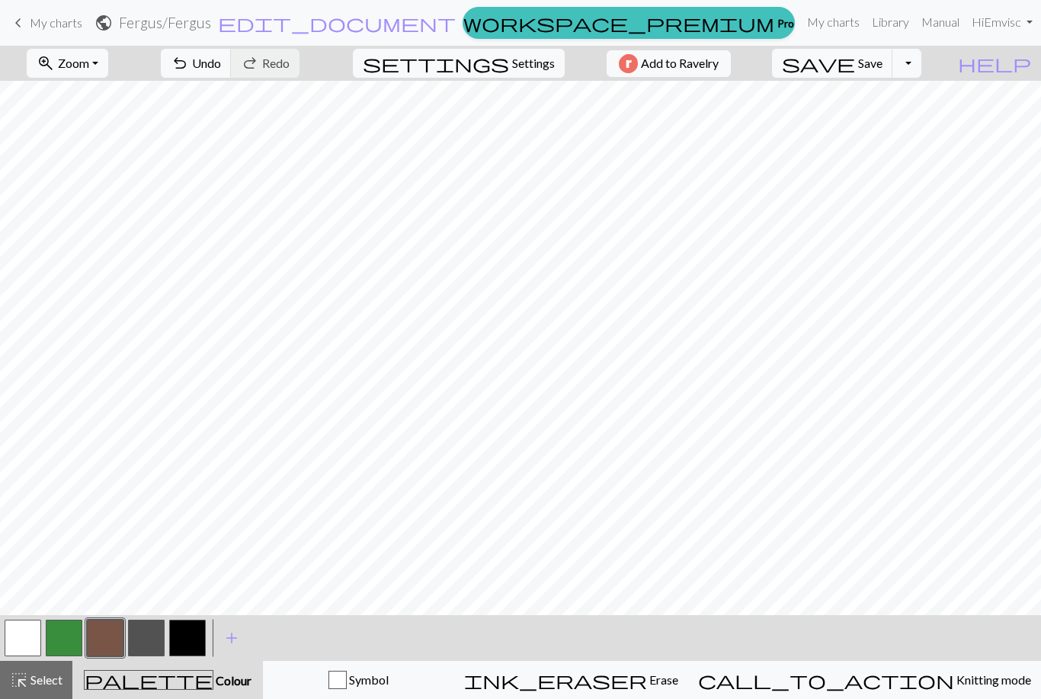
click at [27, 634] on button "button" at bounding box center [23, 638] width 37 height 37
click at [181, 636] on button "button" at bounding box center [187, 638] width 37 height 37
click at [34, 623] on button "button" at bounding box center [23, 638] width 37 height 37
click at [157, 636] on button "button" at bounding box center [146, 638] width 37 height 37
click at [28, 626] on button "button" at bounding box center [23, 638] width 37 height 37
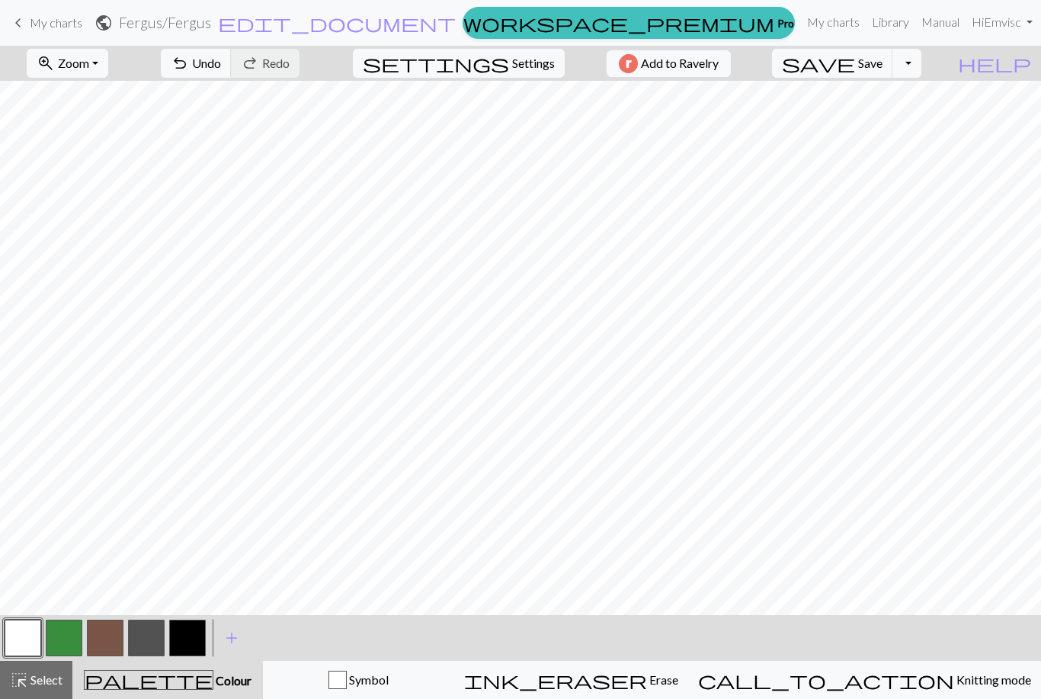
click at [197, 636] on button "button" at bounding box center [187, 638] width 37 height 37
click at [156, 633] on button "button" at bounding box center [146, 638] width 37 height 37
click at [221, 66] on span "Undo" at bounding box center [206, 63] width 29 height 14
click at [37, 630] on button "button" at bounding box center [23, 638] width 37 height 37
click at [191, 620] on button "button" at bounding box center [187, 638] width 37 height 37
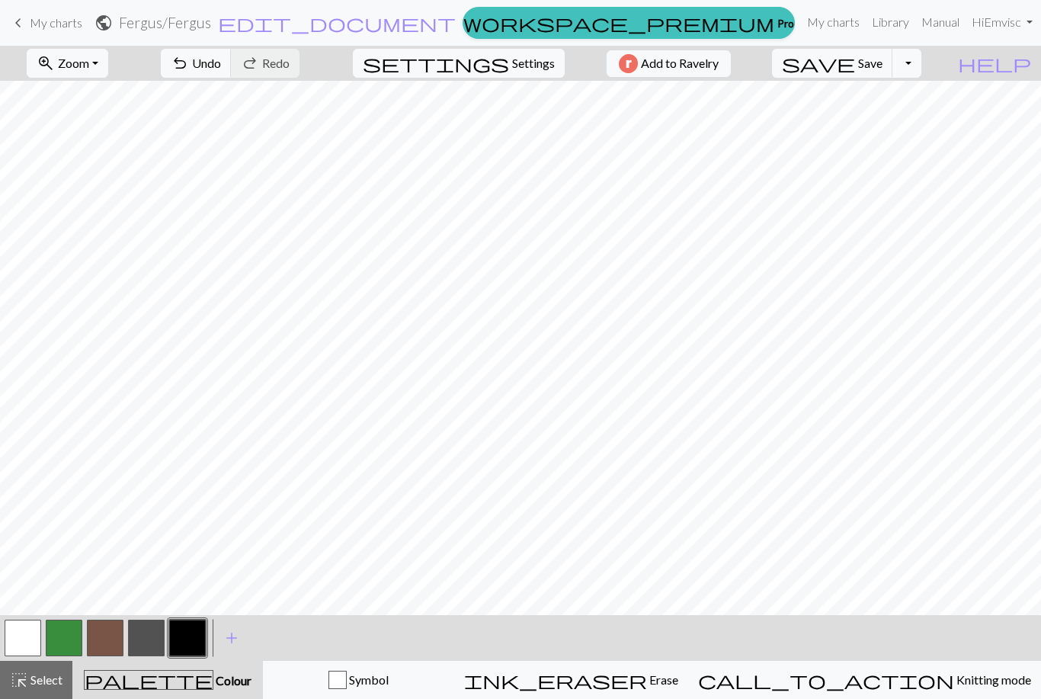
click at [36, 633] on button "button" at bounding box center [23, 638] width 37 height 37
click at [201, 638] on button "button" at bounding box center [187, 638] width 37 height 37
click at [150, 623] on button "button" at bounding box center [146, 638] width 37 height 37
click at [40, 637] on button "button" at bounding box center [23, 638] width 37 height 37
click at [499, 75] on button "settings Settings" at bounding box center [459, 63] width 212 height 29
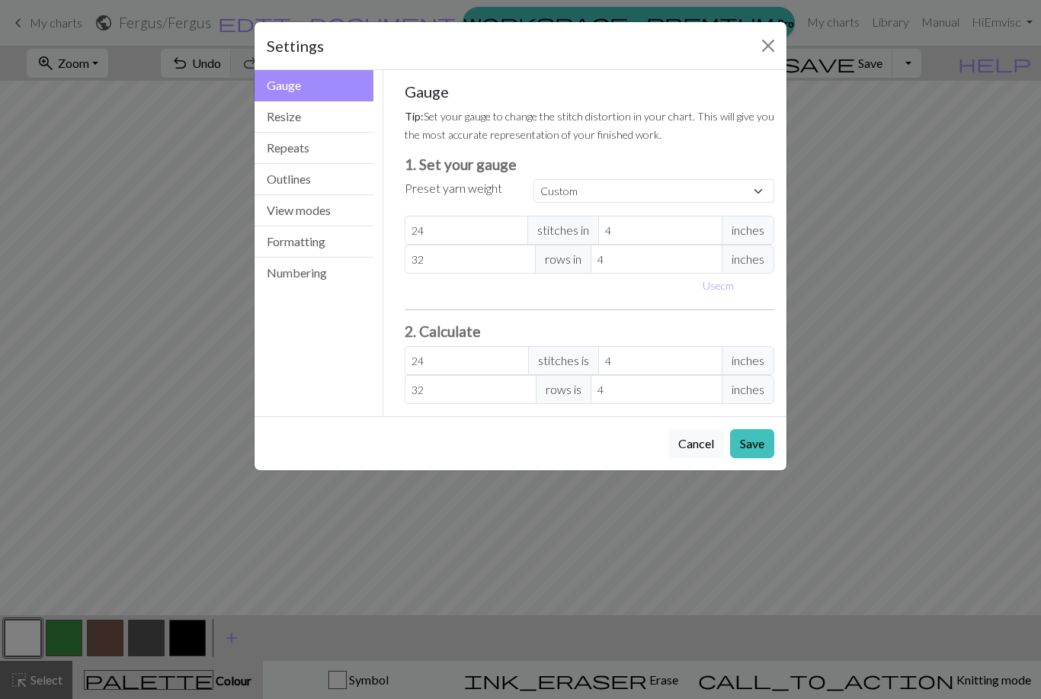
click at [768, 45] on button "Close" at bounding box center [768, 46] width 24 height 24
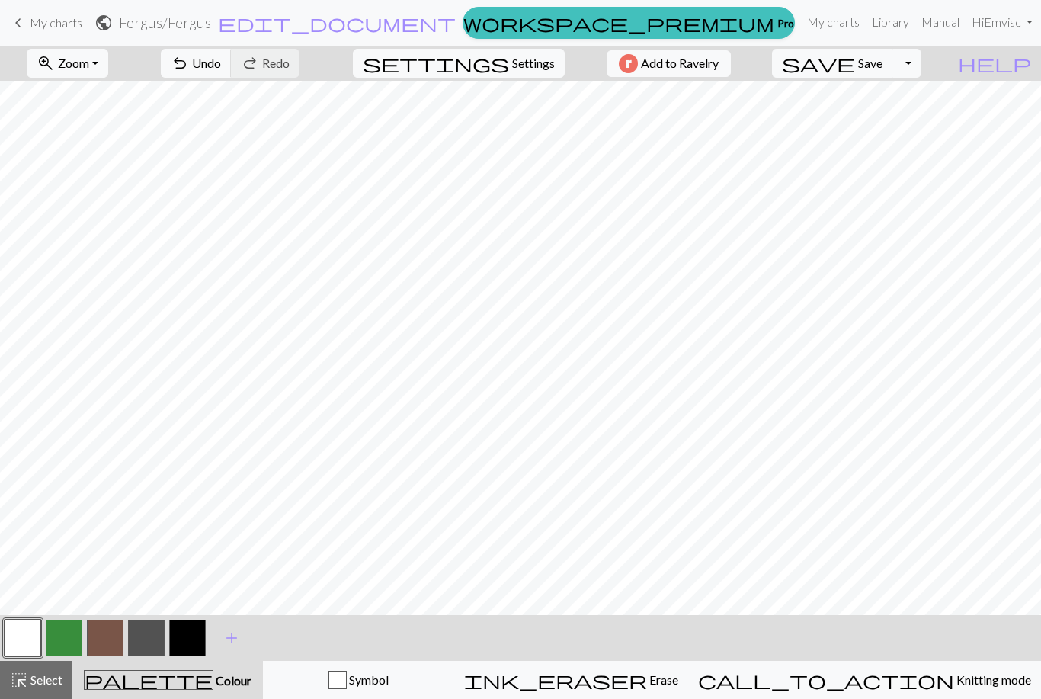
click at [46, 34] on link "keyboard_arrow_left My charts" at bounding box center [45, 23] width 73 height 26
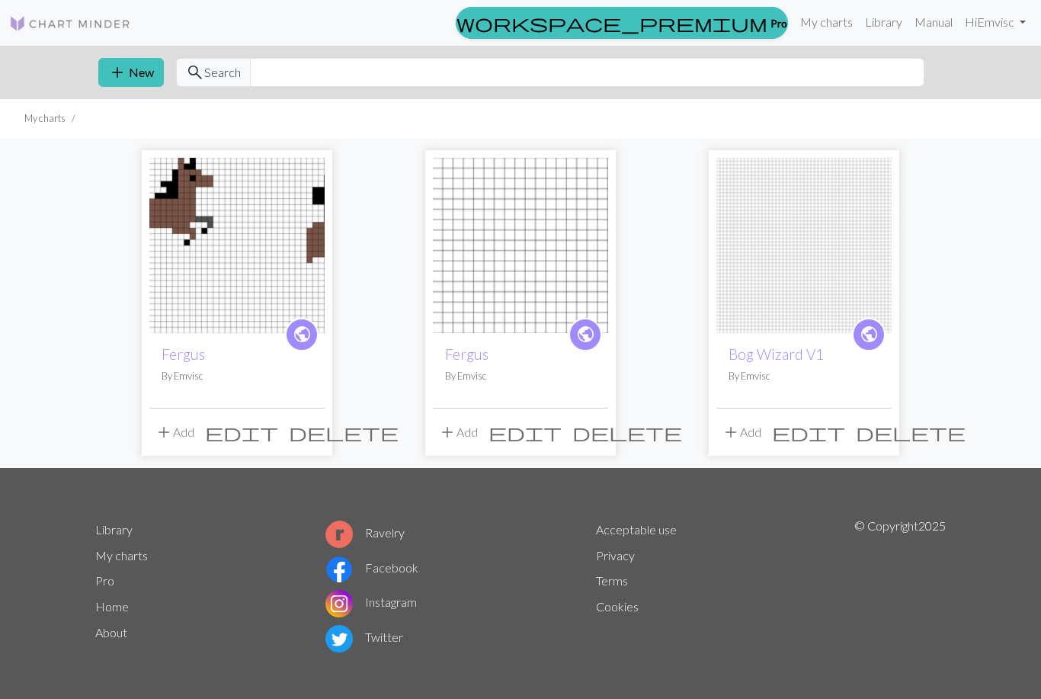
click at [147, 73] on button "add New" at bounding box center [131, 72] width 66 height 29
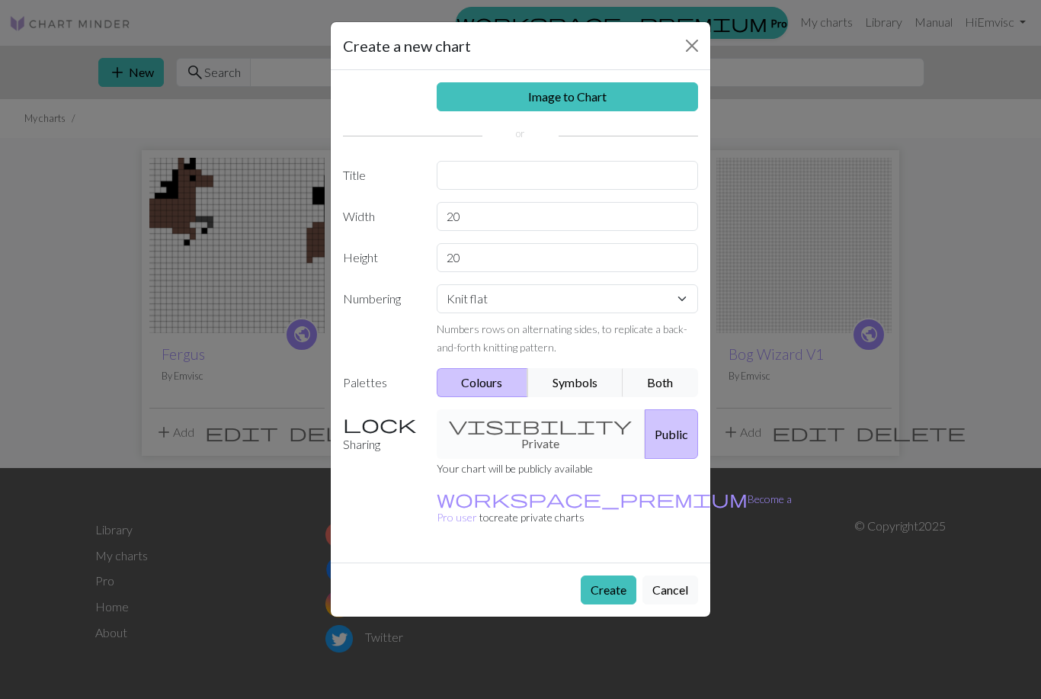
click at [644, 94] on link "Image to Chart" at bounding box center [568, 96] width 262 height 29
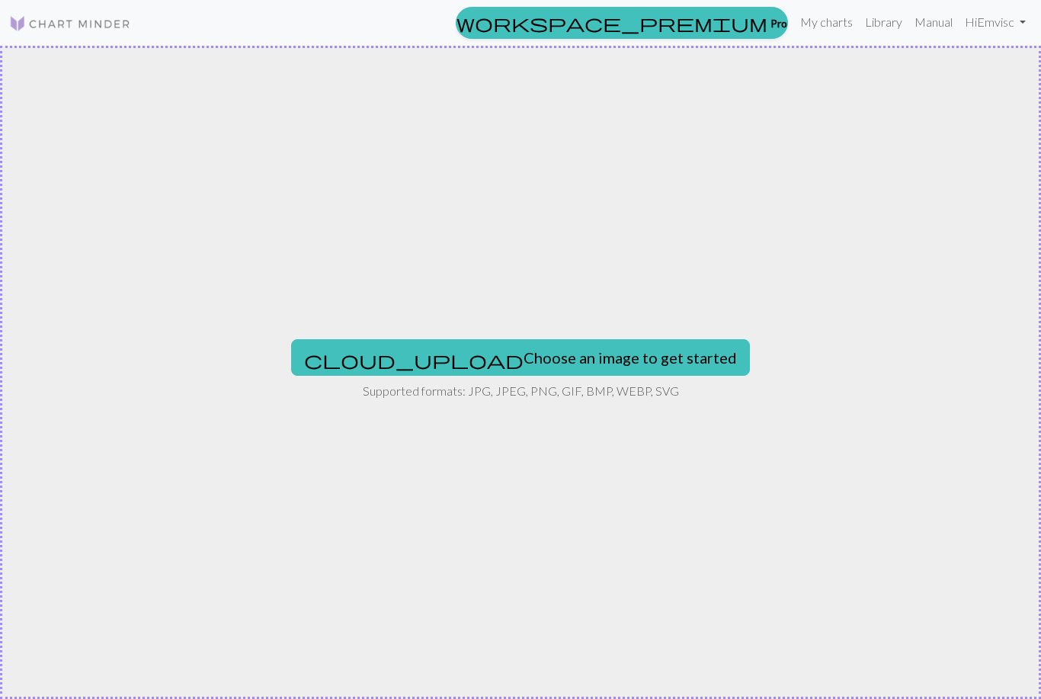
click at [532, 347] on button "cloud_upload Choose an image to get started" at bounding box center [520, 357] width 459 height 37
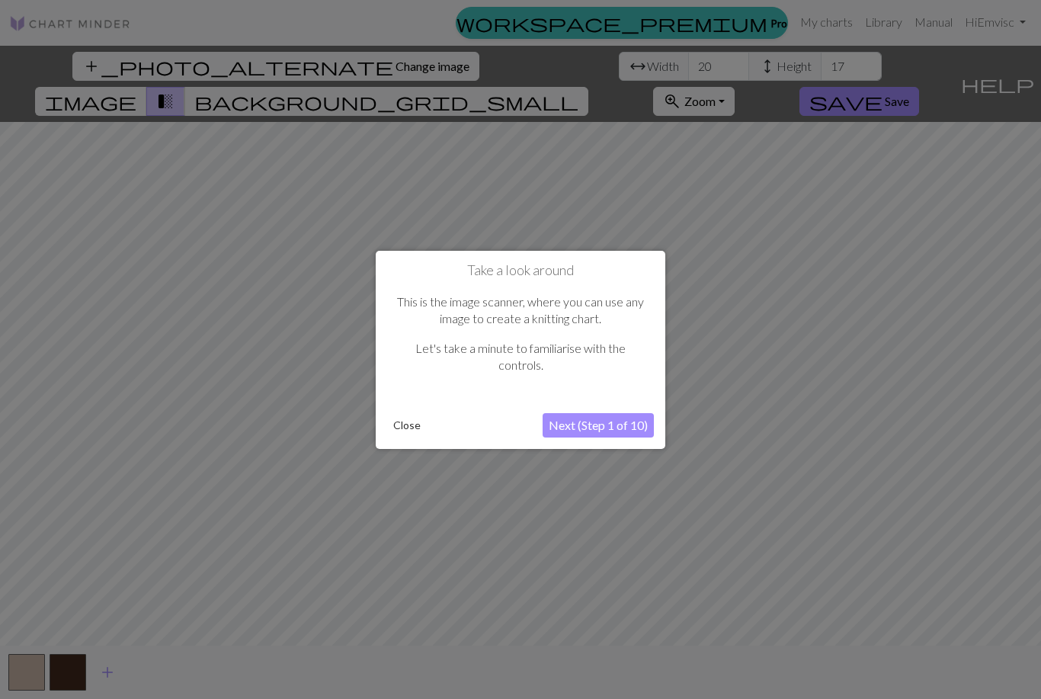
click at [408, 425] on button "Close" at bounding box center [407, 425] width 40 height 23
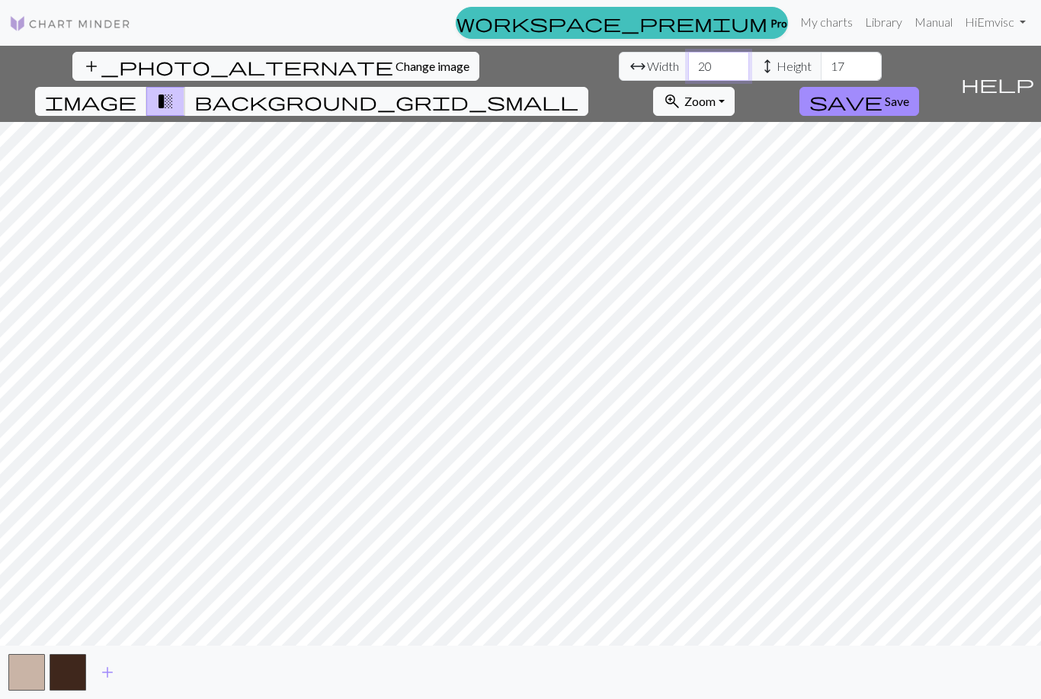
click at [688, 66] on input "20" at bounding box center [718, 66] width 61 height 29
type input "2"
type input "4"
type input "2"
type input "1"
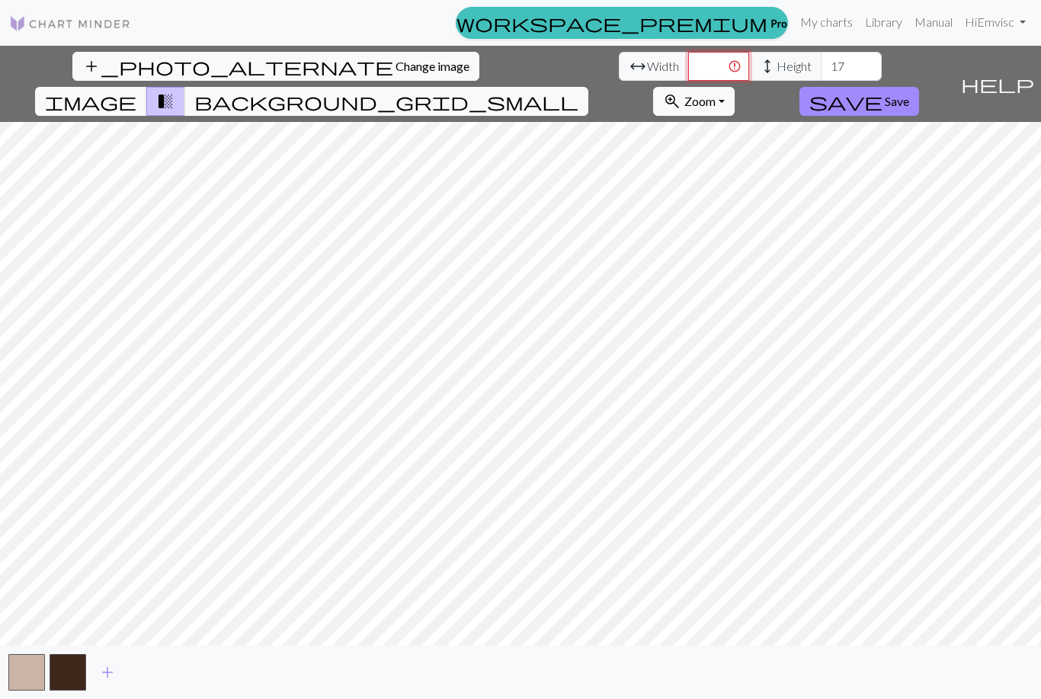
click at [688, 79] on input "number" at bounding box center [718, 66] width 61 height 29
click at [619, 75] on span "arrow_range Width" at bounding box center [654, 66] width 70 height 29
click at [619, 56] on span "arrow_range Width" at bounding box center [654, 66] width 70 height 29
click at [688, 75] on input "number" at bounding box center [718, 66] width 61 height 29
type input "3"
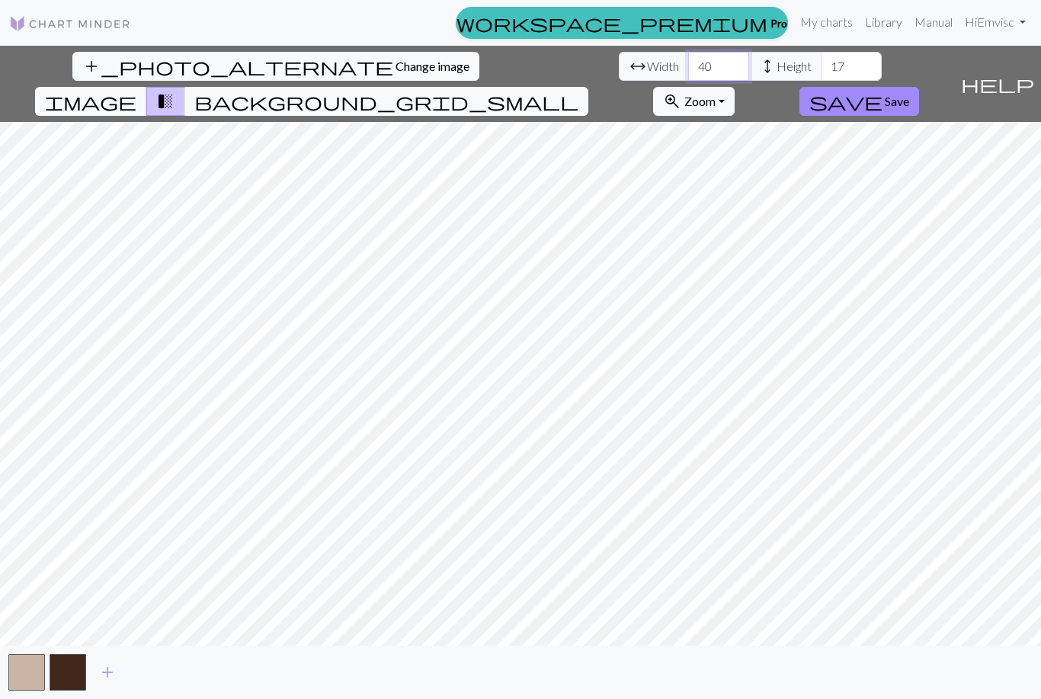
type input "40"
click at [797, 59] on input "17" at bounding box center [851, 66] width 61 height 29
type input "1"
type input "35"
click at [136, 91] on span "image" at bounding box center [90, 101] width 91 height 21
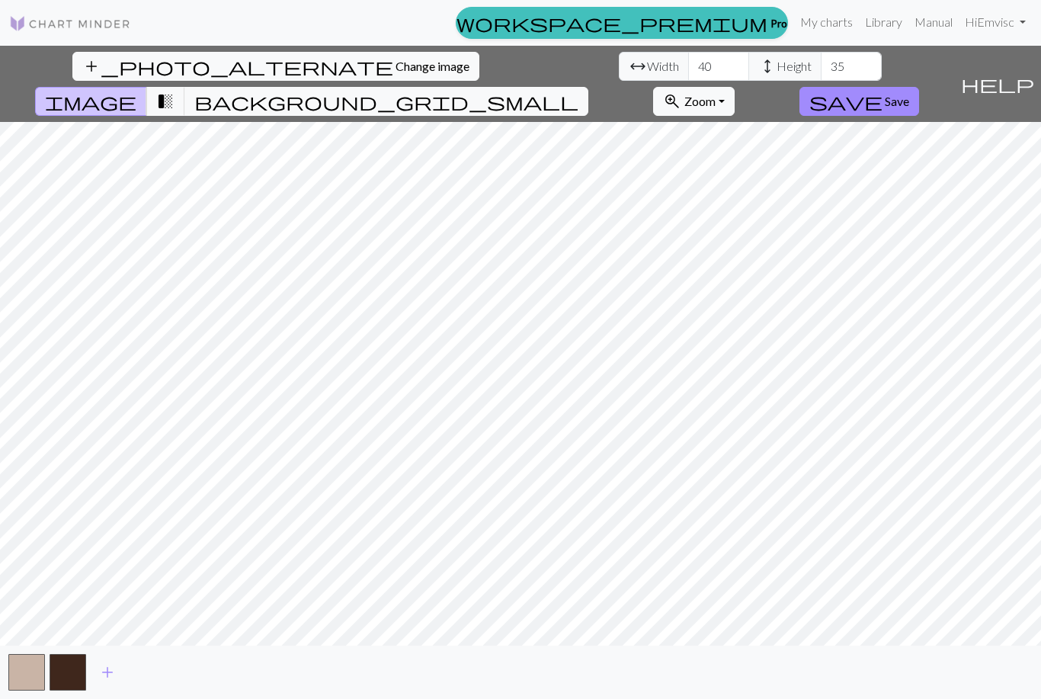
click at [579, 91] on span "background_grid_small" at bounding box center [386, 101] width 384 height 21
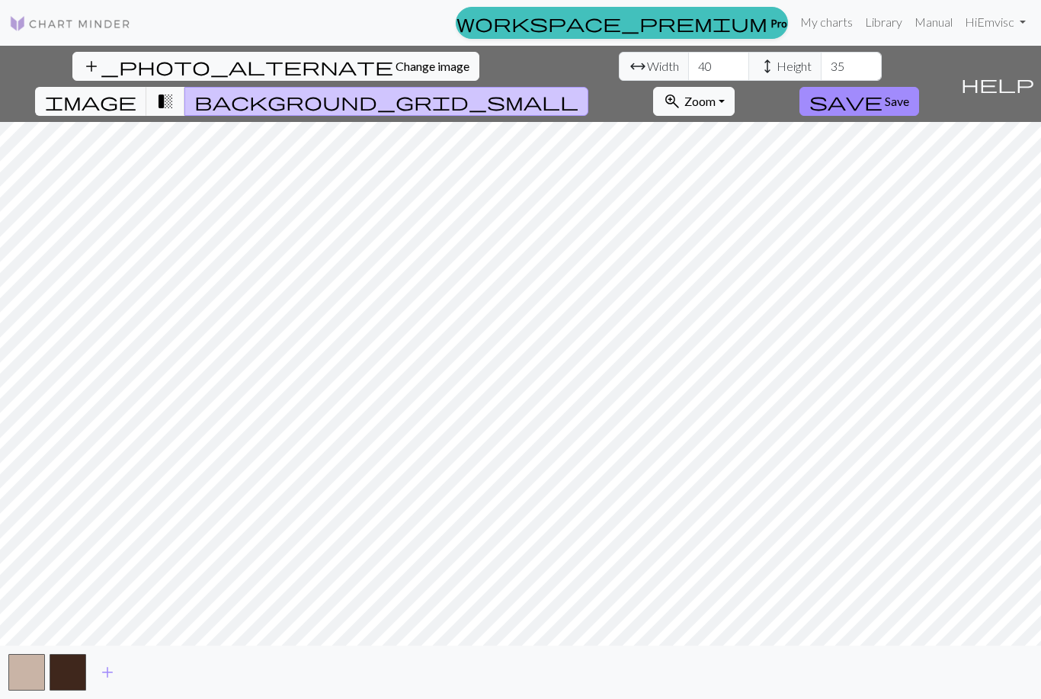
click at [396, 63] on span "Change image" at bounding box center [433, 66] width 74 height 14
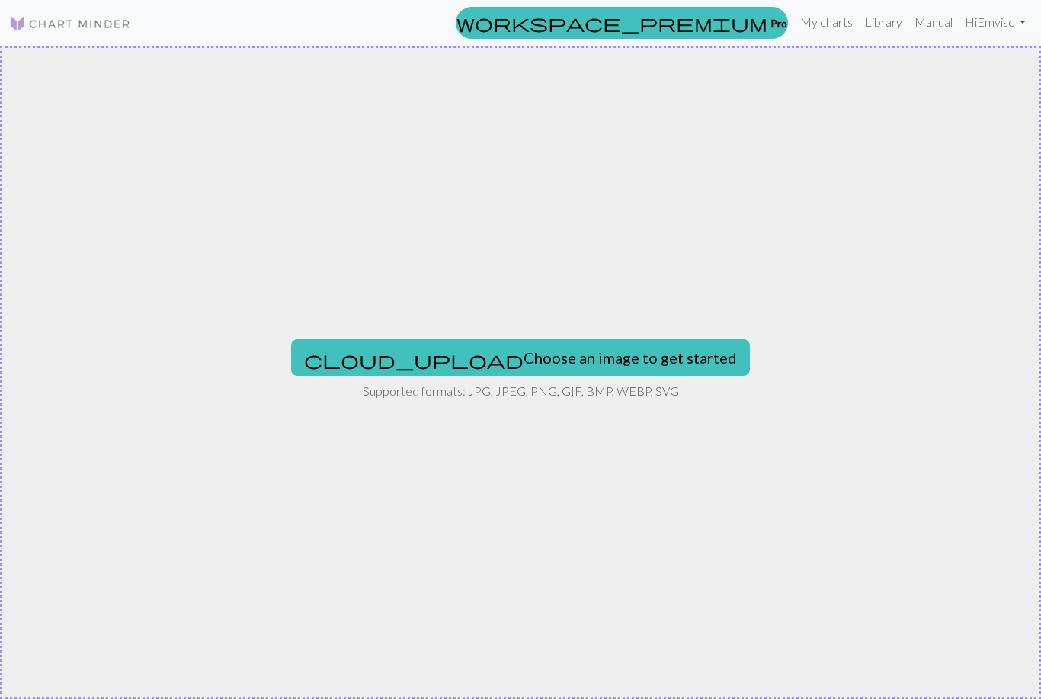
click at [614, 352] on button "cloud_upload Choose an image to get started" at bounding box center [520, 357] width 459 height 37
type input "C:\fakepath\4D207F35-FD3C-47F4-8912-A88C736355D1.jpeg"
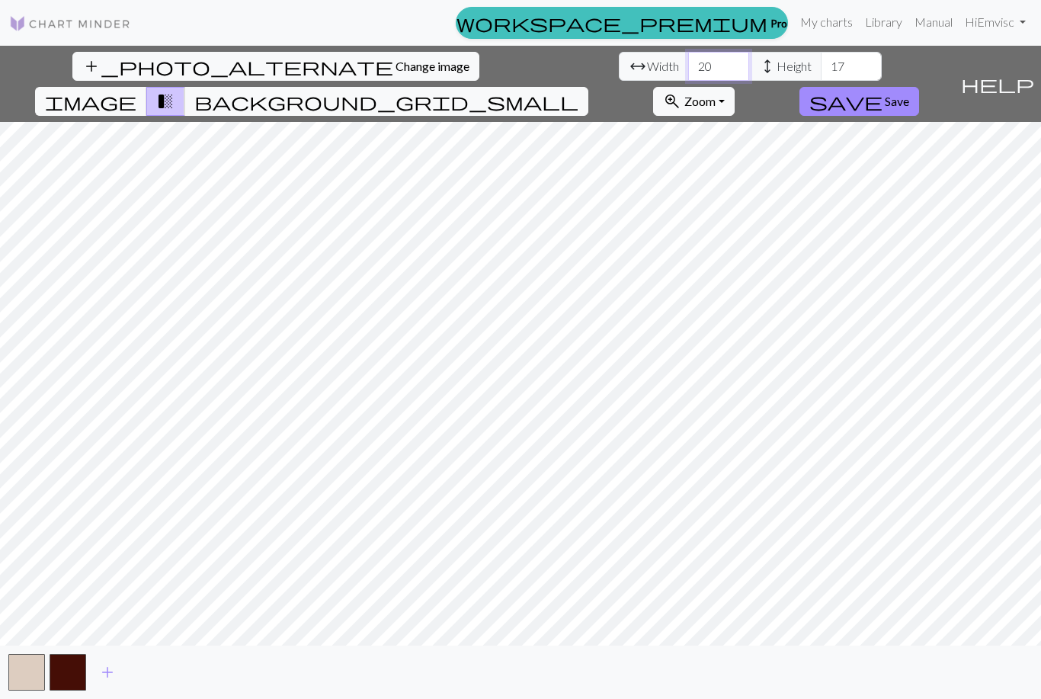
click at [688, 56] on input "20" at bounding box center [718, 66] width 61 height 29
click at [688, 59] on input "20" at bounding box center [718, 66] width 61 height 29
type input "2"
type input "40"
click at [797, 63] on input "17" at bounding box center [851, 66] width 61 height 29
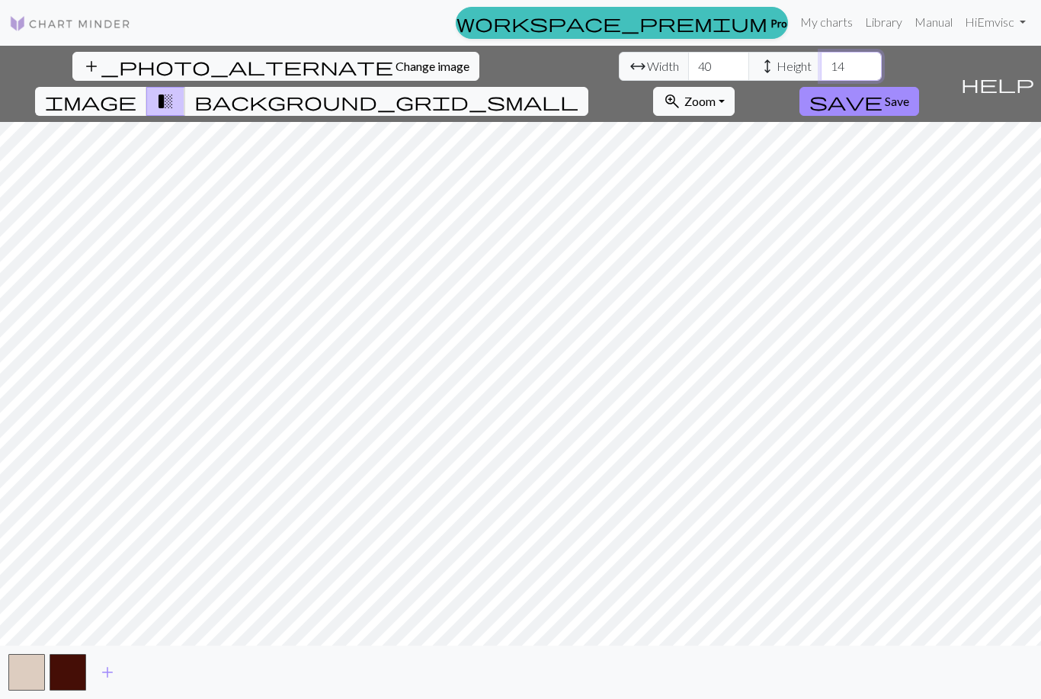
click at [797, 66] on input "14" at bounding box center [851, 66] width 61 height 29
click at [797, 72] on input "14" at bounding box center [851, 66] width 61 height 29
type input "1"
type input "34"
click at [797, 94] on span "Save" at bounding box center [897, 101] width 24 height 14
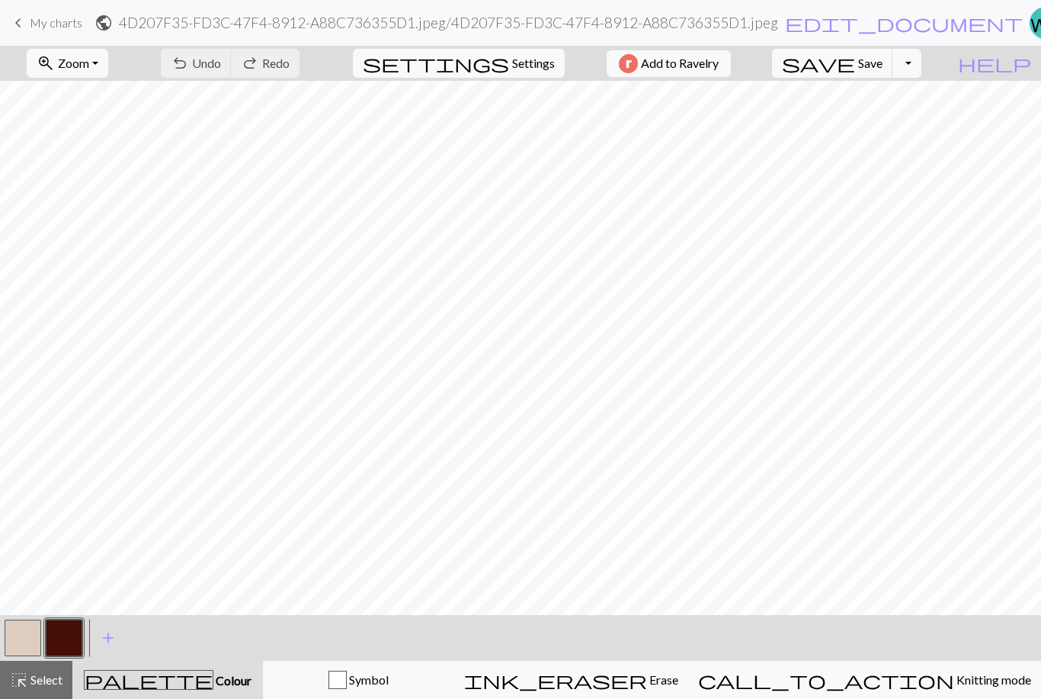
click at [532, 64] on span "Settings" at bounding box center [533, 63] width 43 height 18
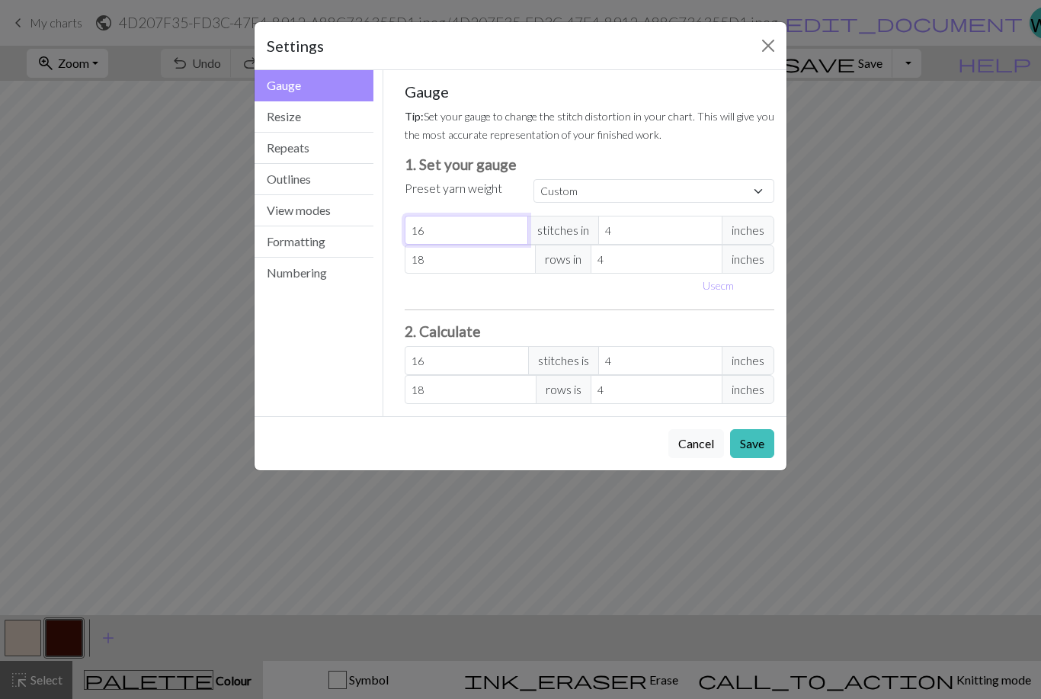
click at [502, 226] on input "16" at bounding box center [467, 230] width 124 height 29
click at [768, 196] on select "Custom Square Lace Light Fingering Fingering Sport Double knit Worsted Aran Bul…" at bounding box center [654, 191] width 241 height 24
click at [516, 231] on input "16" at bounding box center [467, 230] width 124 height 29
type input "1"
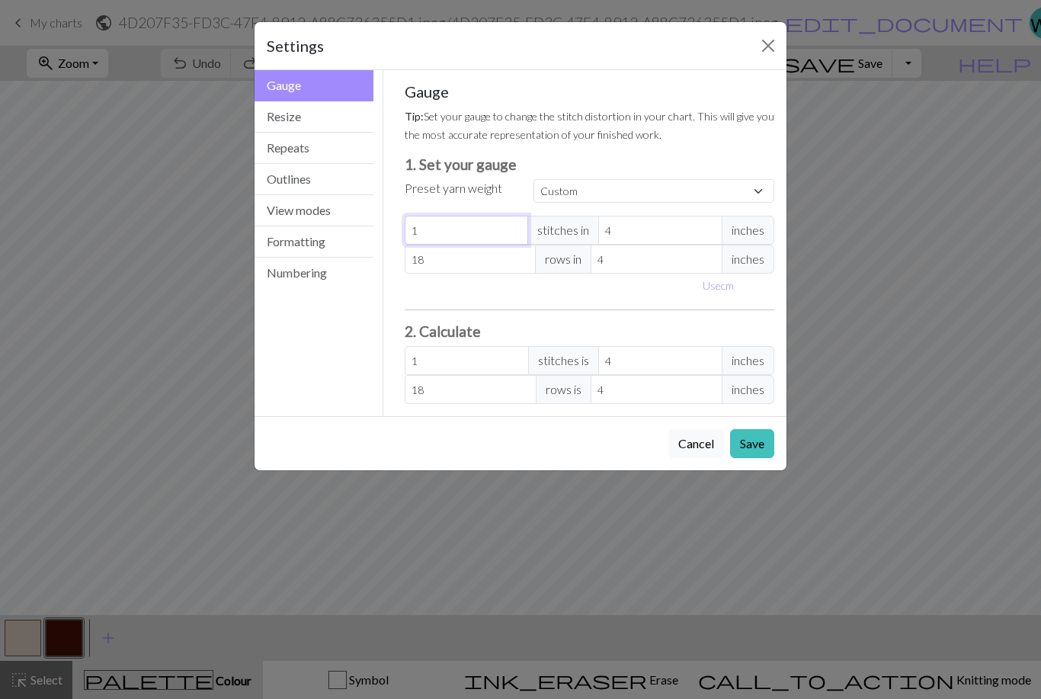
type input "0"
type input "2"
type input "24"
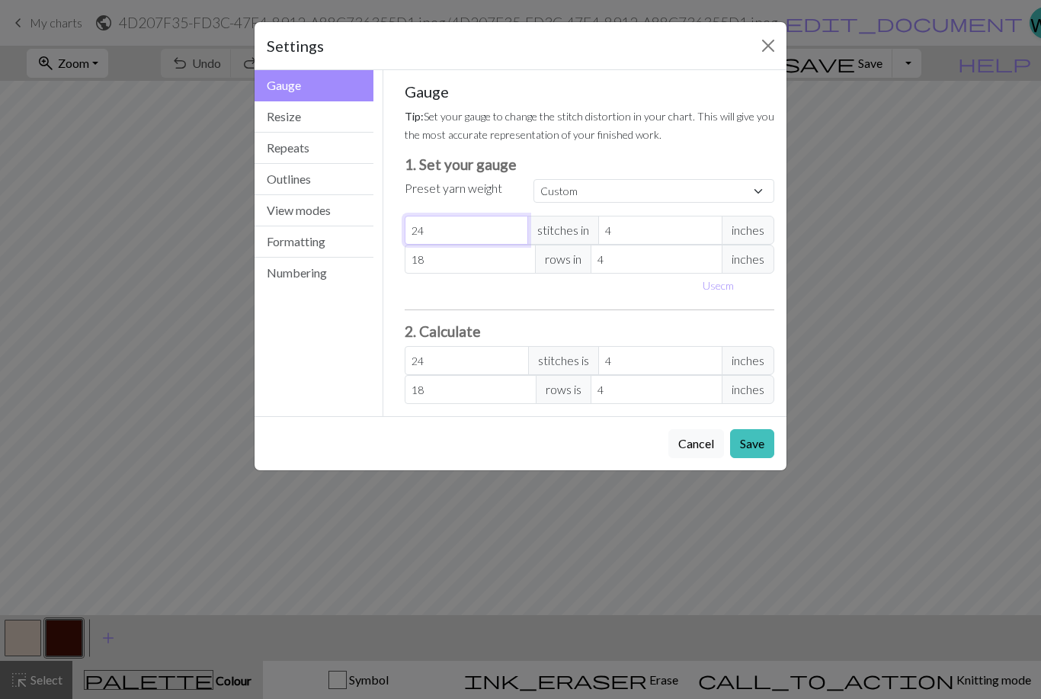
type input "24"
click at [477, 269] on input "18" at bounding box center [471, 259] width 132 height 29
type input "1"
type input "0"
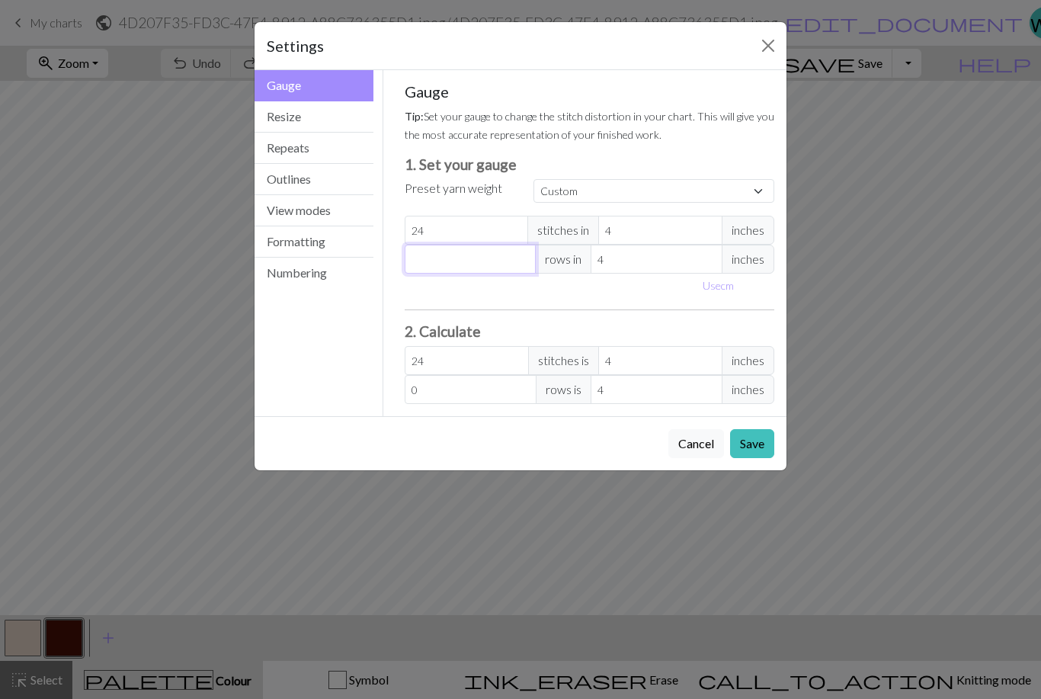
type input "3"
type input "32"
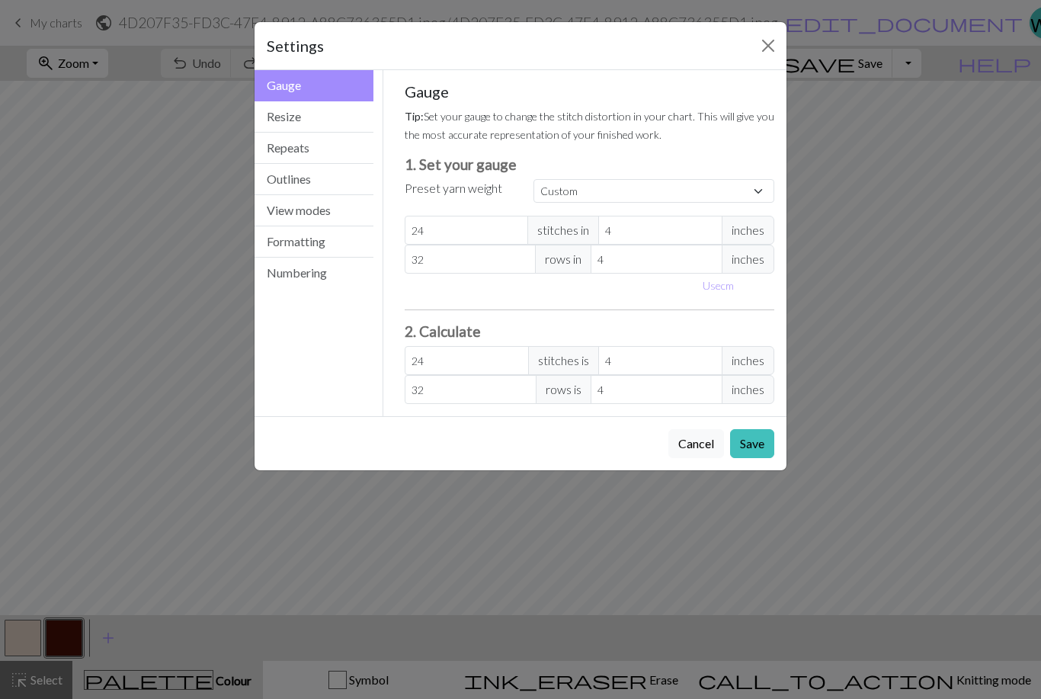
click at [766, 445] on button "Save" at bounding box center [752, 443] width 44 height 29
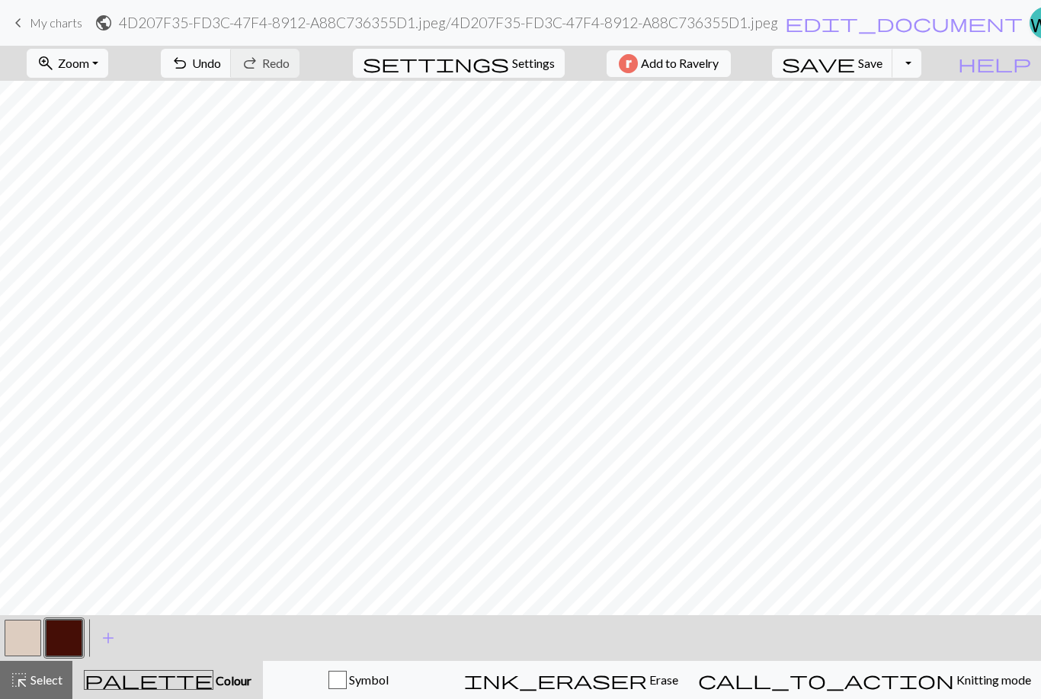
click at [30, 29] on span "My charts" at bounding box center [56, 22] width 53 height 14
click at [59, 22] on span "My charts" at bounding box center [56, 22] width 53 height 14
